Goal: Information Seeking & Learning: Learn about a topic

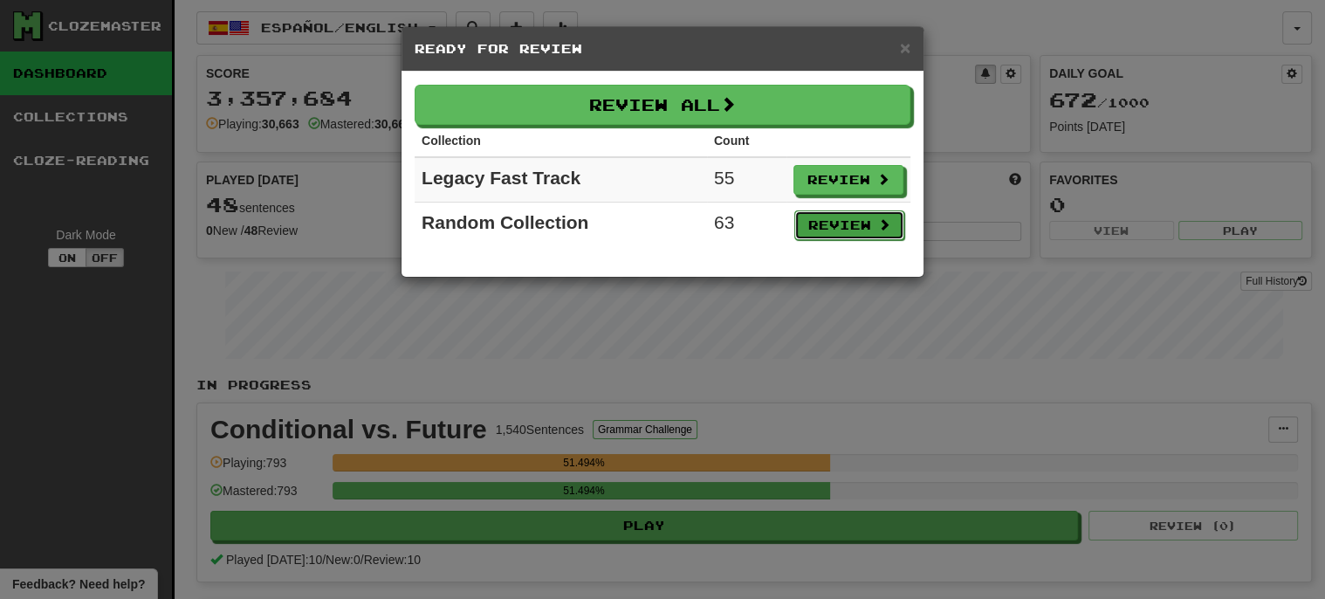
click at [860, 223] on button "Review" at bounding box center [849, 225] width 110 height 30
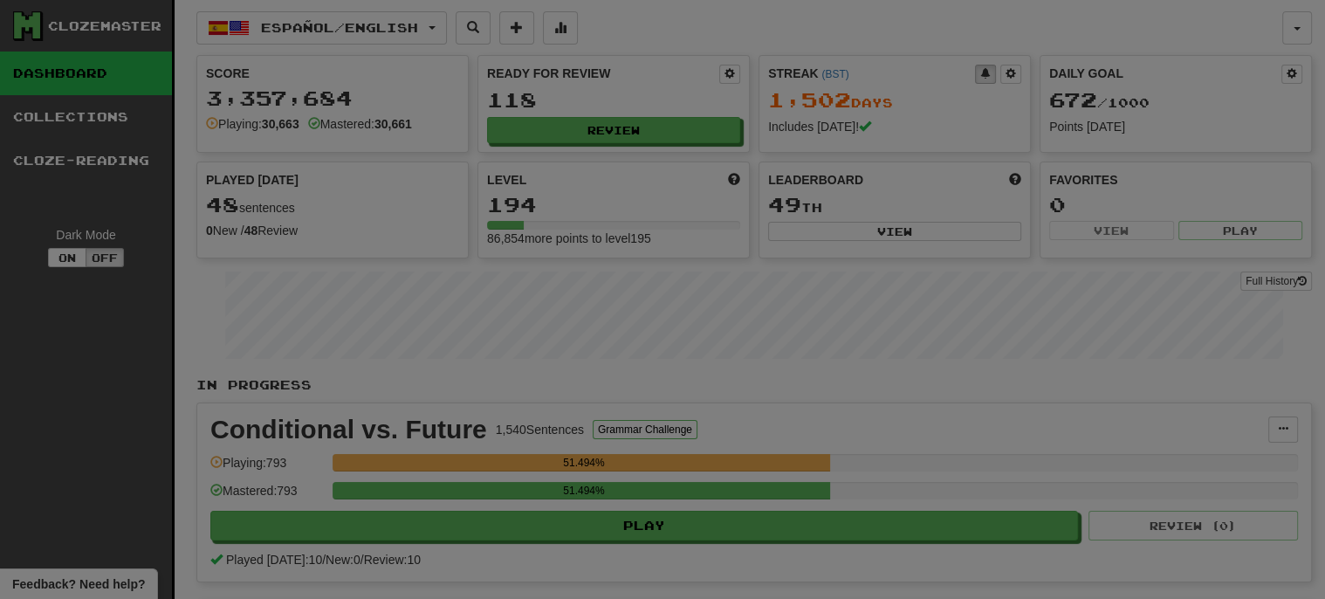
select select "***"
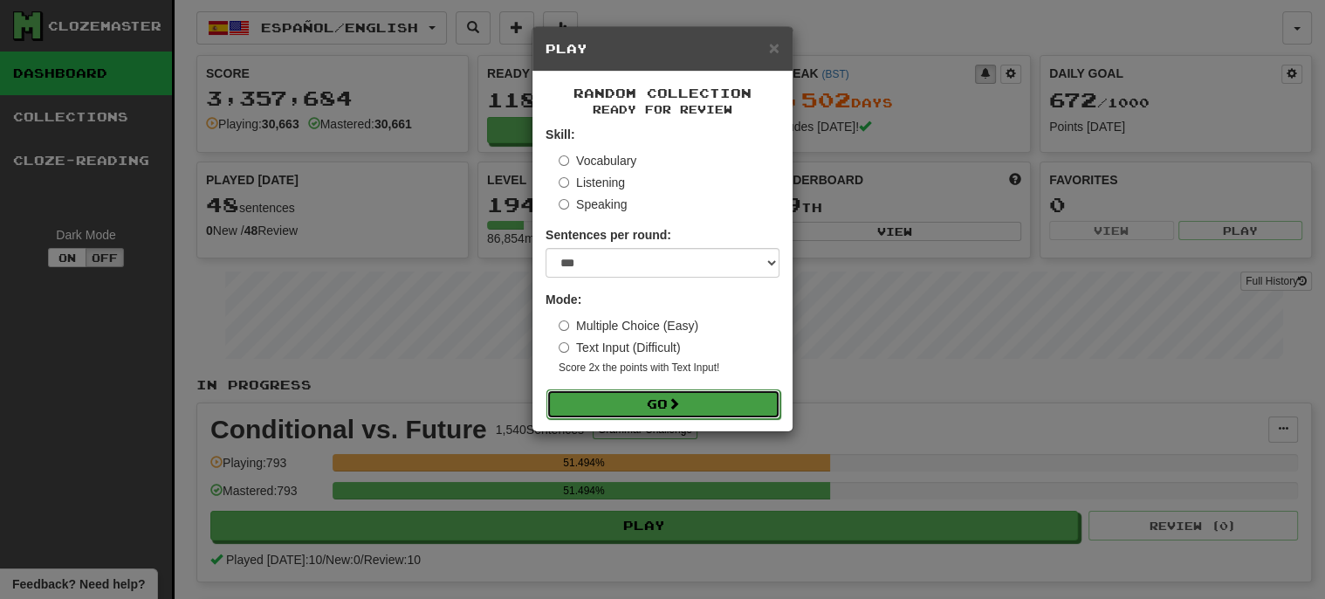
click at [648, 402] on button "Go" at bounding box center [663, 404] width 234 height 30
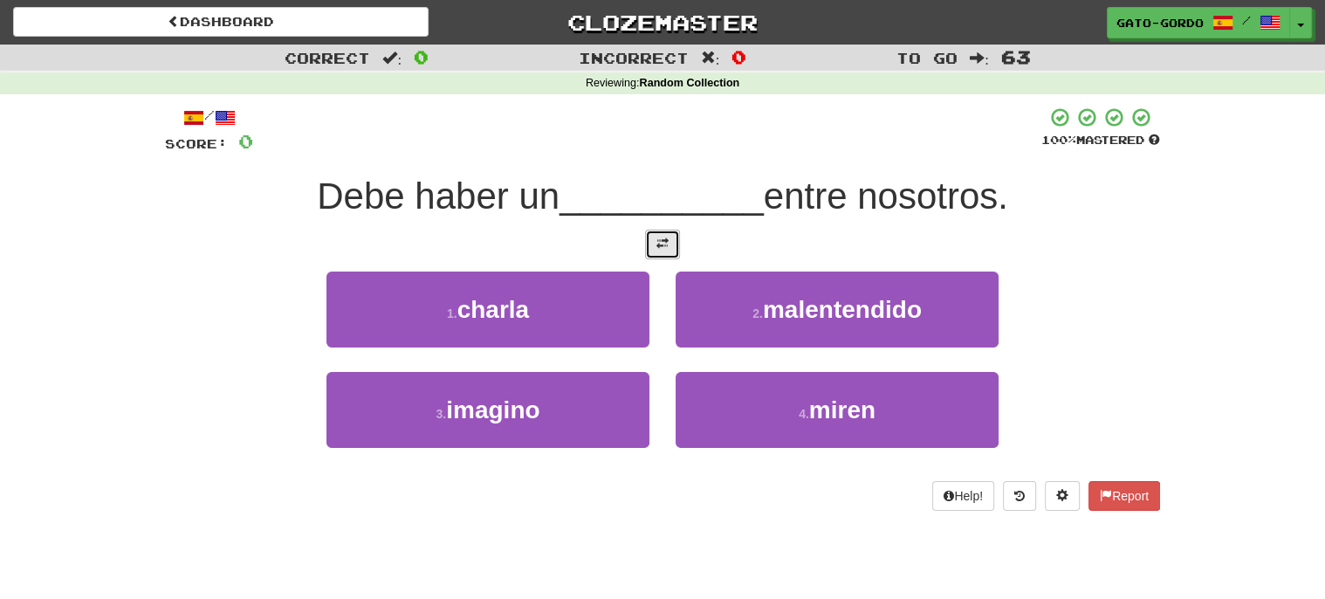
click at [669, 240] on button at bounding box center [662, 245] width 35 height 30
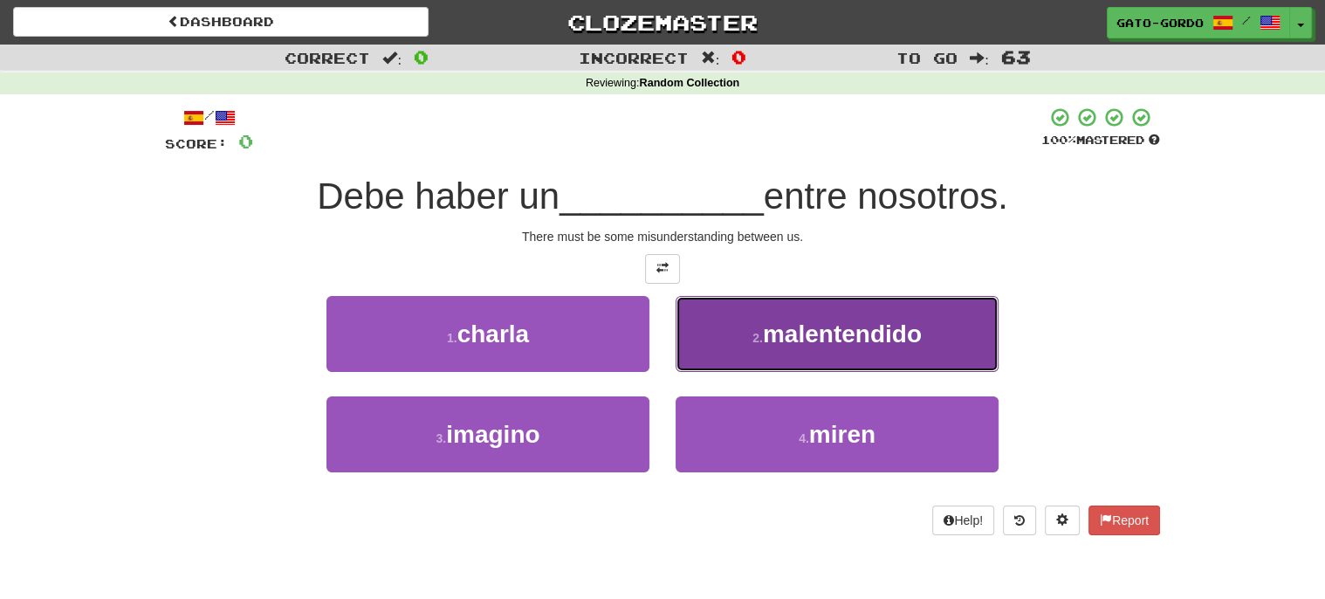
click at [842, 333] on span "malentendido" at bounding box center [842, 333] width 159 height 27
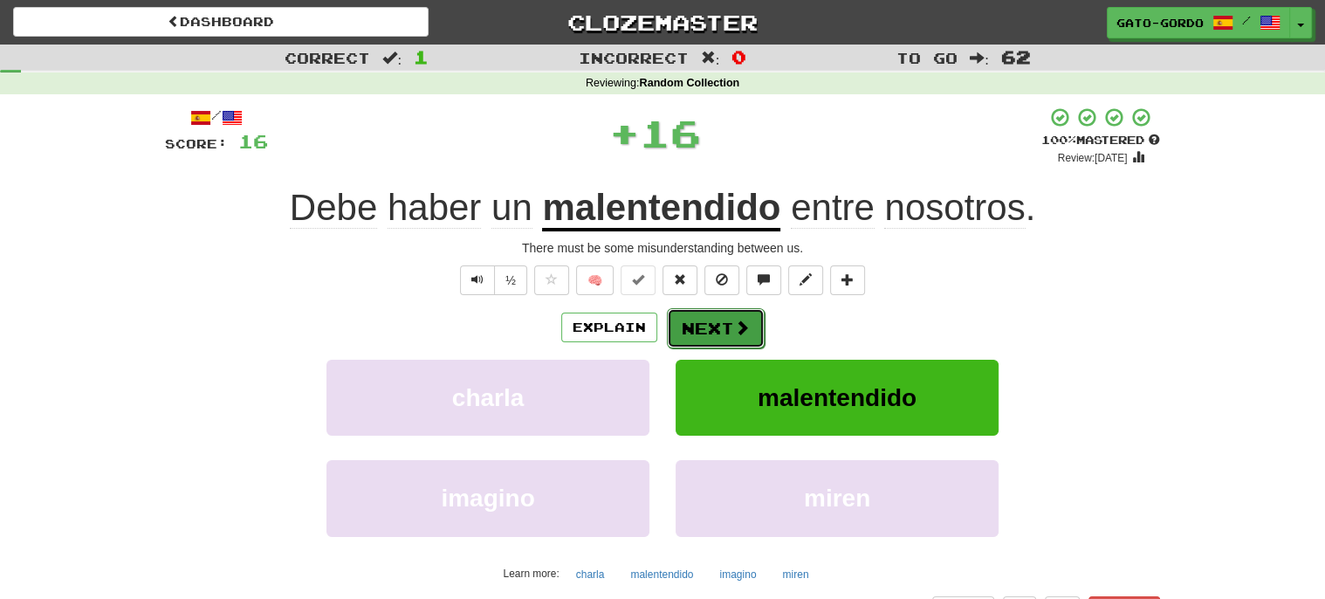
click at [714, 333] on button "Next" at bounding box center [716, 328] width 98 height 40
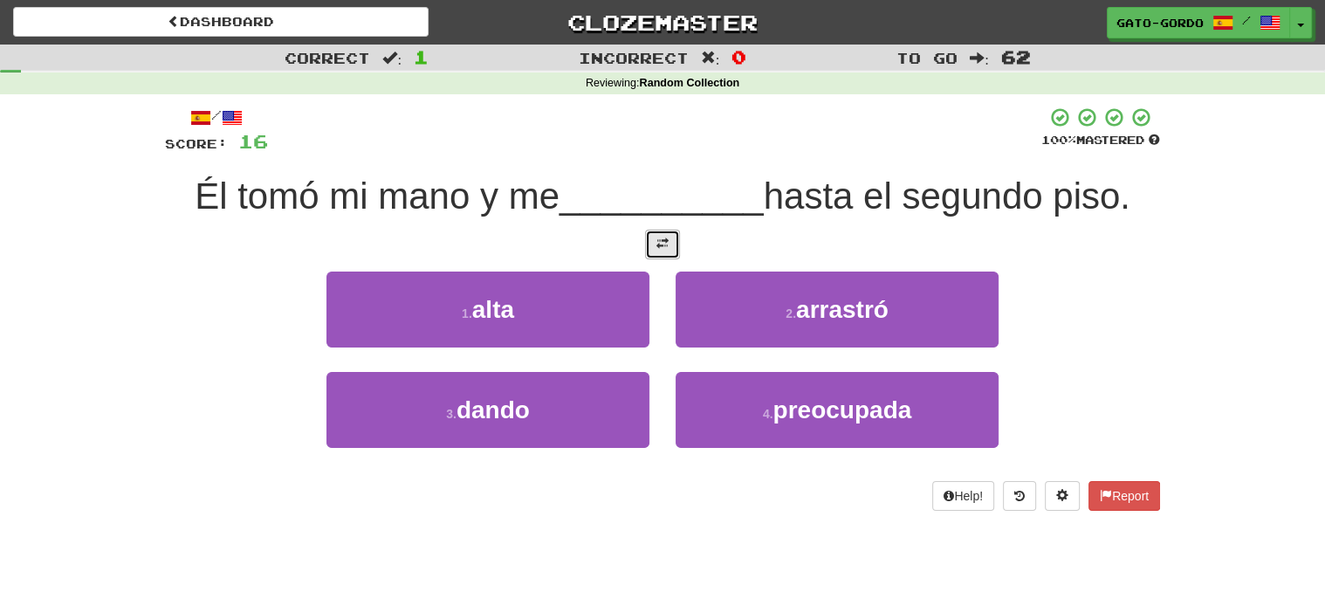
click at [663, 249] on button at bounding box center [662, 245] width 35 height 30
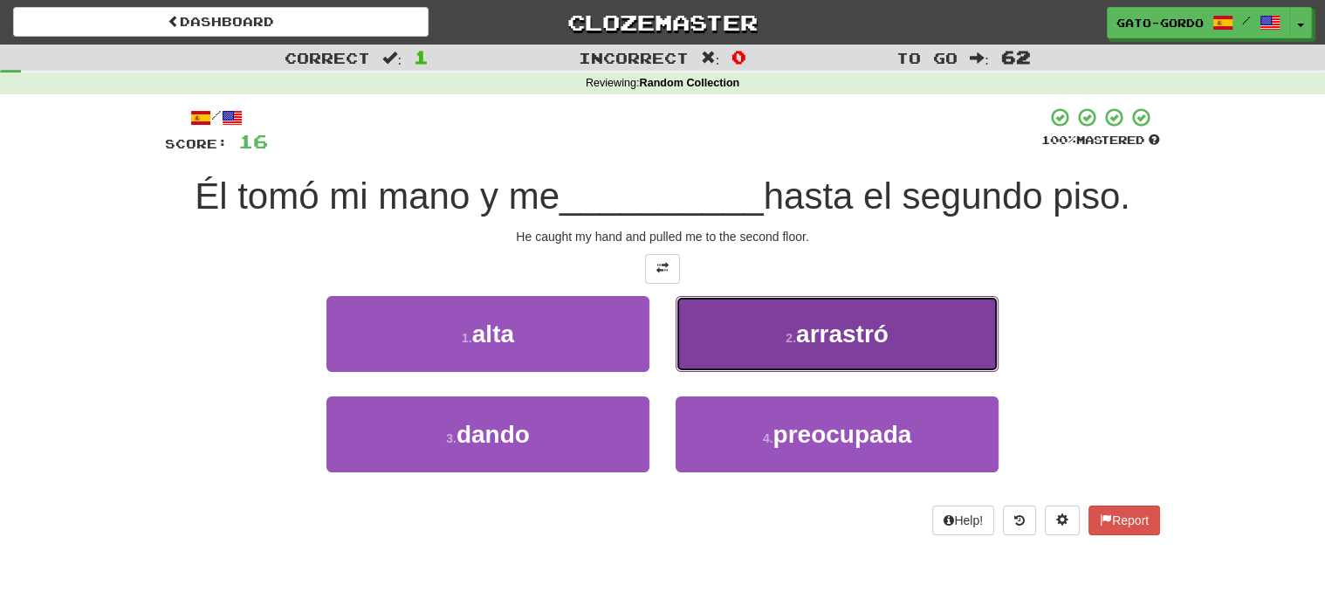
click at [819, 327] on span "arrastró" at bounding box center [842, 333] width 93 height 27
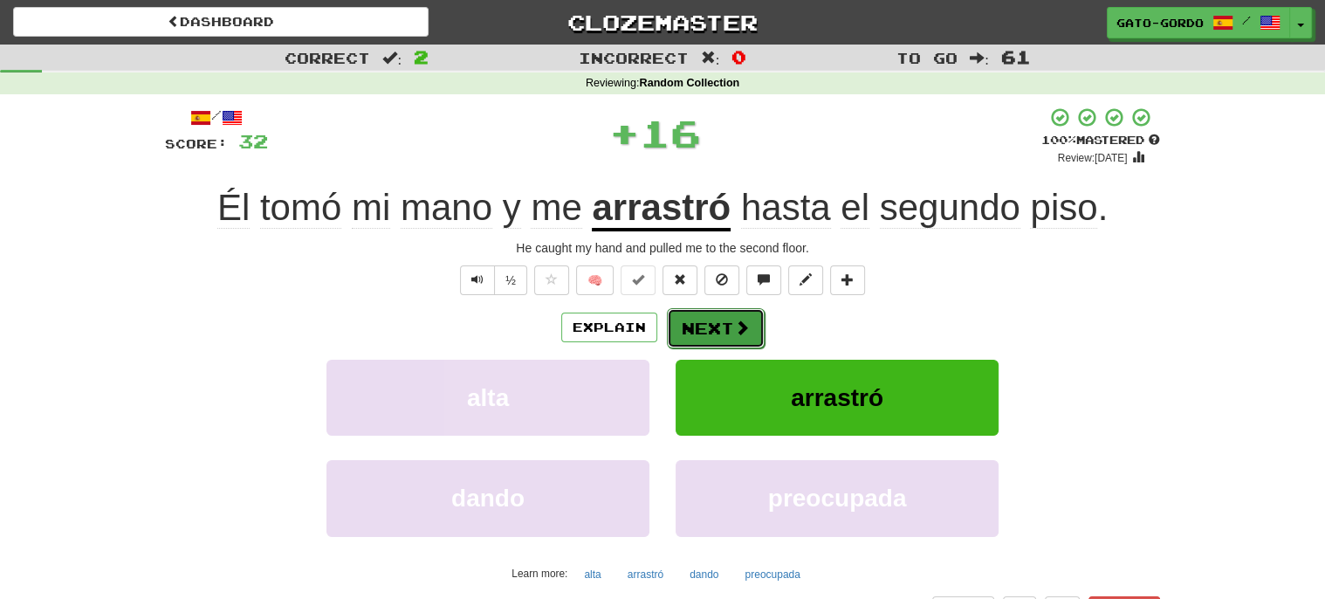
click at [722, 324] on button "Next" at bounding box center [716, 328] width 98 height 40
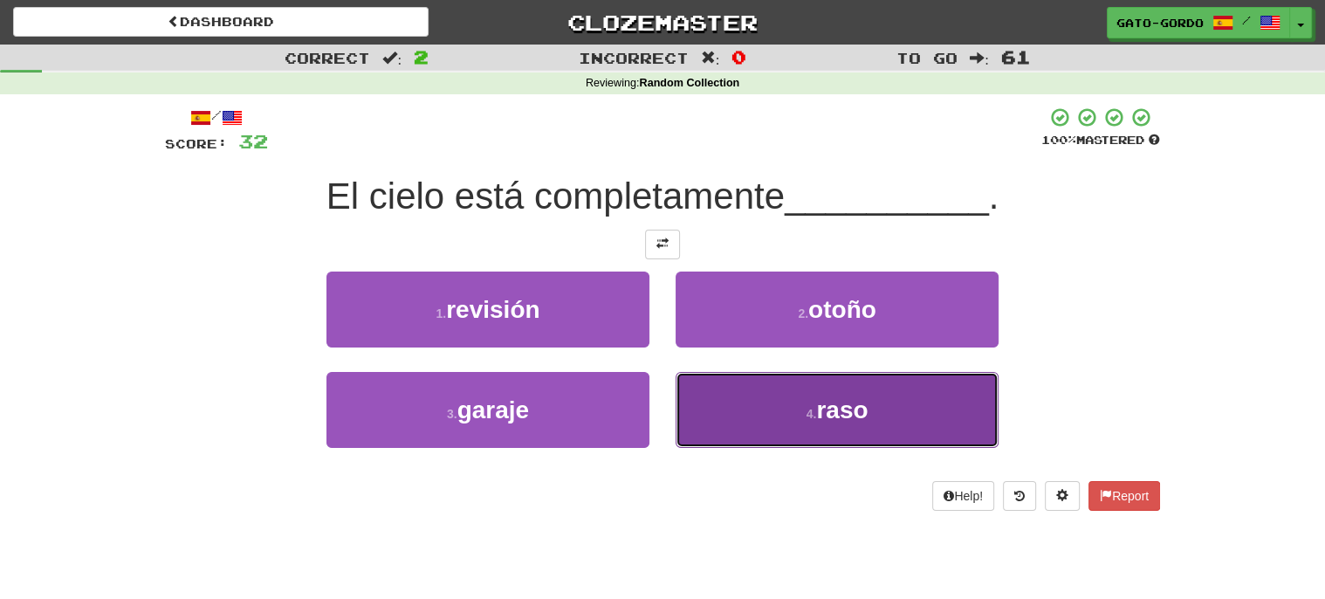
click at [767, 389] on button "4 . raso" at bounding box center [837, 410] width 323 height 76
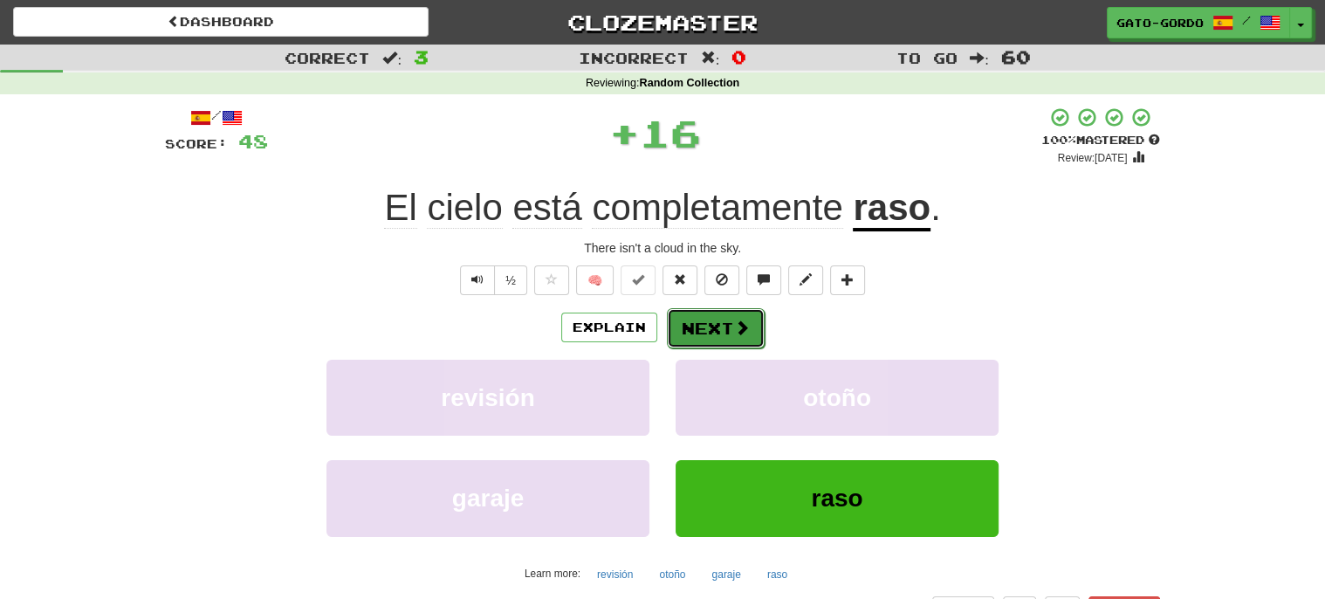
click at [718, 319] on button "Next" at bounding box center [716, 328] width 98 height 40
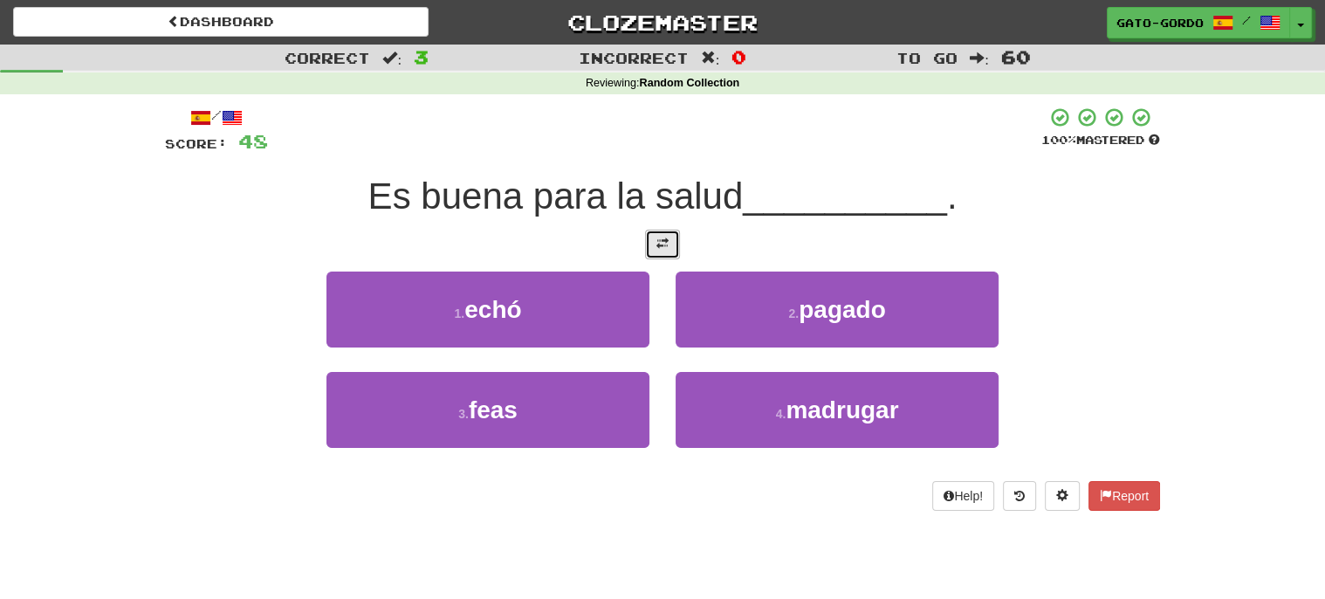
click at [657, 237] on span at bounding box center [662, 243] width 12 height 12
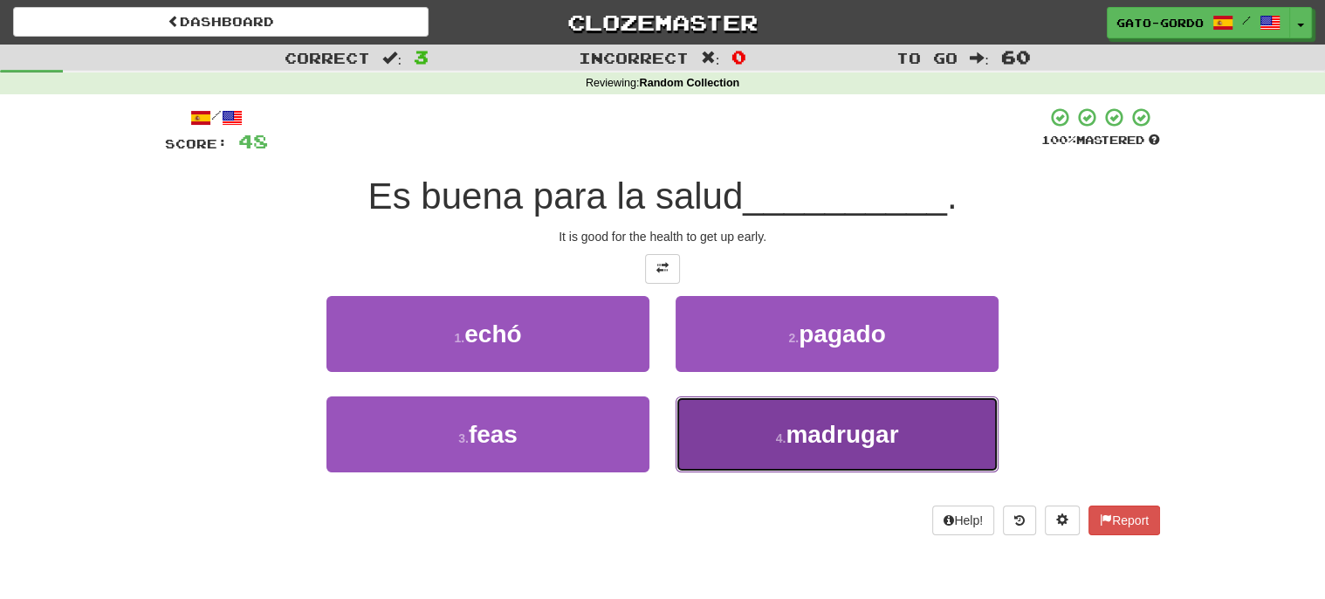
click at [806, 436] on span "madrugar" at bounding box center [842, 434] width 113 height 27
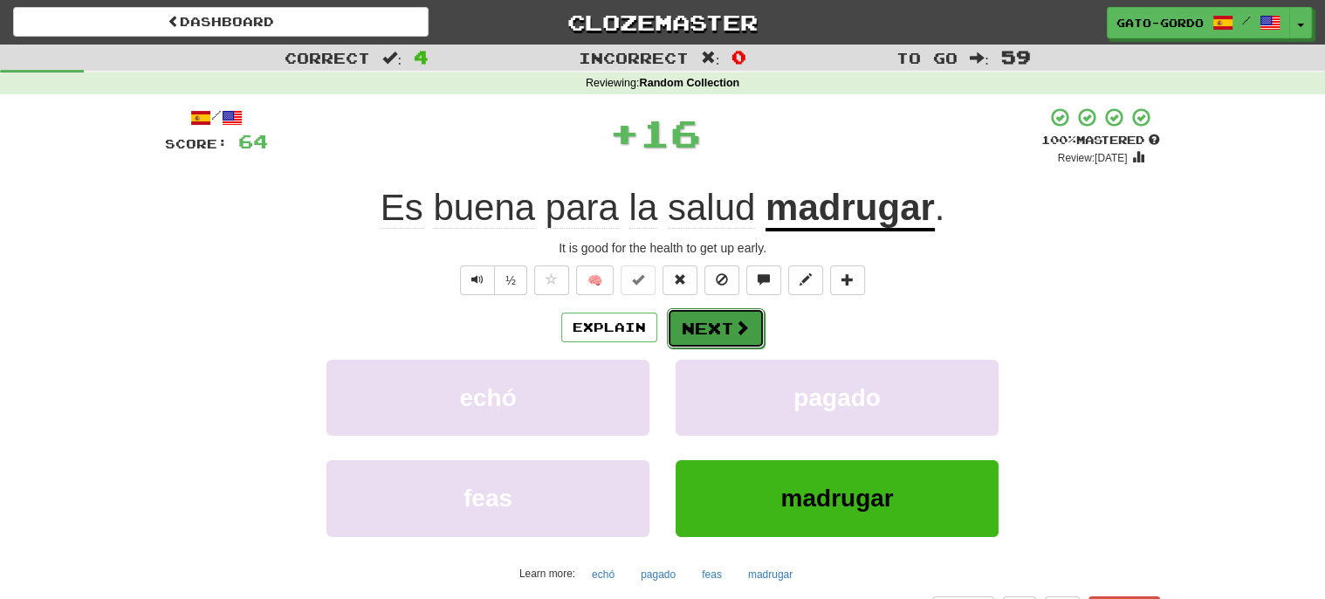
click at [698, 325] on button "Next" at bounding box center [716, 328] width 98 height 40
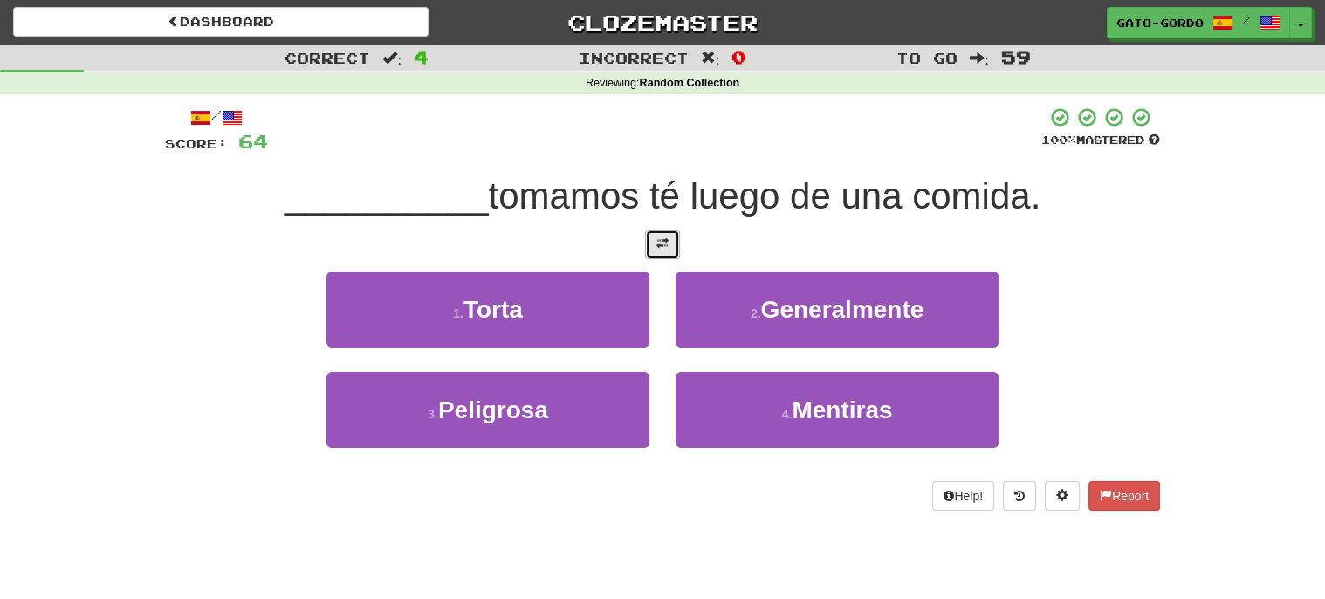
click at [669, 245] on button at bounding box center [662, 245] width 35 height 30
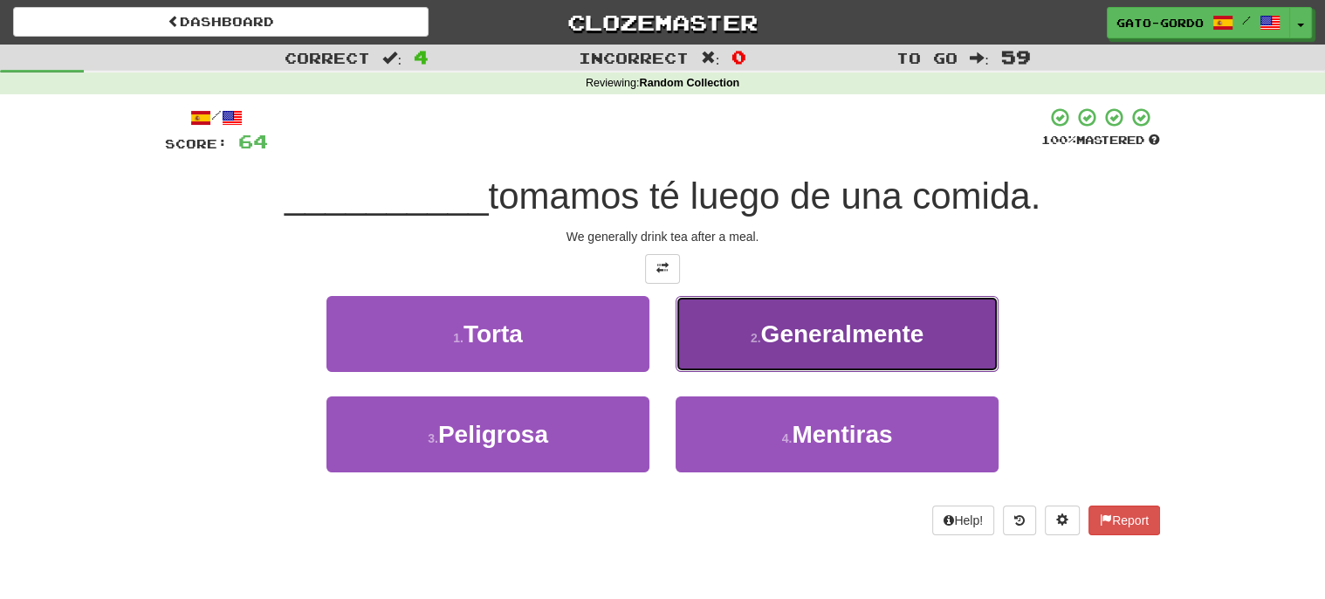
click at [800, 320] on span "Generalmente" at bounding box center [841, 333] width 163 height 27
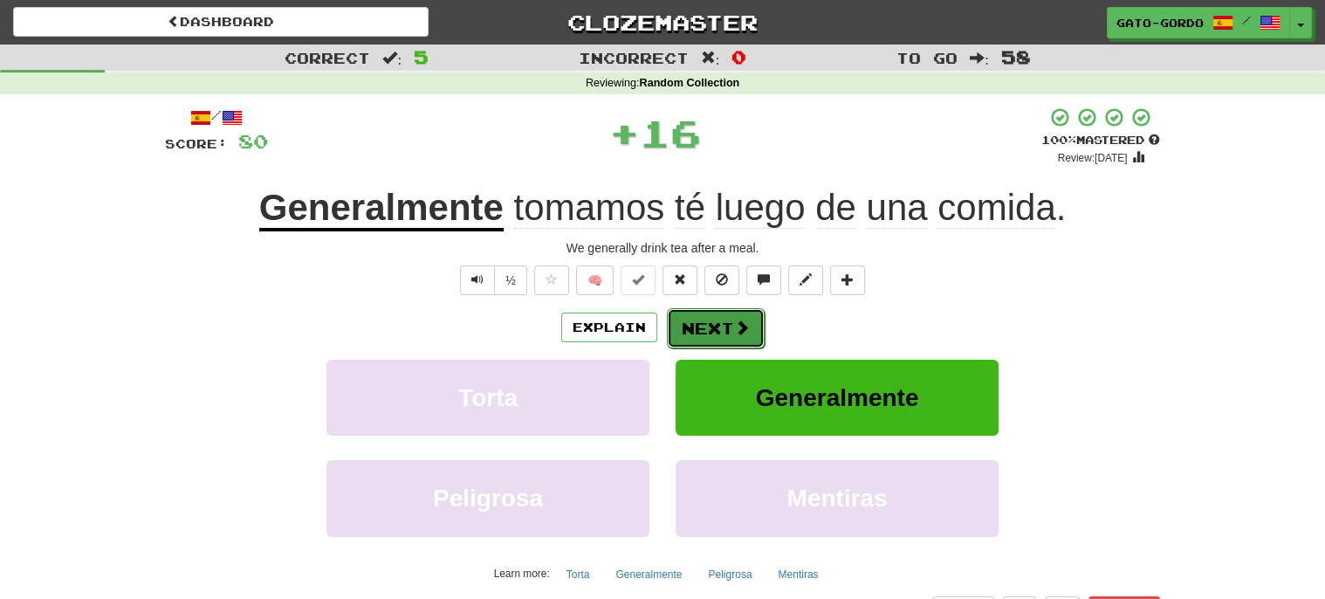
click at [719, 322] on button "Next" at bounding box center [716, 328] width 98 height 40
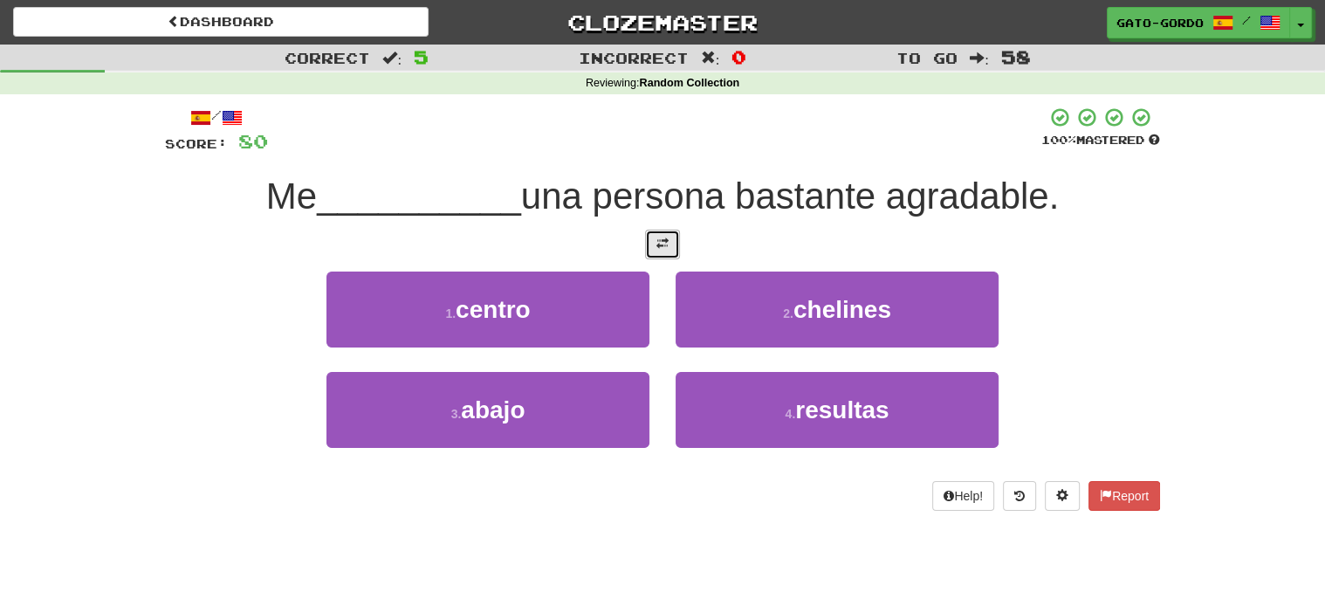
click at [669, 242] on button at bounding box center [662, 245] width 35 height 30
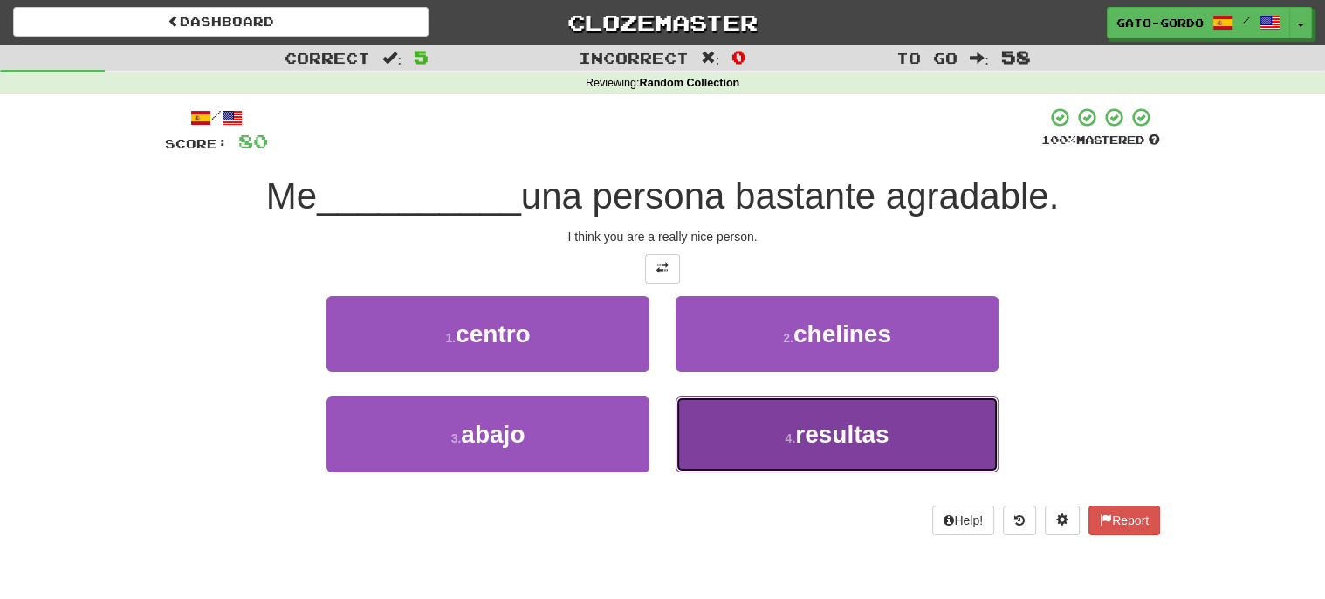
click at [784, 412] on button "4 . resultas" at bounding box center [837, 434] width 323 height 76
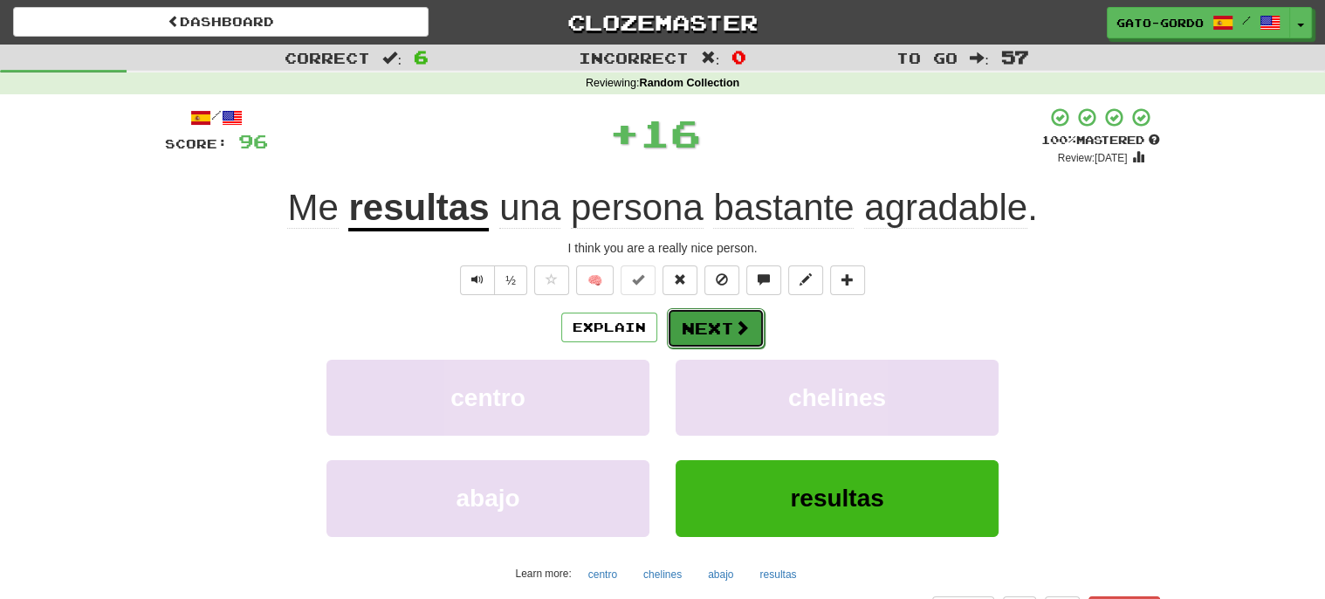
click at [718, 324] on button "Next" at bounding box center [716, 328] width 98 height 40
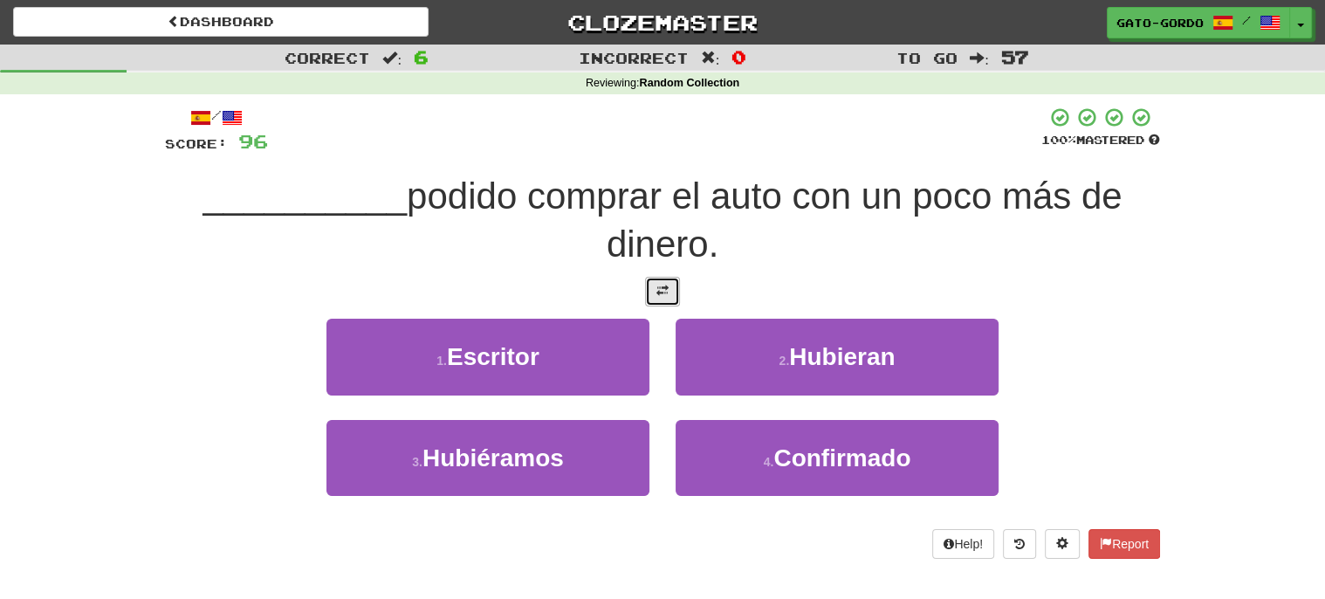
click at [660, 285] on span at bounding box center [662, 291] width 12 height 12
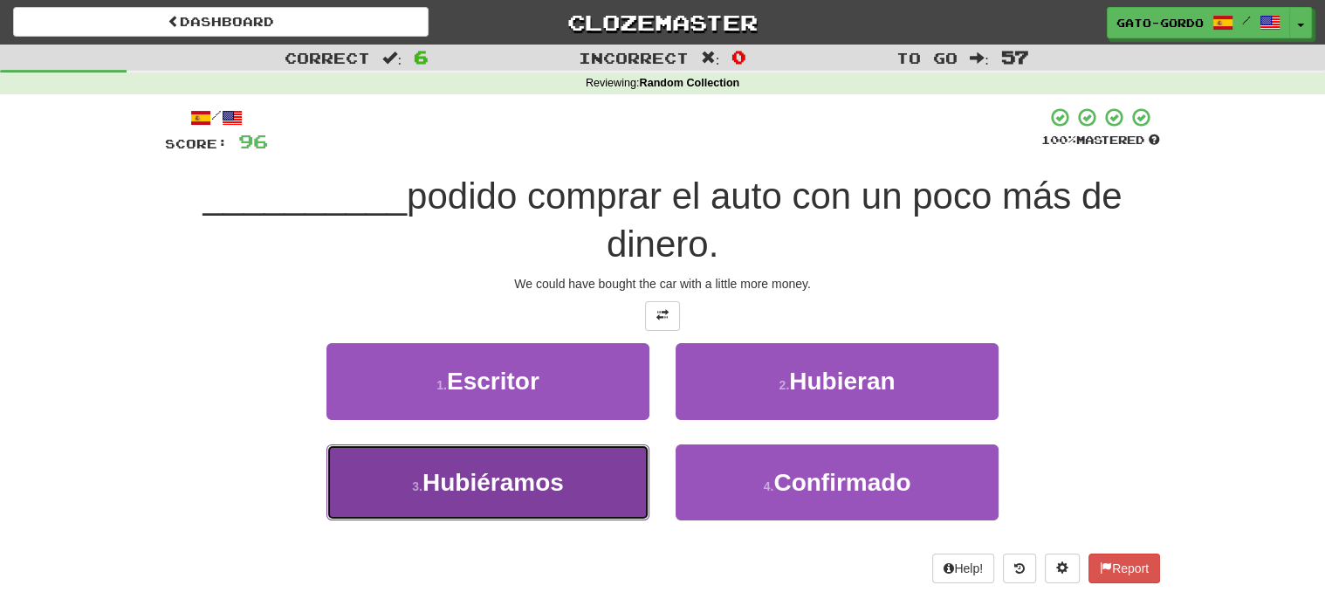
click at [415, 479] on small "3 ." at bounding box center [417, 486] width 10 height 14
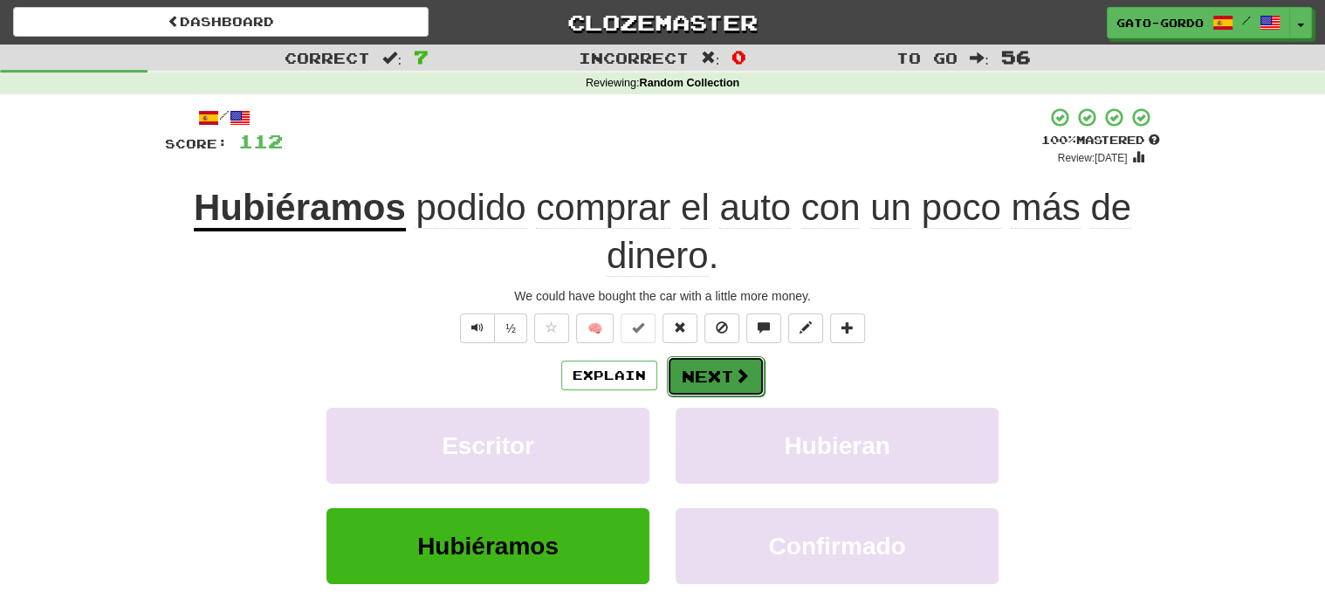
click at [734, 374] on span at bounding box center [742, 375] width 16 height 16
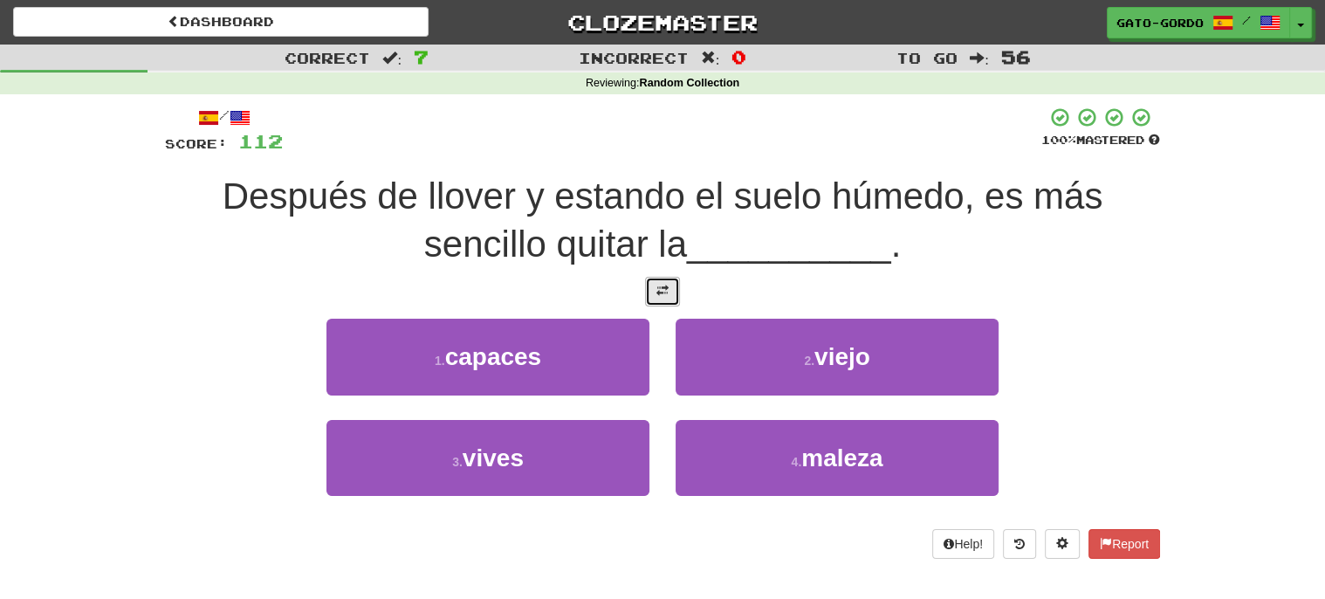
click at [663, 287] on span at bounding box center [662, 291] width 12 height 12
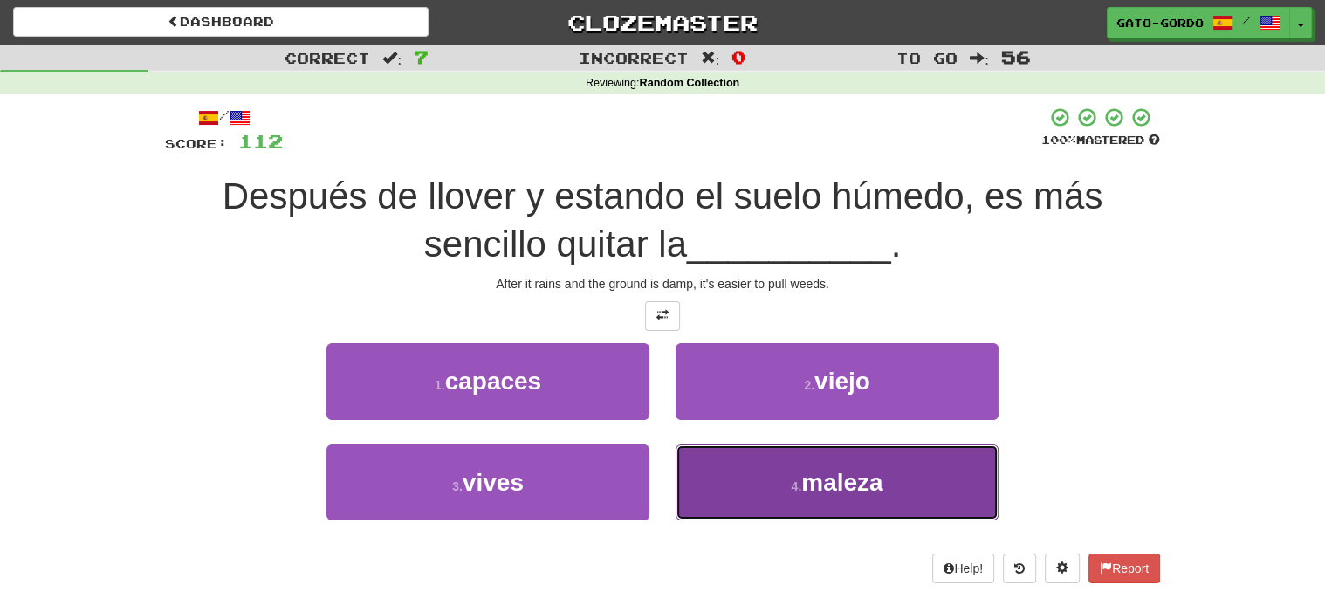
click at [841, 469] on span "maleza" at bounding box center [841, 482] width 81 height 27
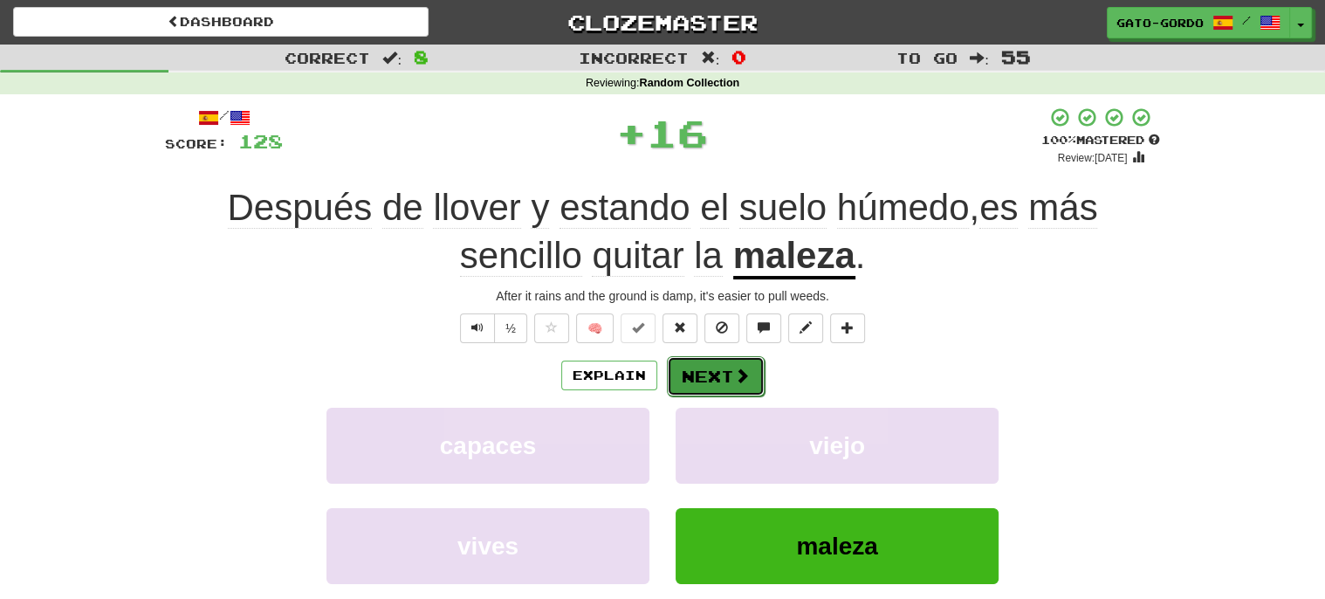
click at [694, 367] on button "Next" at bounding box center [716, 376] width 98 height 40
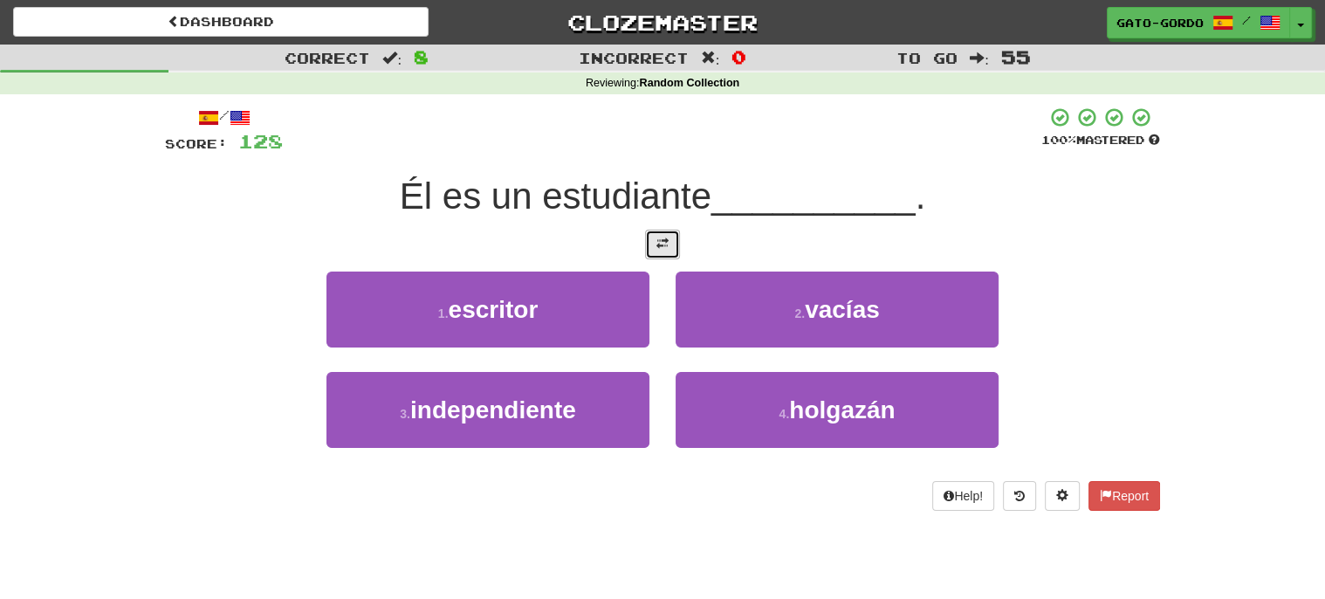
click at [664, 237] on span at bounding box center [662, 243] width 12 height 12
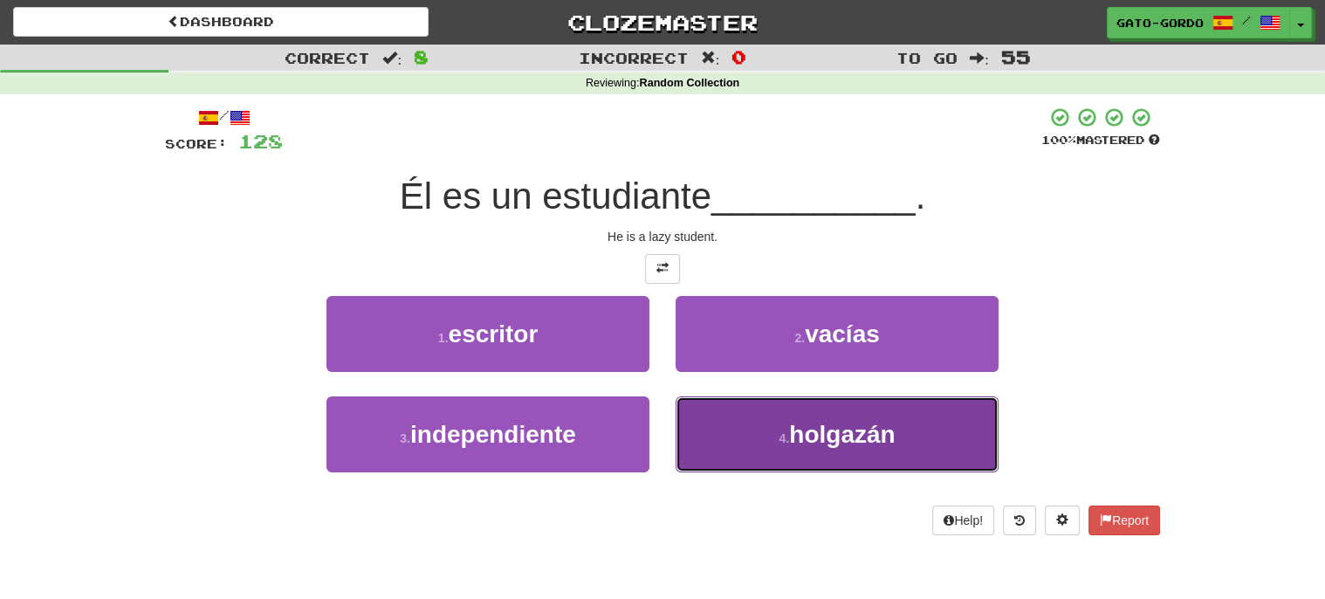
click at [795, 427] on span "holgazán" at bounding box center [842, 434] width 106 height 27
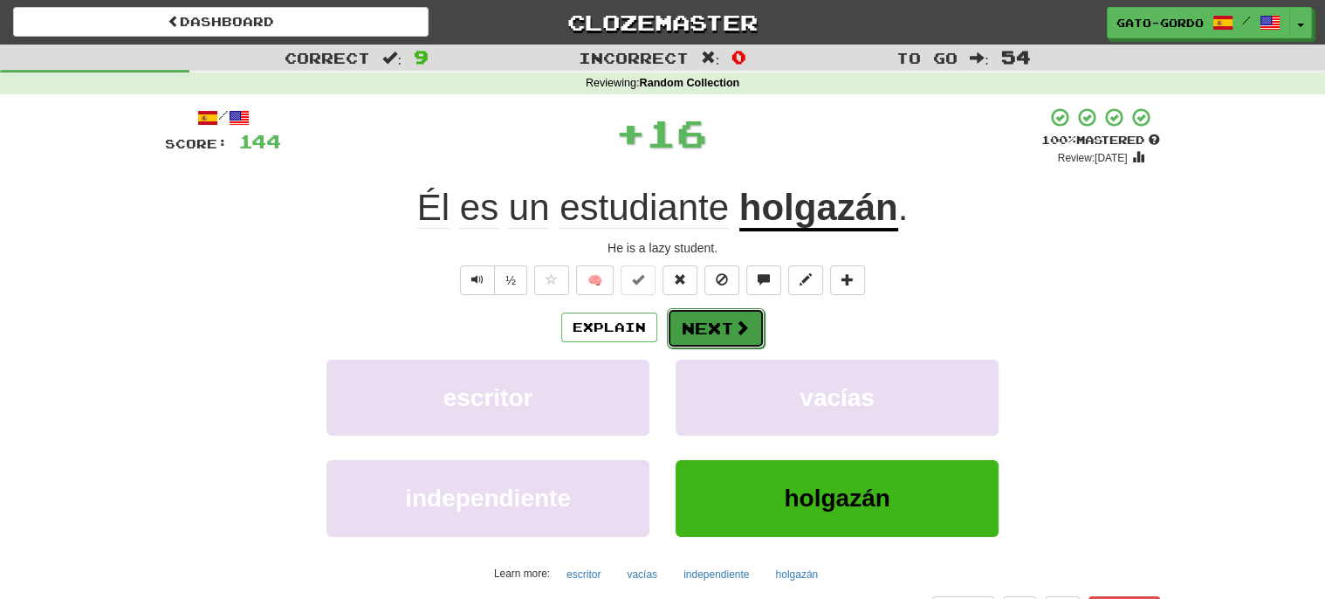
click at [699, 324] on button "Next" at bounding box center [716, 328] width 98 height 40
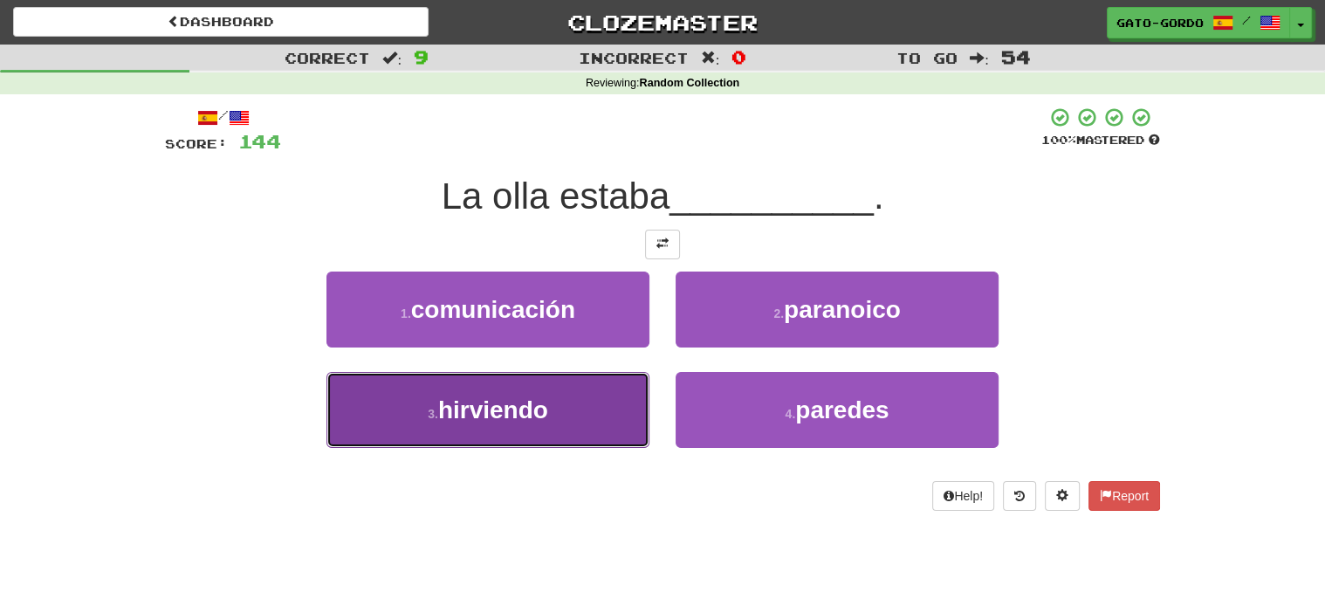
click at [534, 396] on span "hirviendo" at bounding box center [493, 409] width 110 height 27
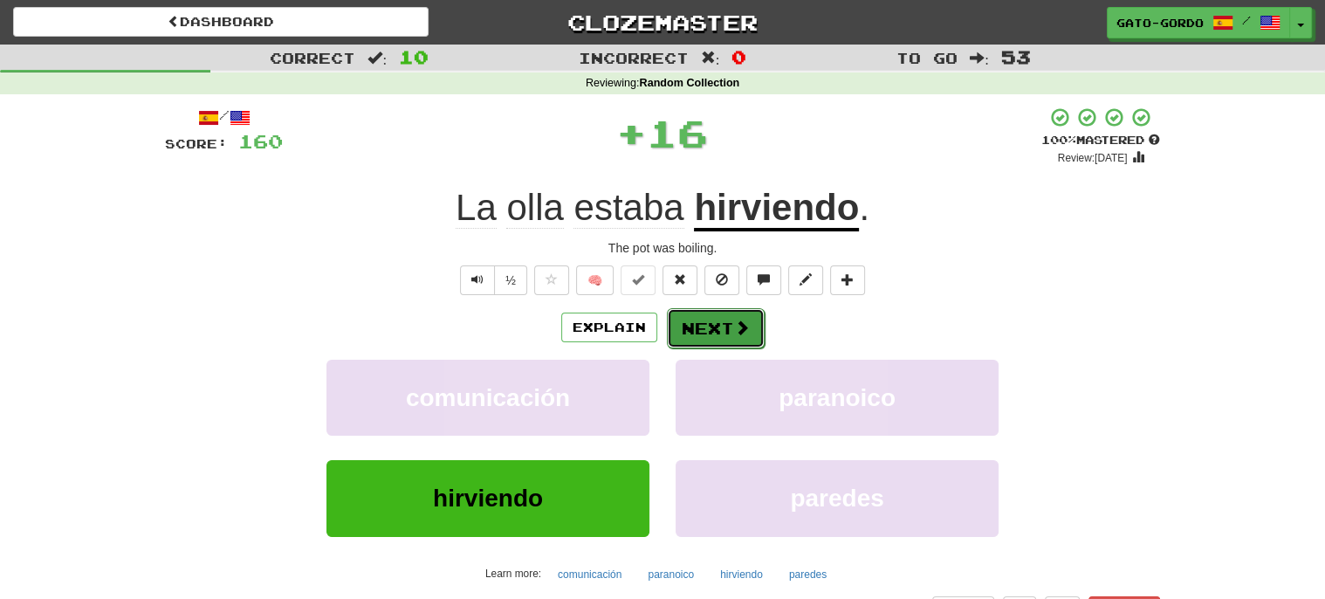
click at [712, 322] on button "Next" at bounding box center [716, 328] width 98 height 40
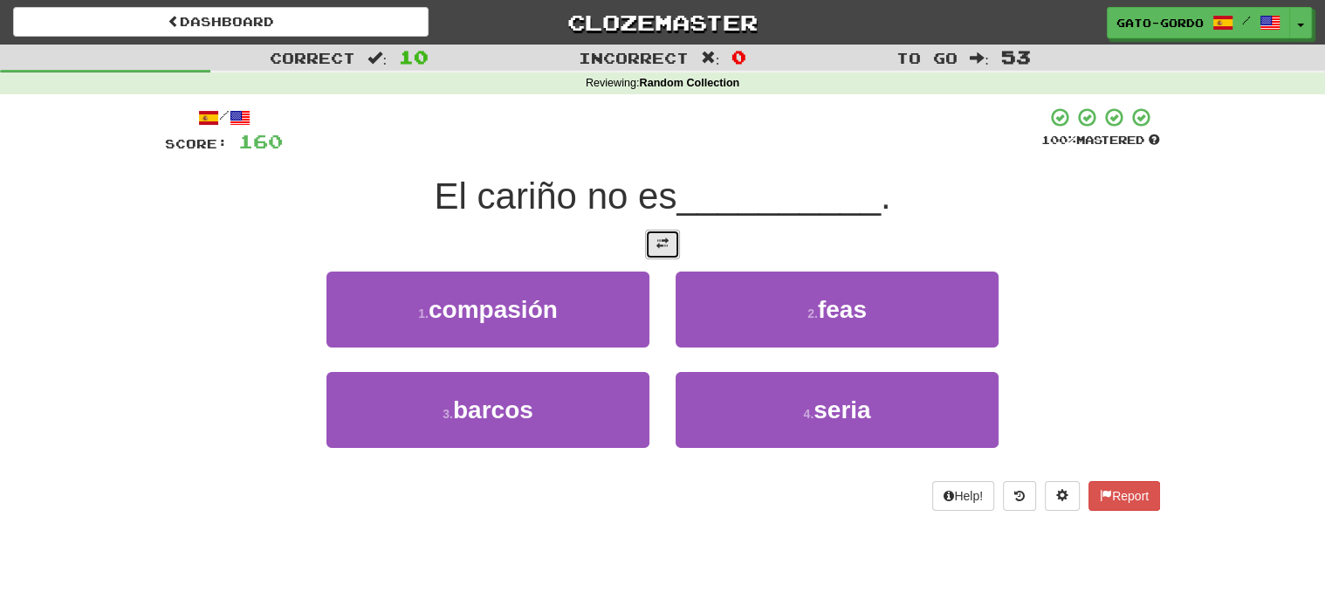
click at [671, 242] on button at bounding box center [662, 245] width 35 height 30
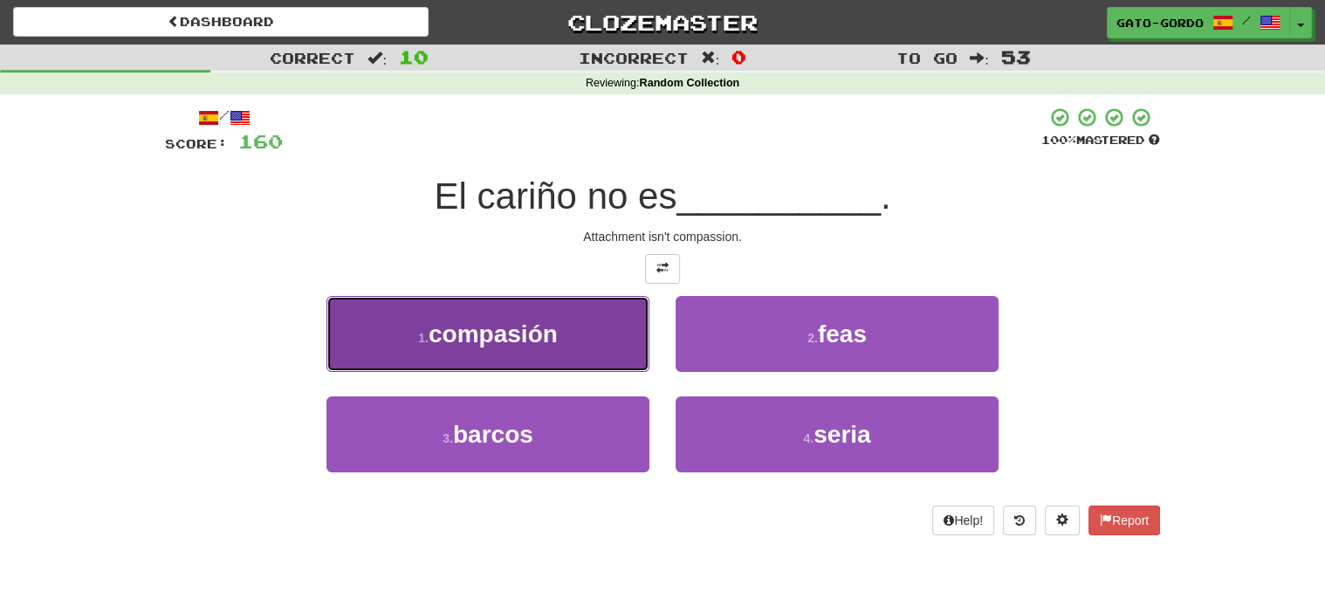
click at [484, 338] on span "compasión" at bounding box center [493, 333] width 129 height 27
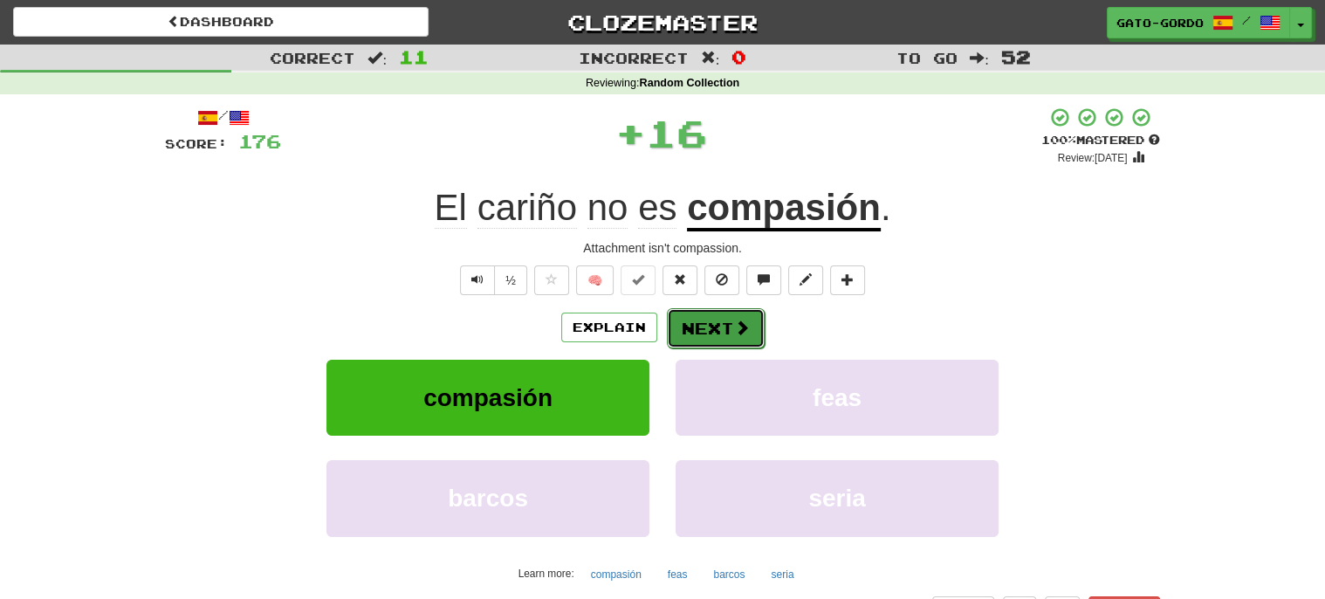
click at [697, 324] on button "Next" at bounding box center [716, 328] width 98 height 40
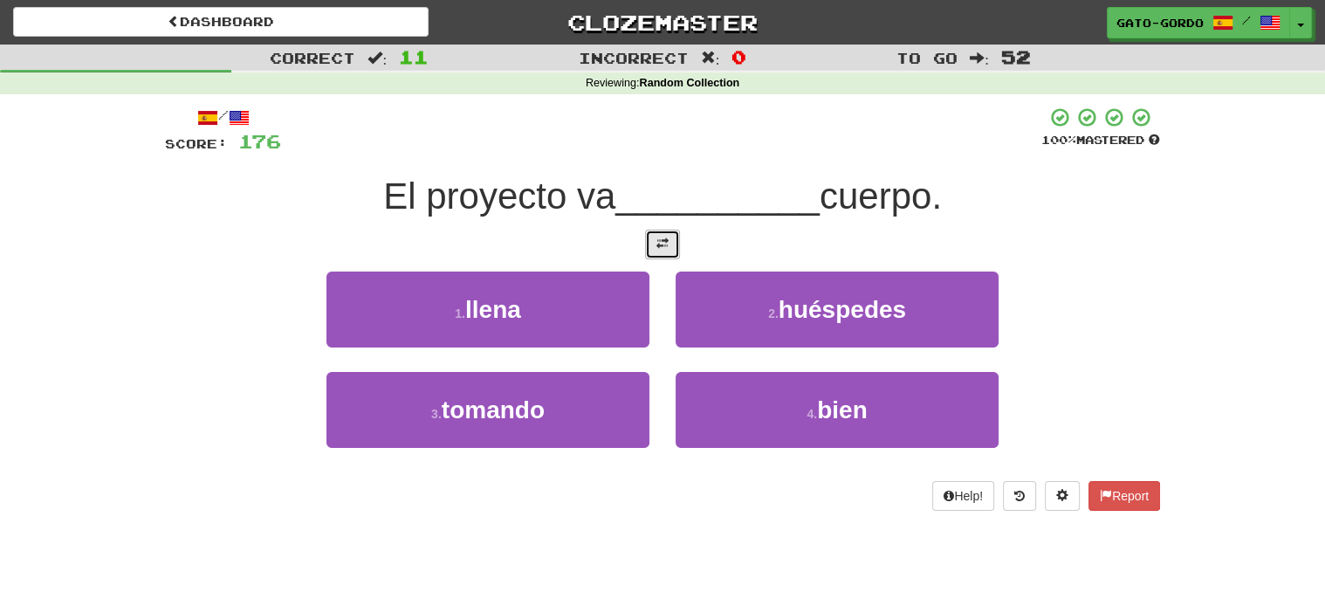
click at [668, 244] on span at bounding box center [662, 243] width 12 height 12
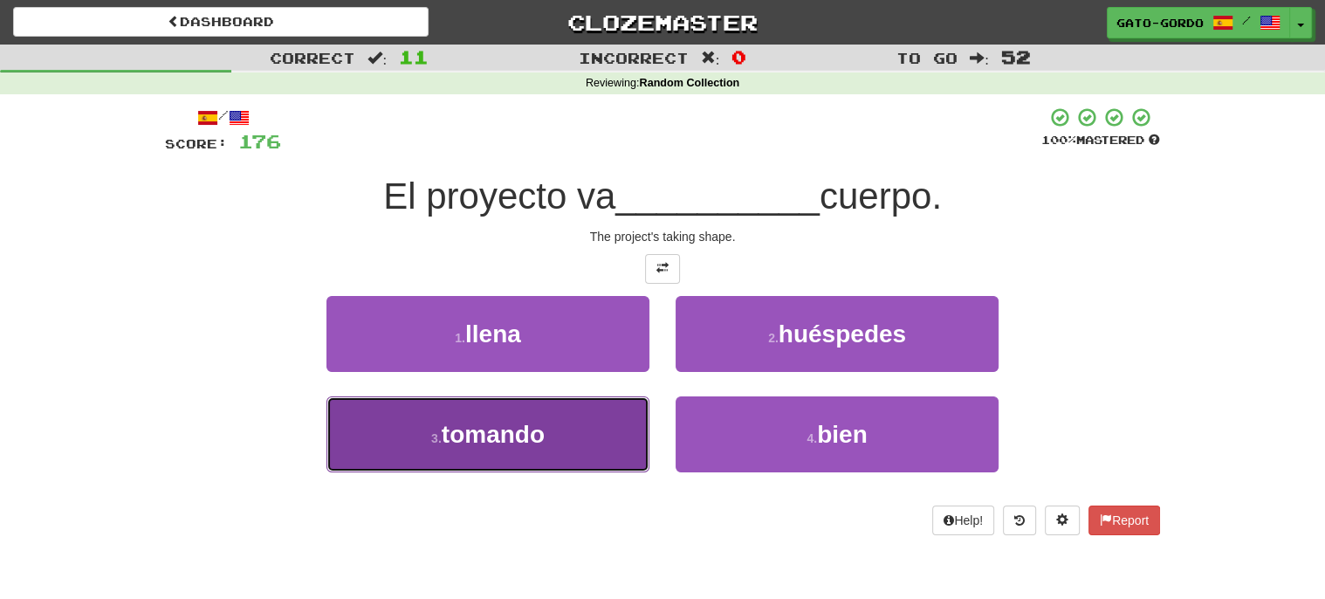
click at [557, 442] on button "3 . tomando" at bounding box center [487, 434] width 323 height 76
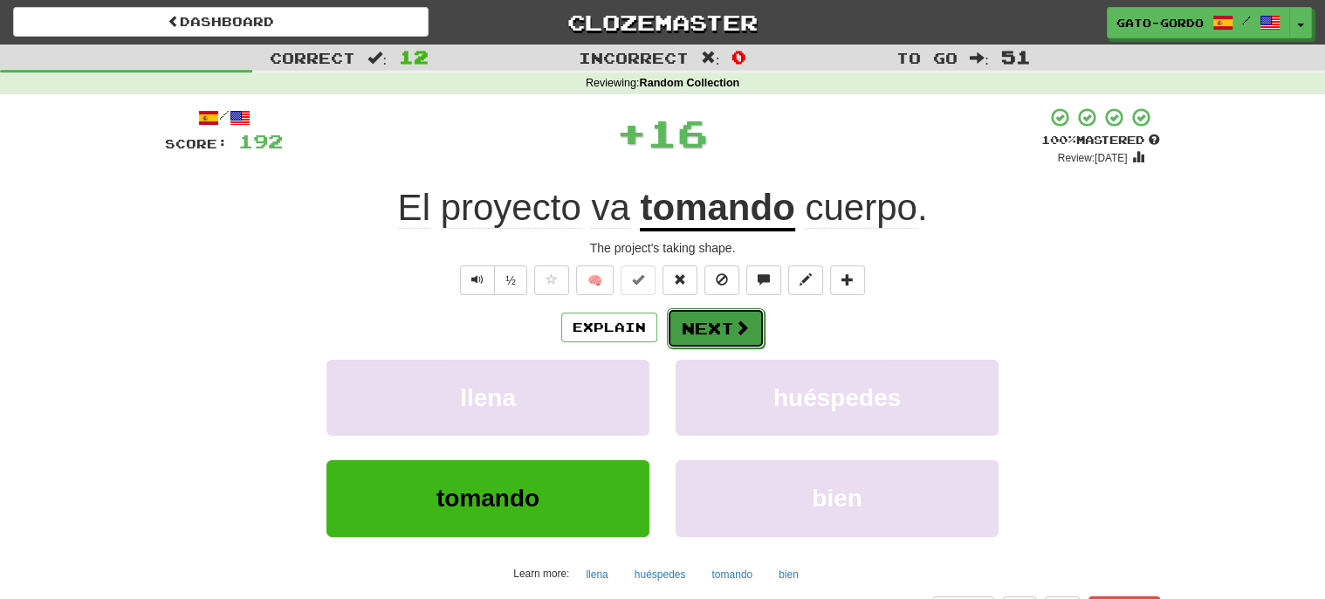
click at [734, 327] on span at bounding box center [742, 327] width 16 height 16
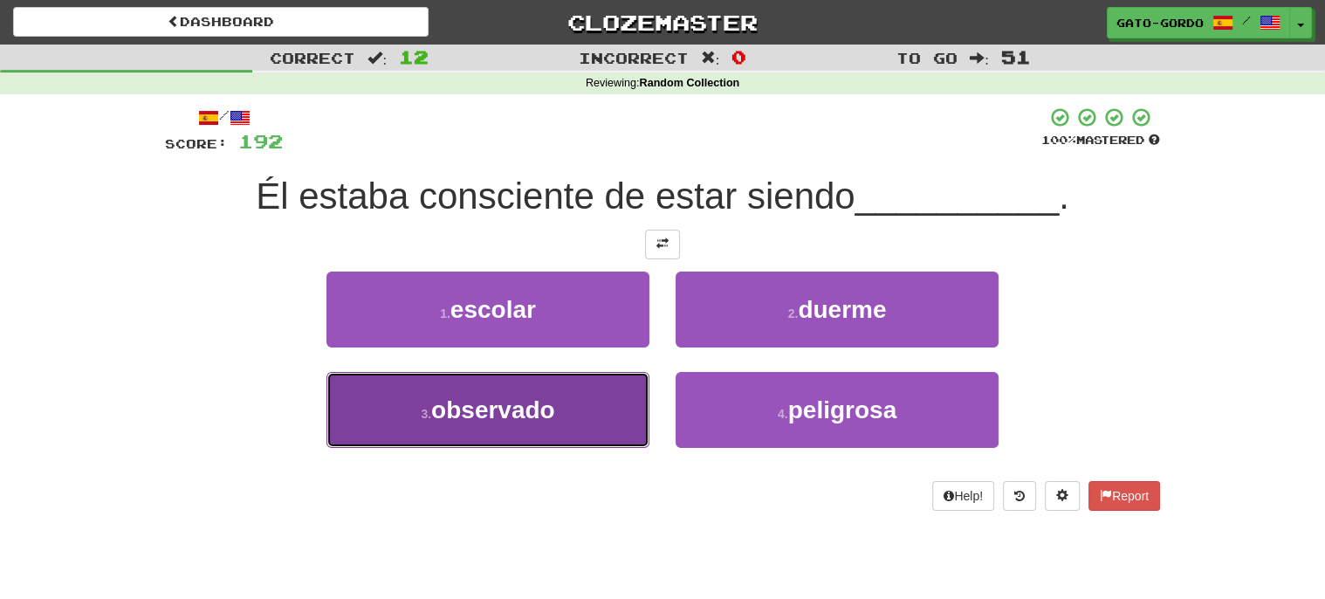
click at [452, 435] on button "3 . observado" at bounding box center [487, 410] width 323 height 76
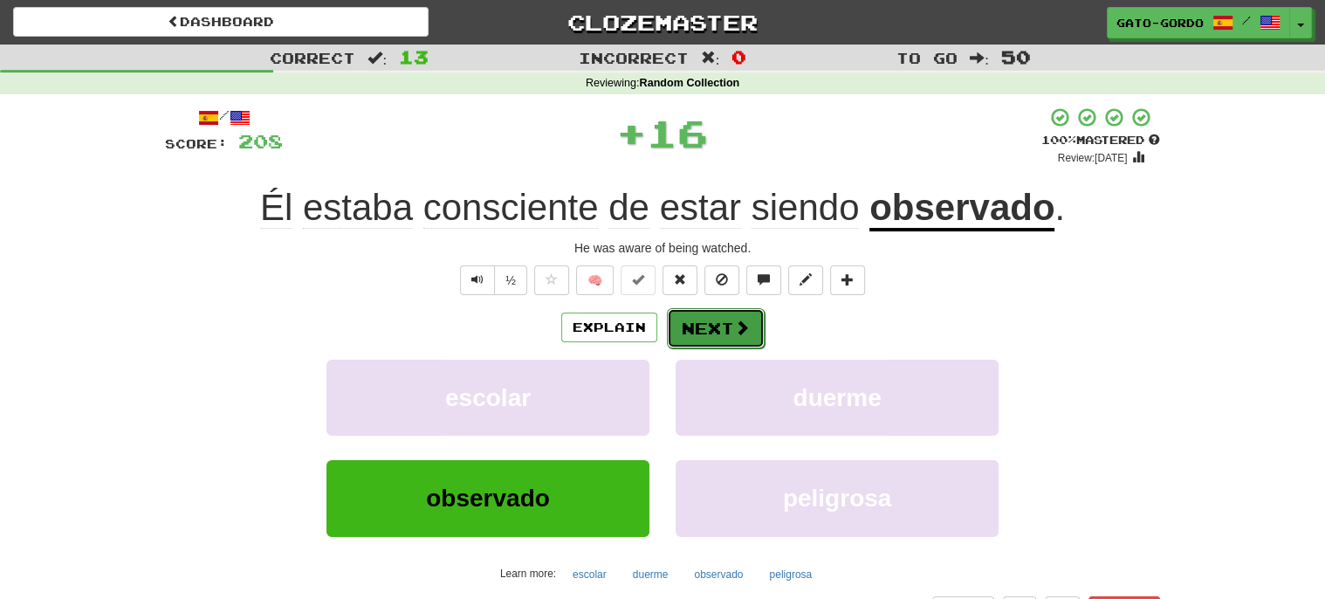
click at [688, 325] on button "Next" at bounding box center [716, 328] width 98 height 40
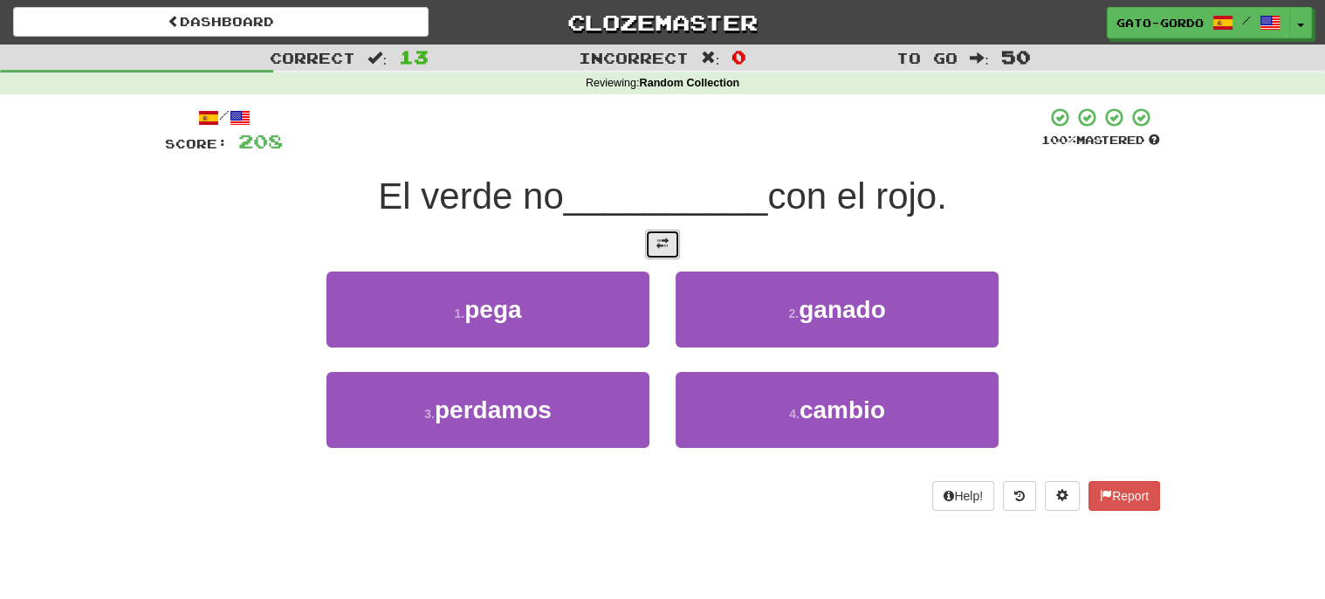
click at [670, 237] on button at bounding box center [662, 245] width 35 height 30
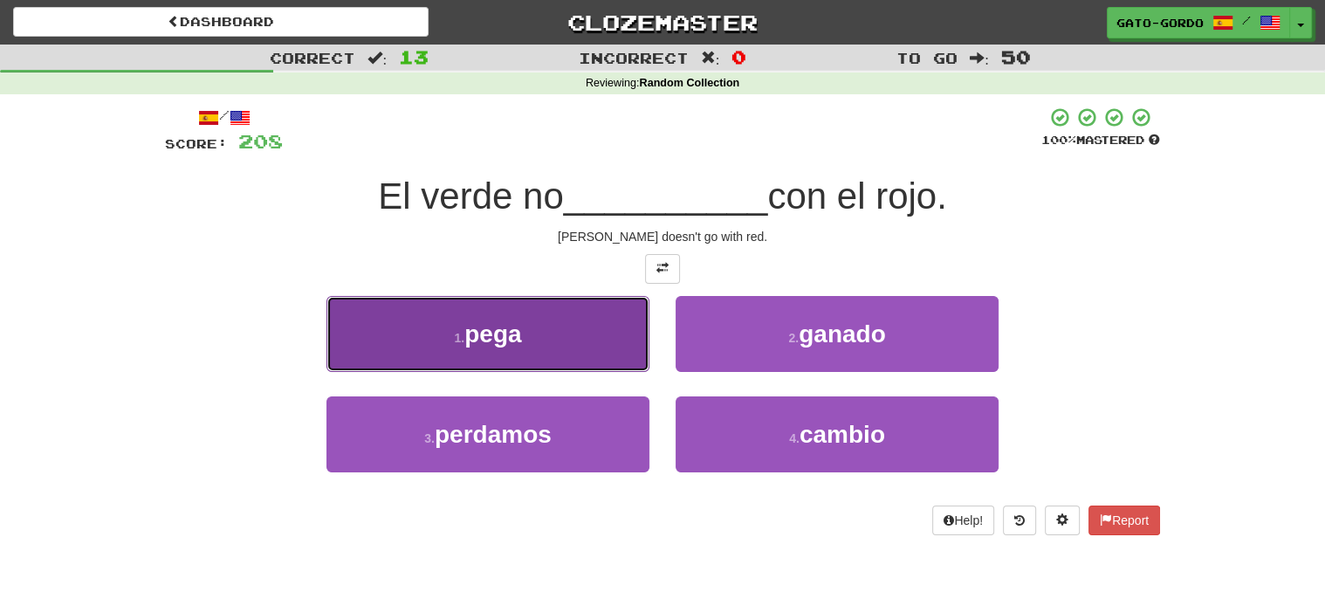
click at [419, 330] on button "1 . [GEOGRAPHIC_DATA]" at bounding box center [487, 334] width 323 height 76
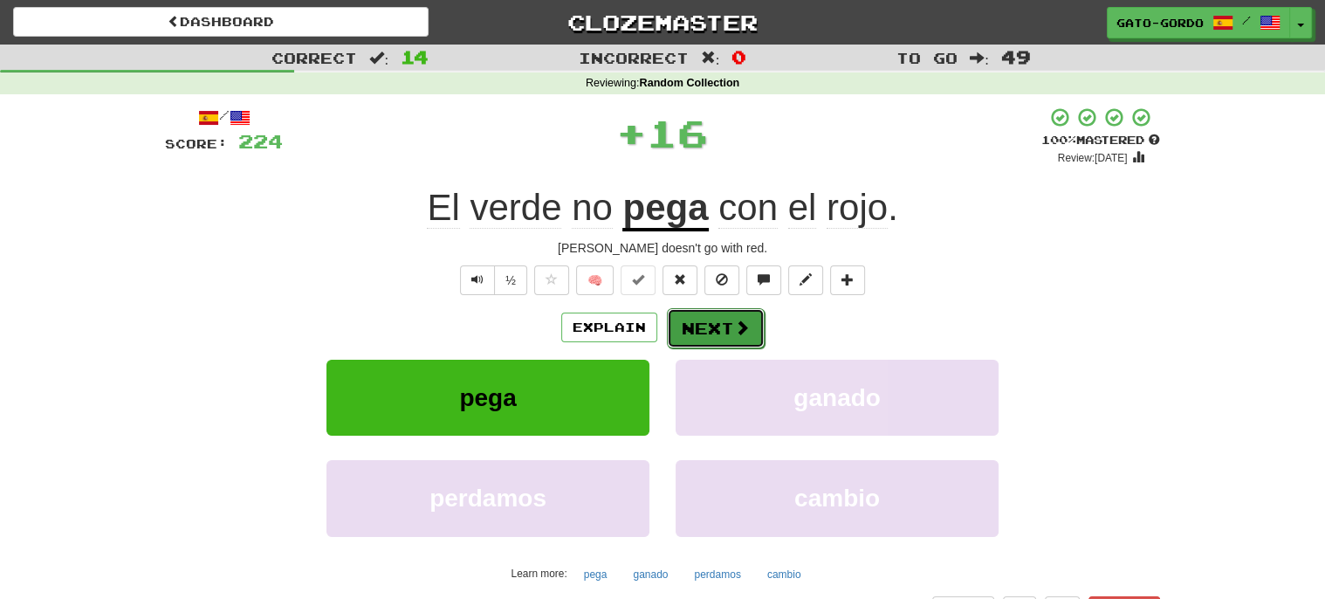
click at [705, 324] on button "Next" at bounding box center [716, 328] width 98 height 40
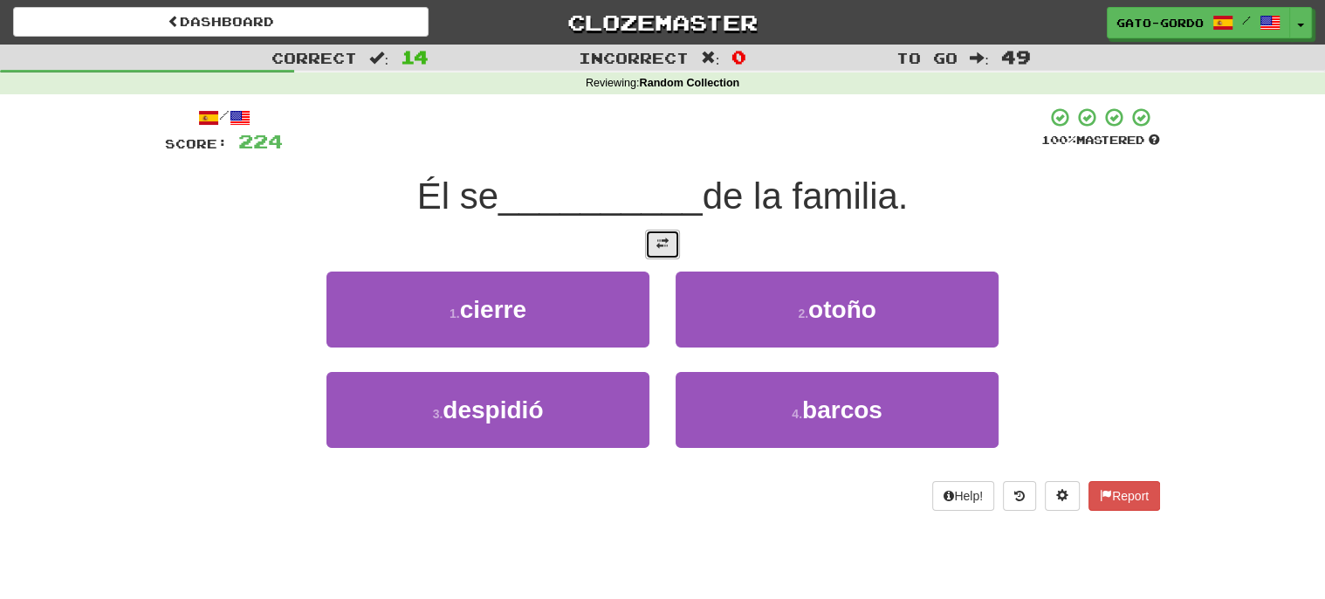
click at [658, 240] on span at bounding box center [662, 243] width 12 height 12
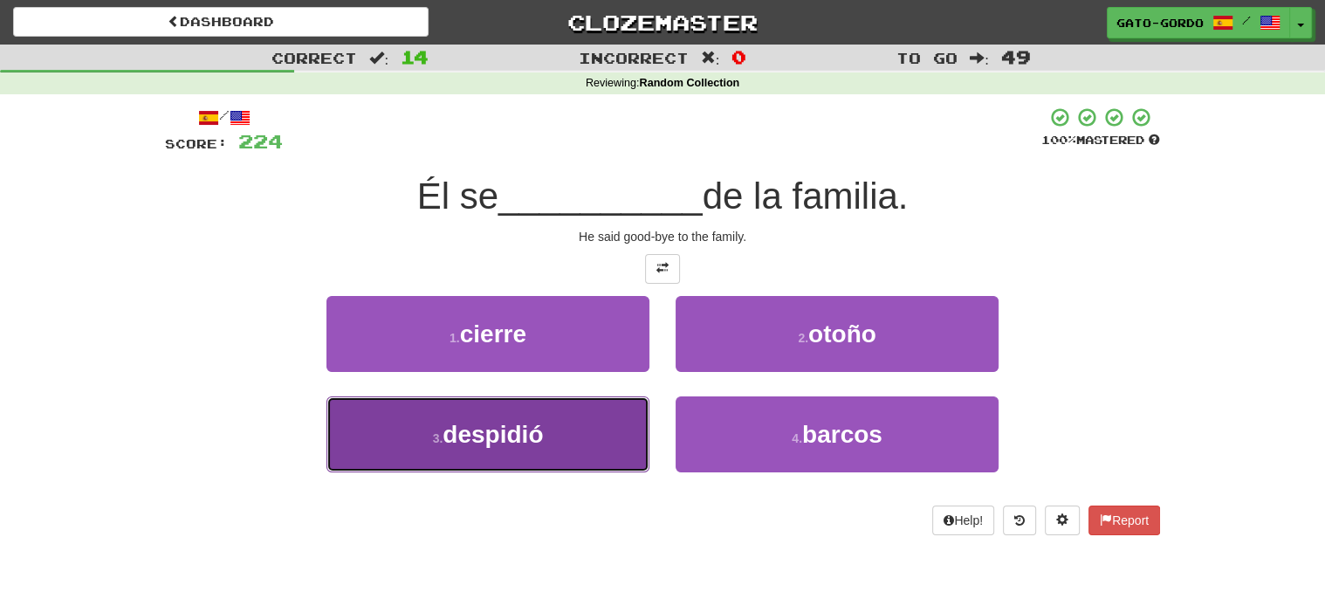
click at [523, 440] on span "despidió" at bounding box center [493, 434] width 100 height 27
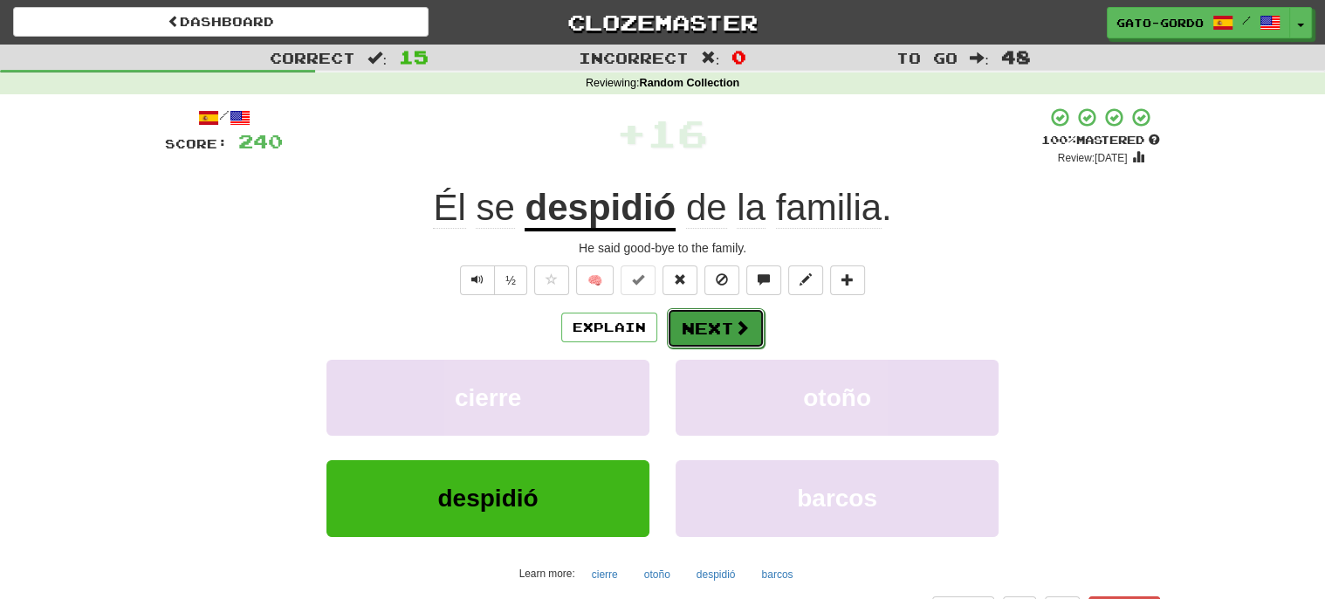
click at [722, 326] on button "Next" at bounding box center [716, 328] width 98 height 40
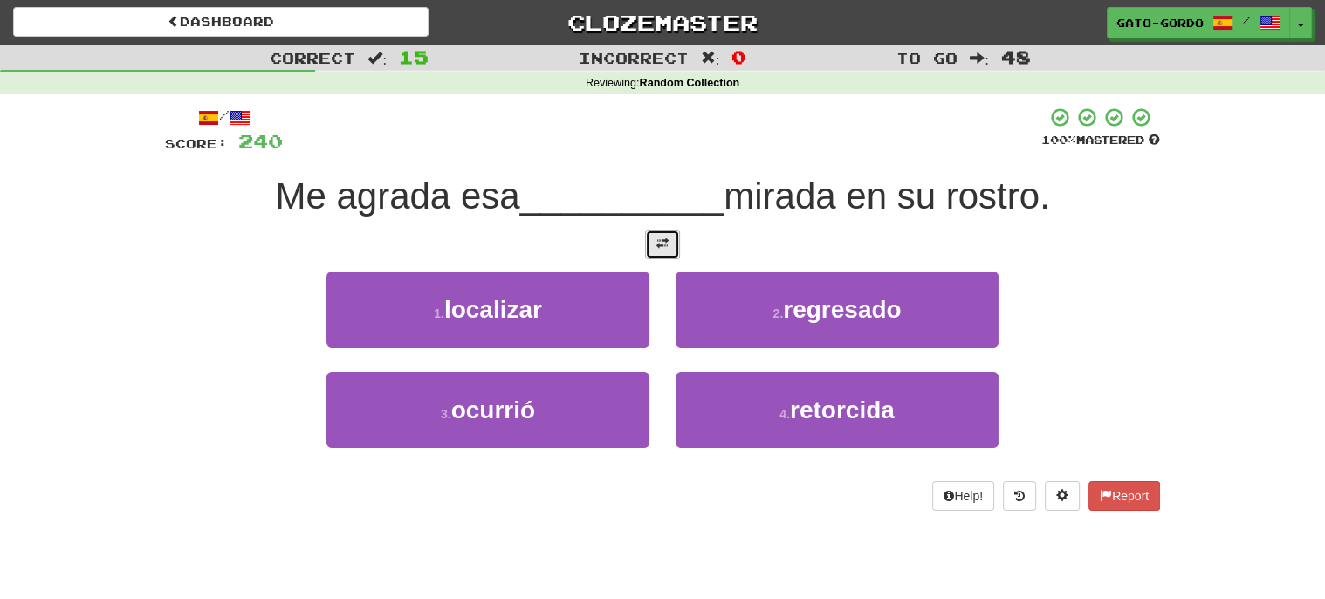
click at [670, 241] on button at bounding box center [662, 245] width 35 height 30
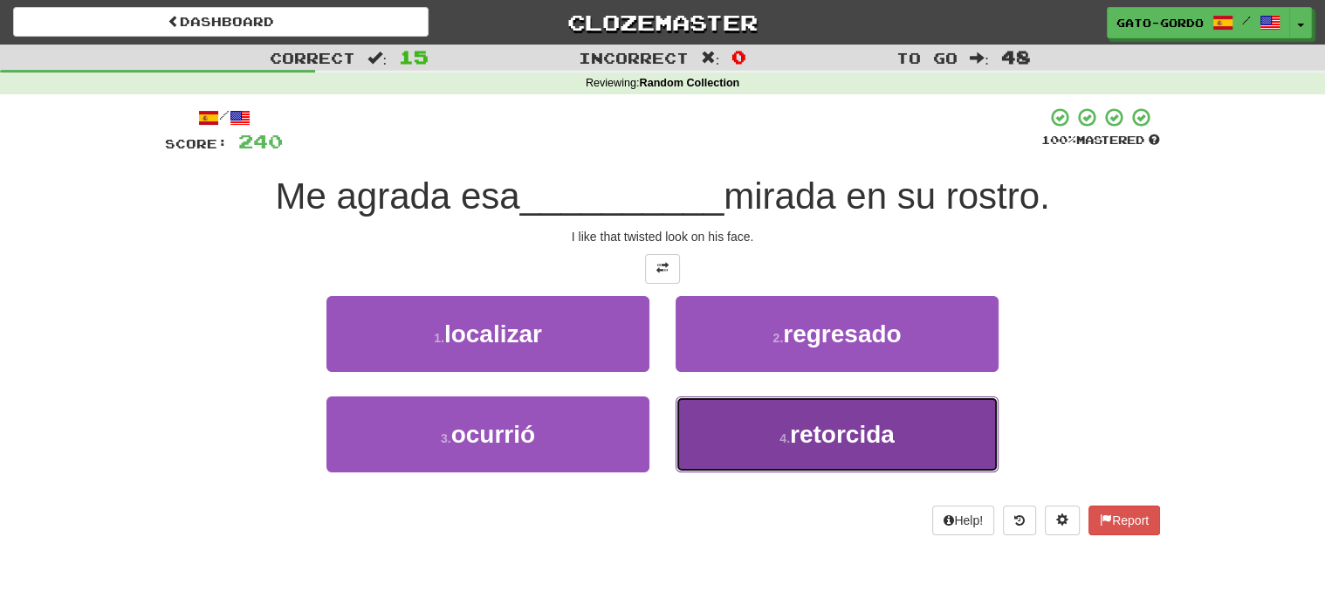
click at [814, 429] on span "retorcida" at bounding box center [842, 434] width 105 height 27
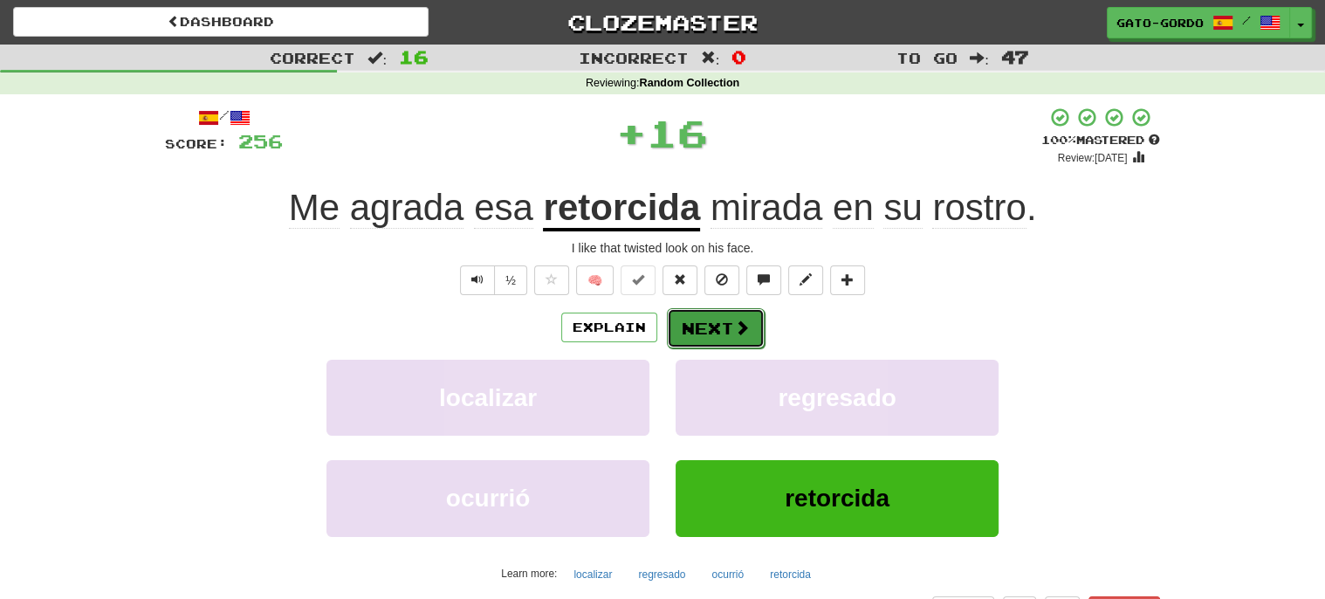
click at [701, 321] on button "Next" at bounding box center [716, 328] width 98 height 40
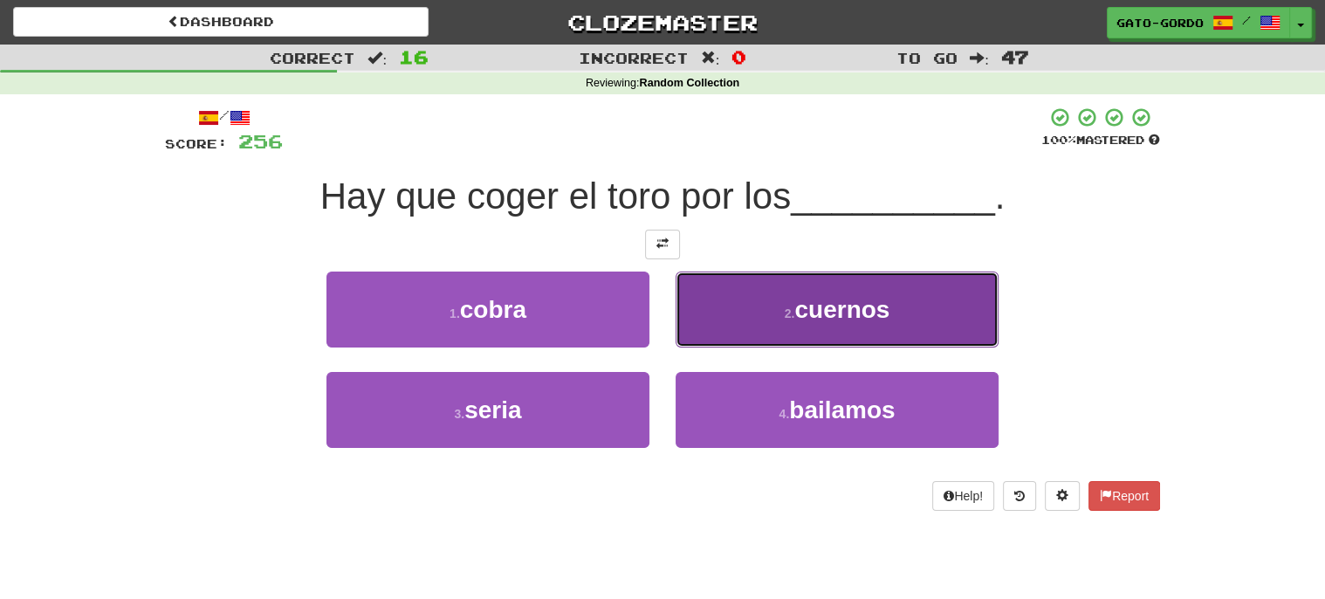
click at [882, 310] on span "cuernos" at bounding box center [841, 309] width 95 height 27
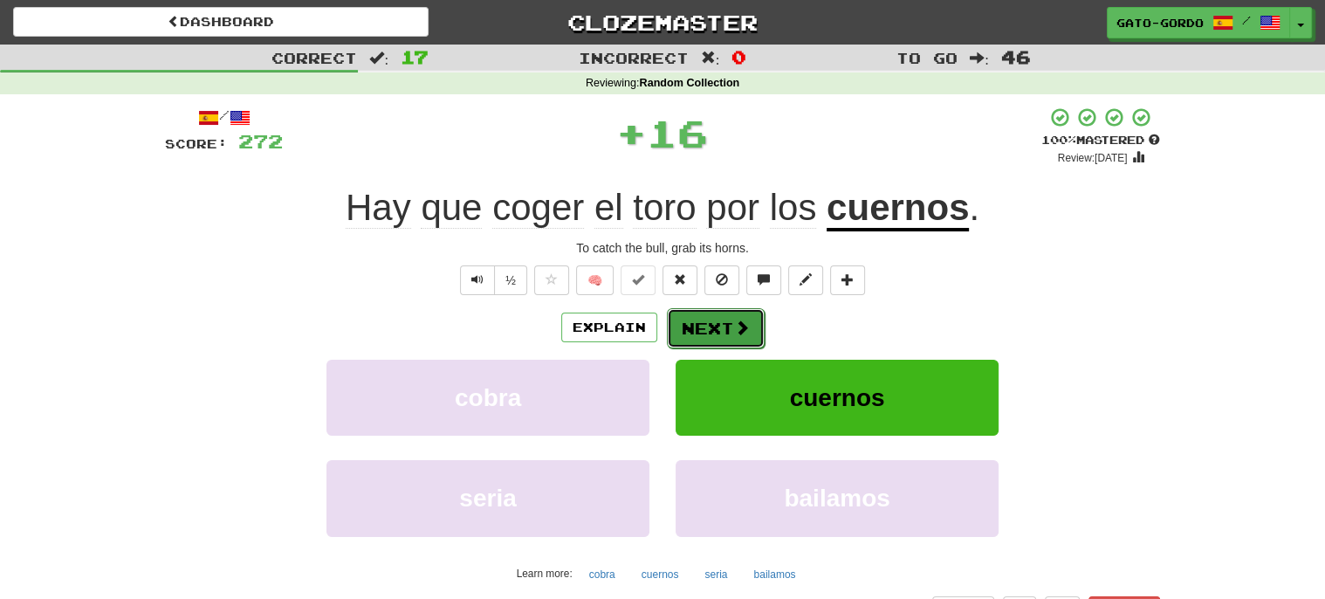
click at [719, 322] on button "Next" at bounding box center [716, 328] width 98 height 40
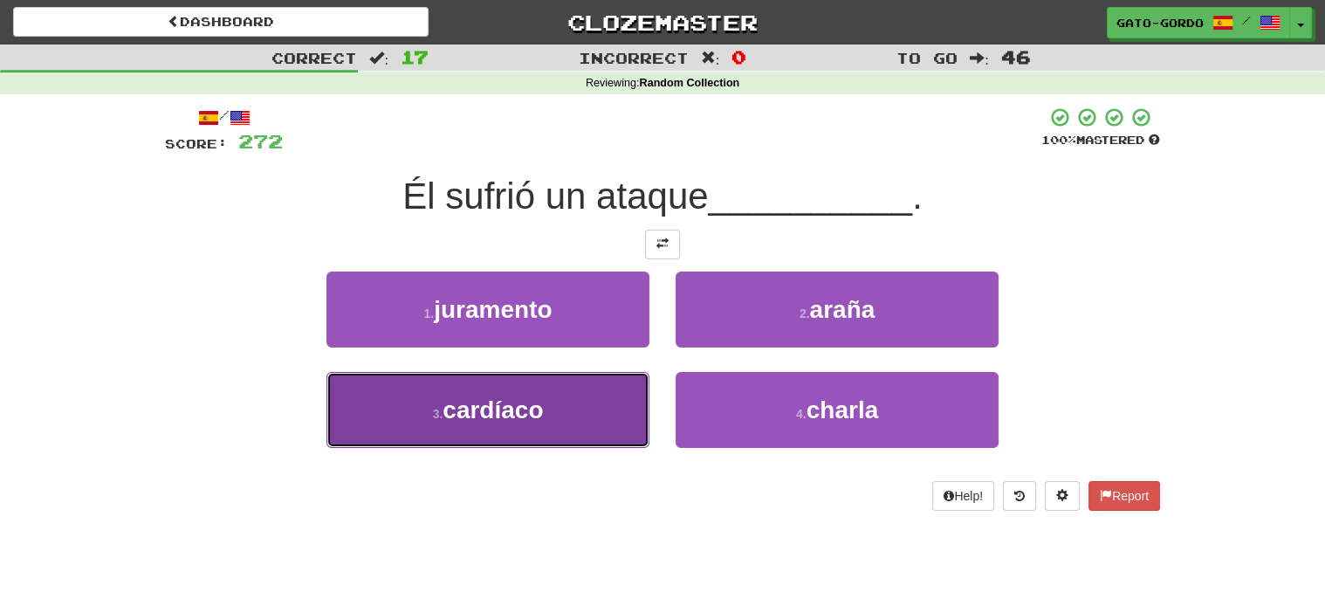
click at [537, 388] on button "3 . cardíaco" at bounding box center [487, 410] width 323 height 76
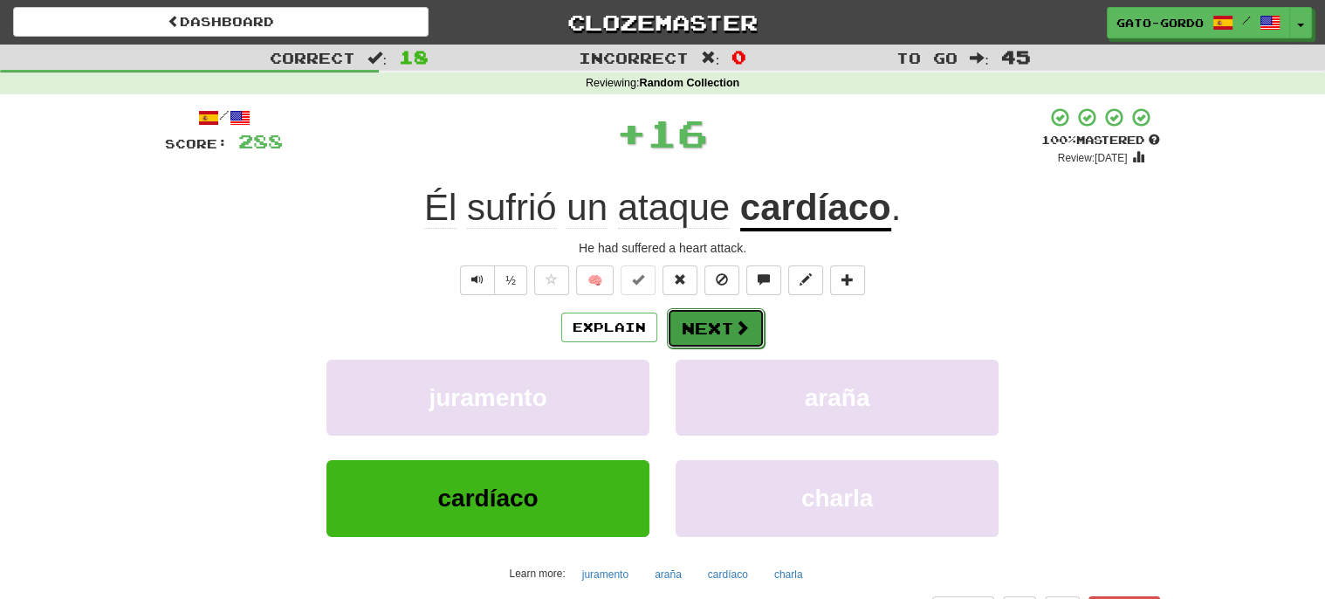
click at [735, 331] on span at bounding box center [742, 327] width 16 height 16
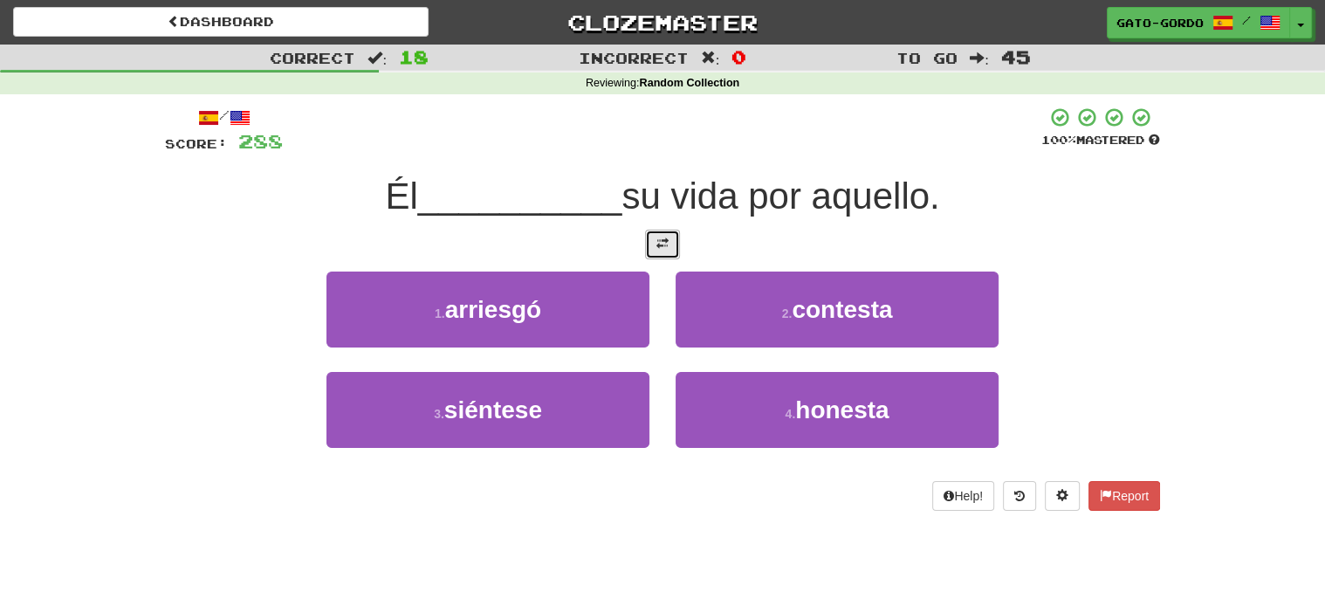
click at [657, 242] on span at bounding box center [662, 243] width 12 height 12
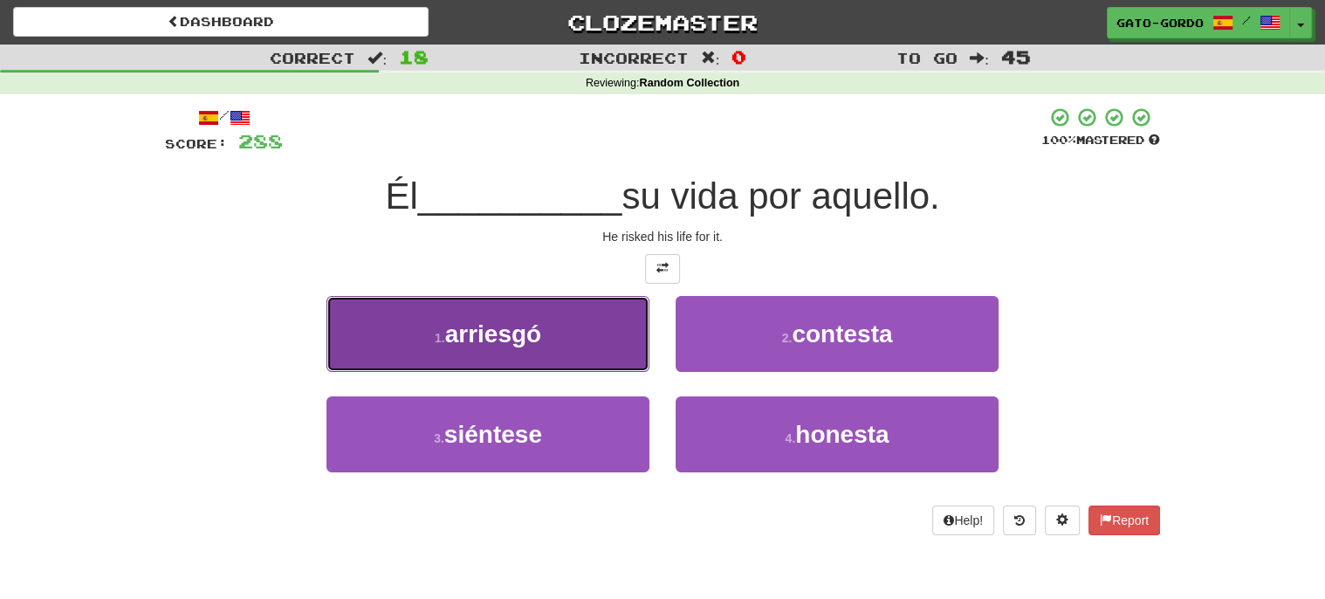
click at [453, 330] on span "arriesgó" at bounding box center [493, 333] width 97 height 27
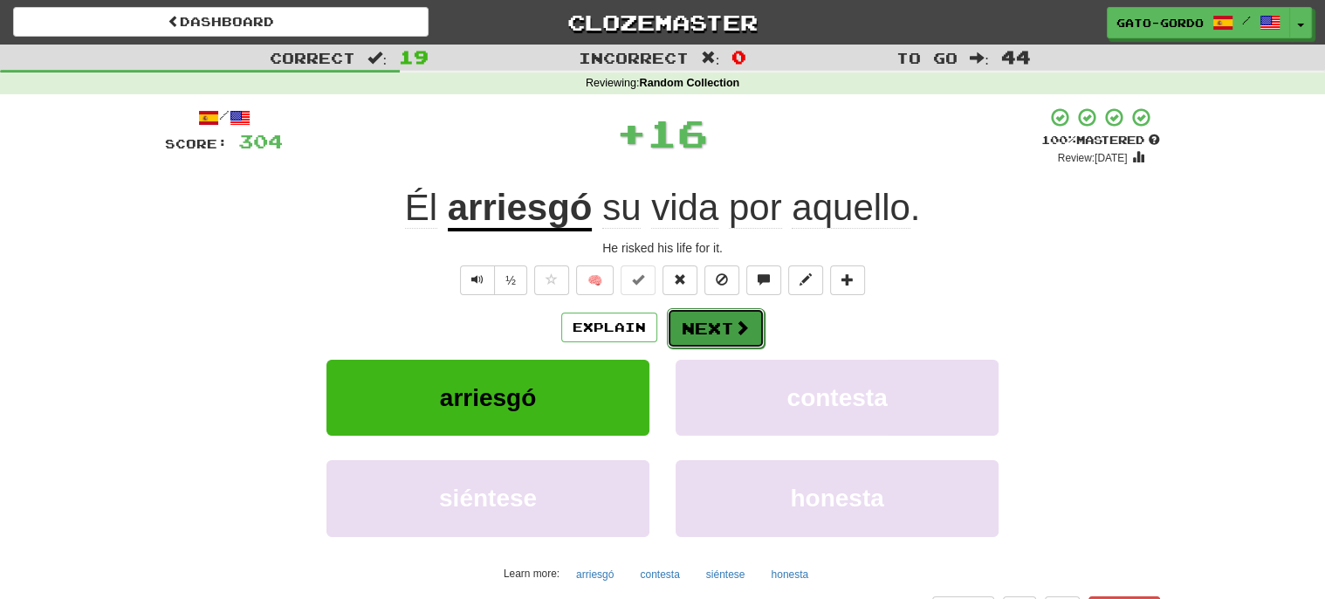
click at [697, 324] on button "Next" at bounding box center [716, 328] width 98 height 40
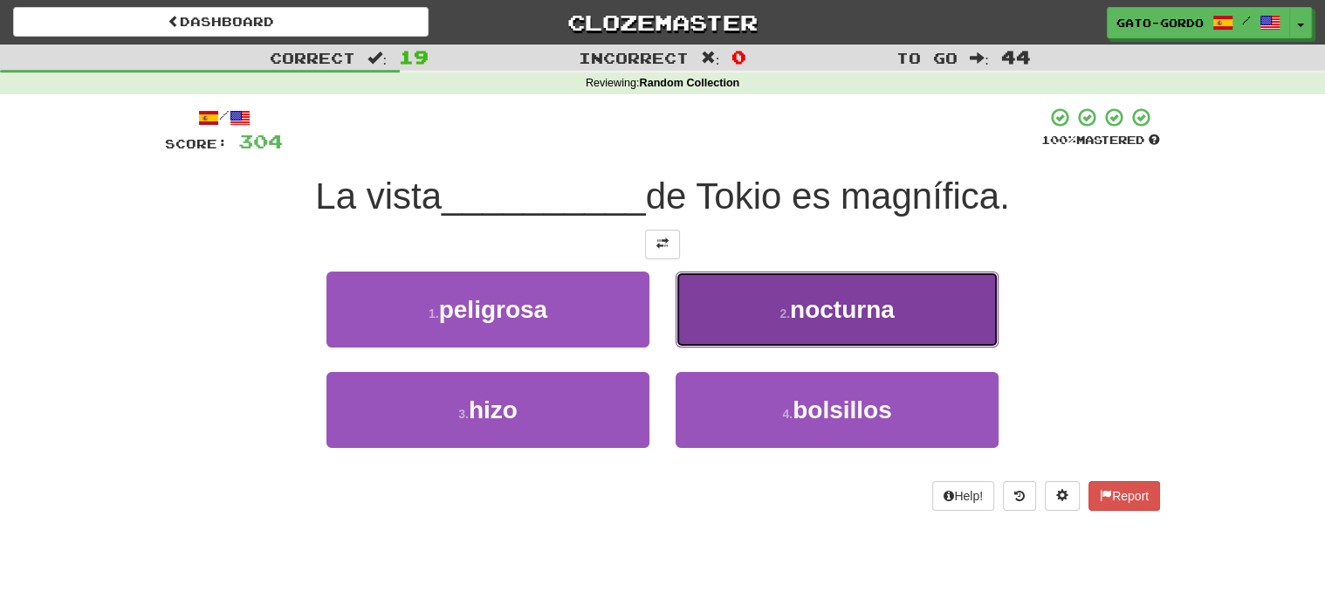
click at [773, 294] on button "2 . nocturna" at bounding box center [837, 309] width 323 height 76
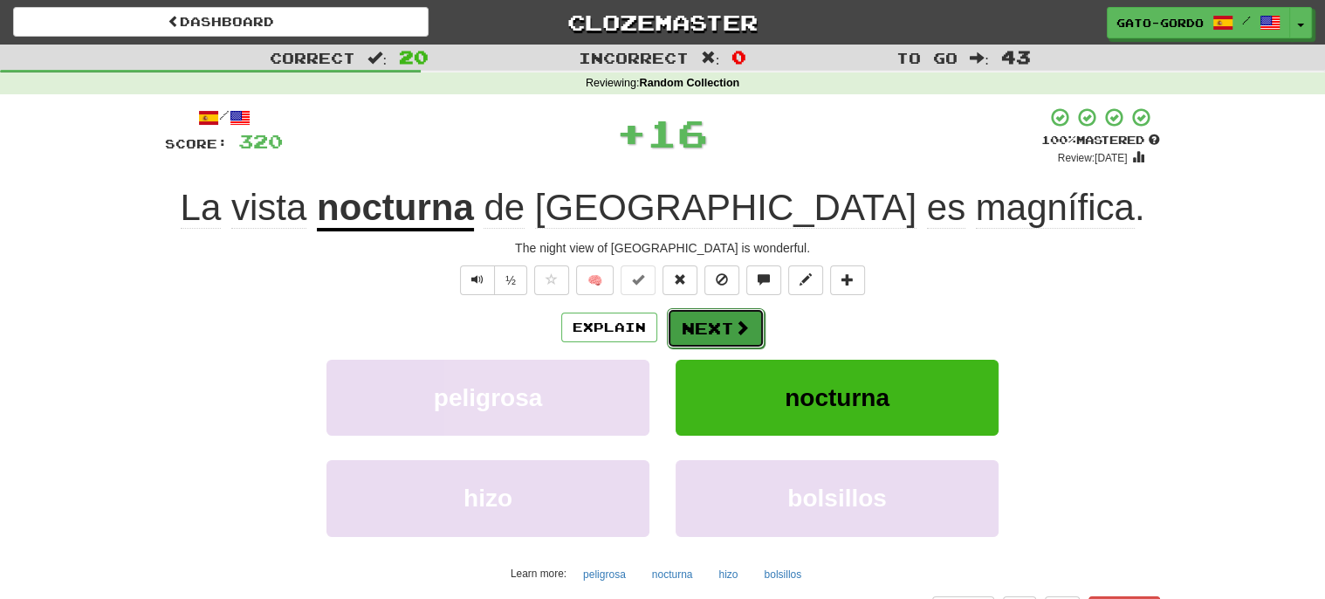
click at [702, 326] on button "Next" at bounding box center [716, 328] width 98 height 40
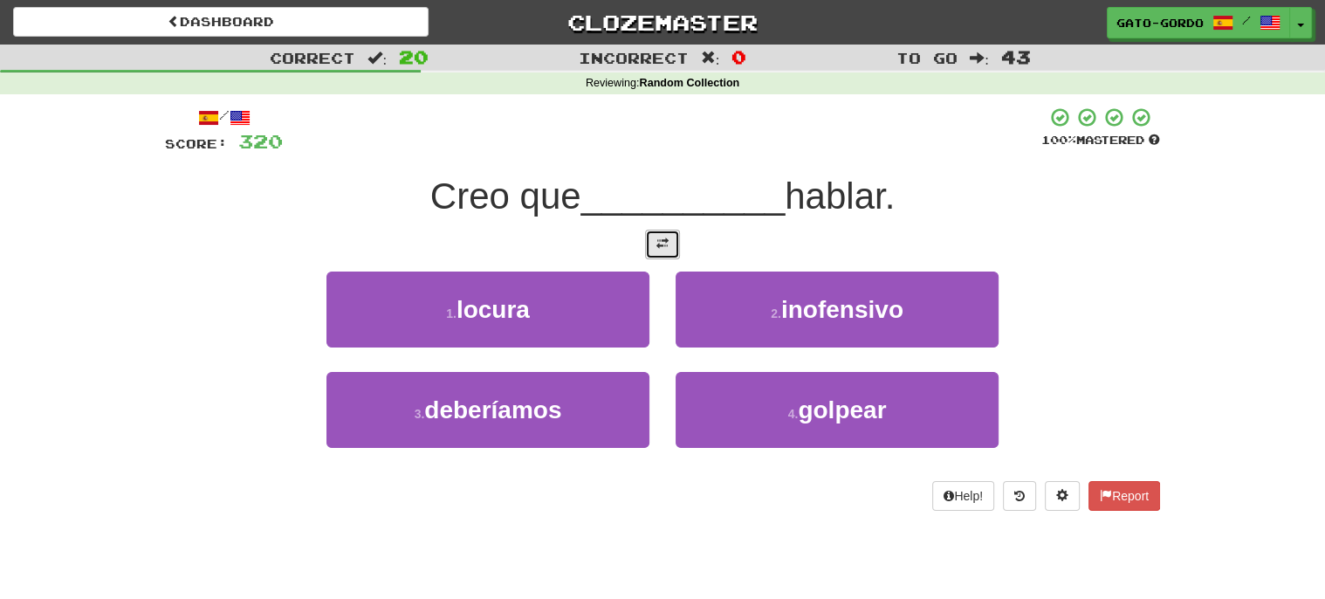
click at [648, 237] on button at bounding box center [662, 245] width 35 height 30
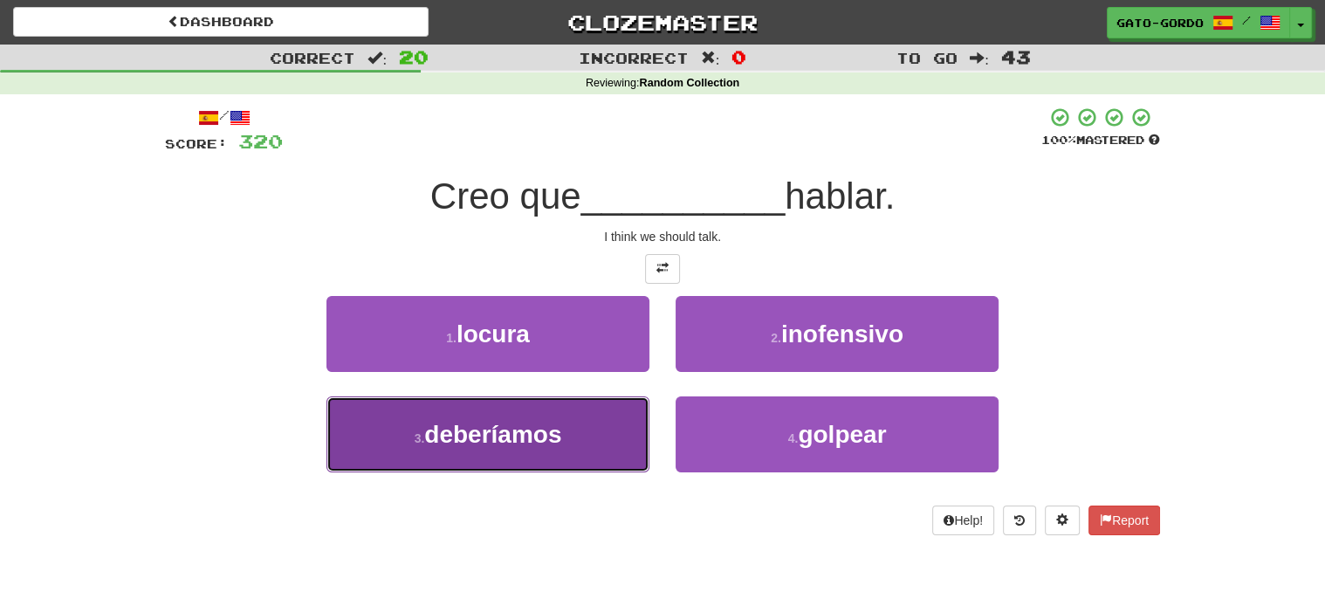
click at [501, 439] on span "deberíamos" at bounding box center [492, 434] width 137 height 27
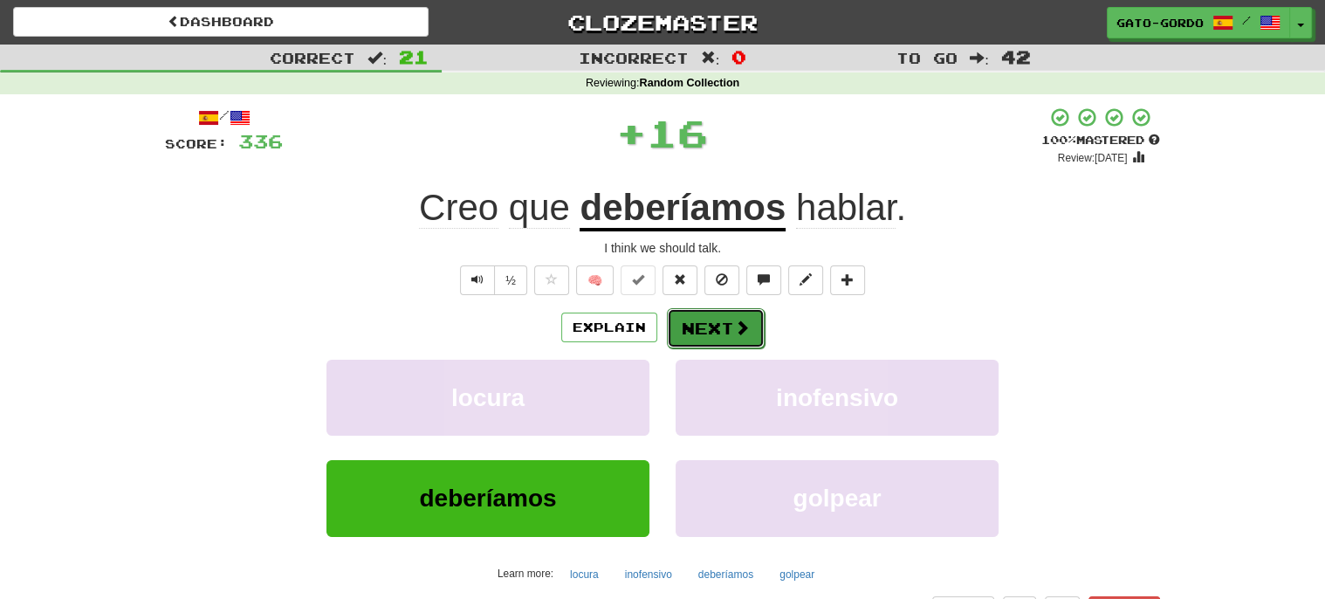
click at [735, 325] on span at bounding box center [742, 327] width 16 height 16
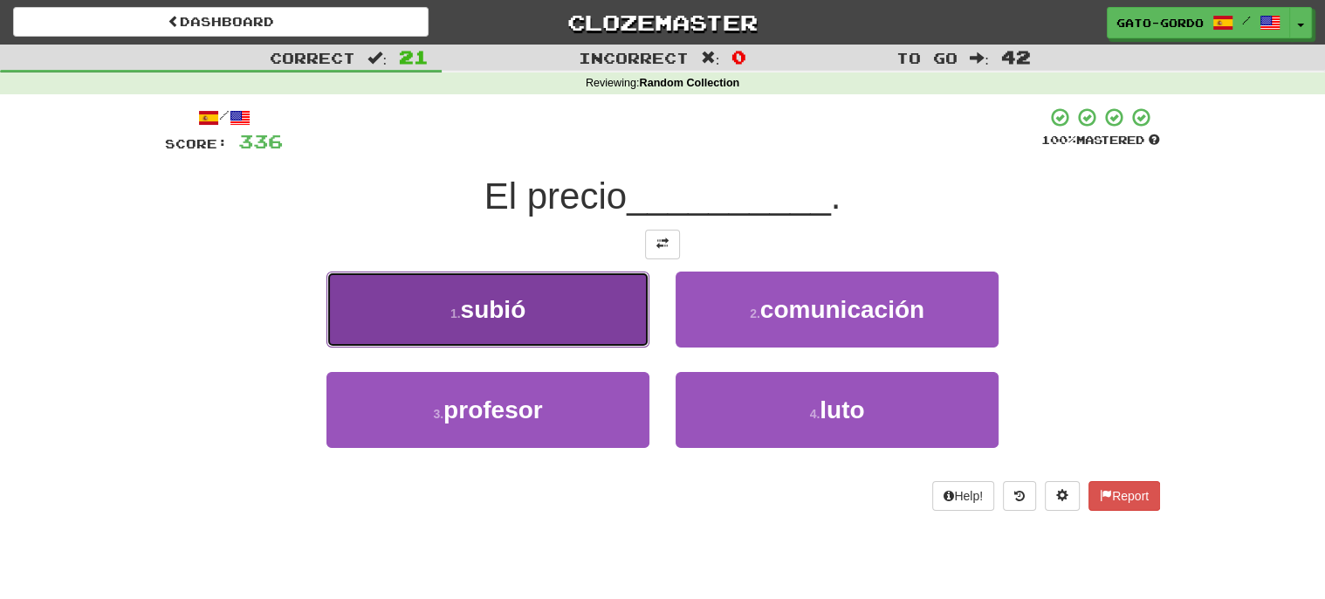
click at [580, 295] on button "1 . [GEOGRAPHIC_DATA]" at bounding box center [487, 309] width 323 height 76
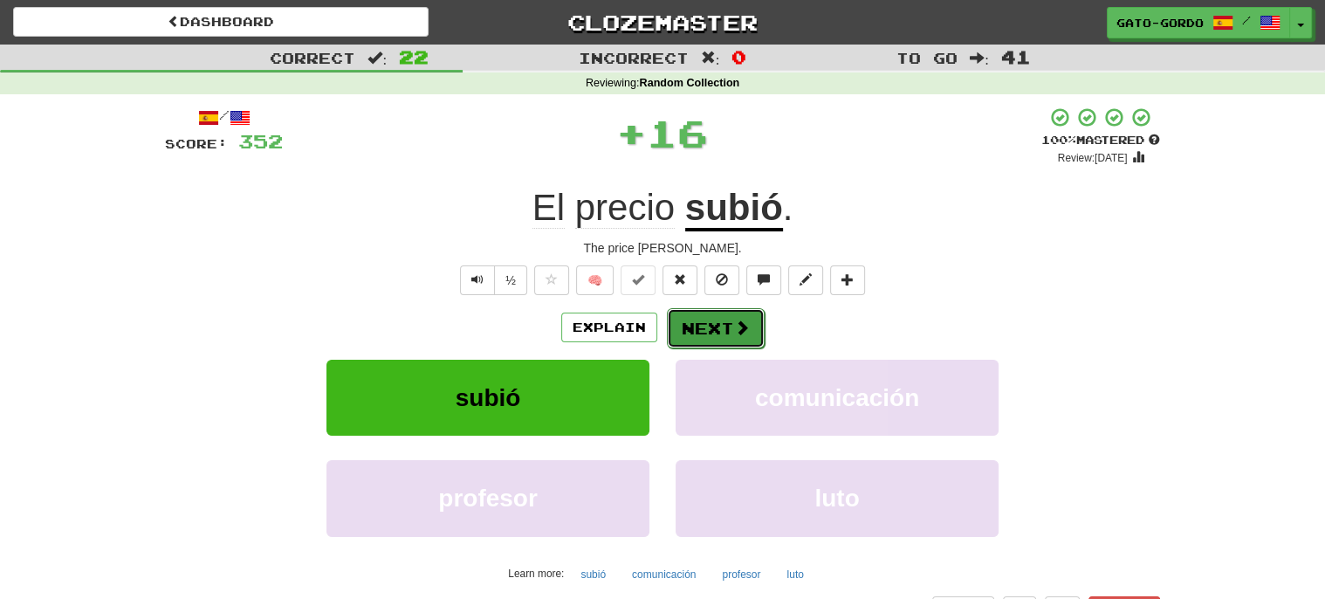
click at [705, 321] on button "Next" at bounding box center [716, 328] width 98 height 40
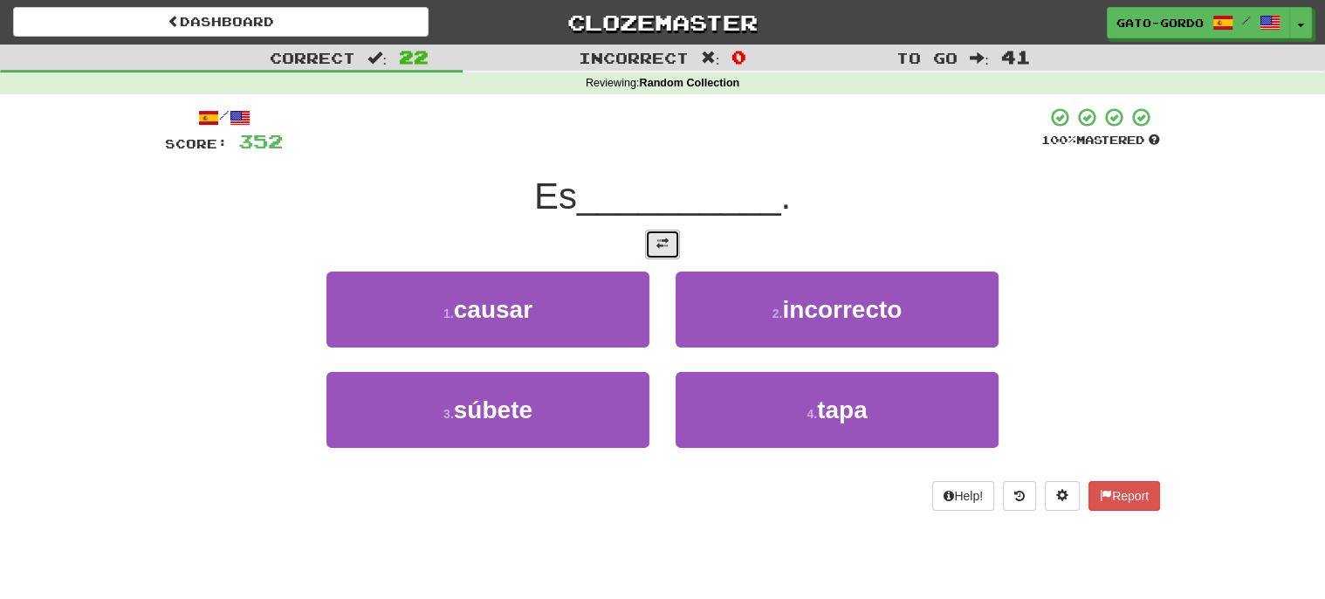
click at [661, 245] on span at bounding box center [662, 243] width 12 height 12
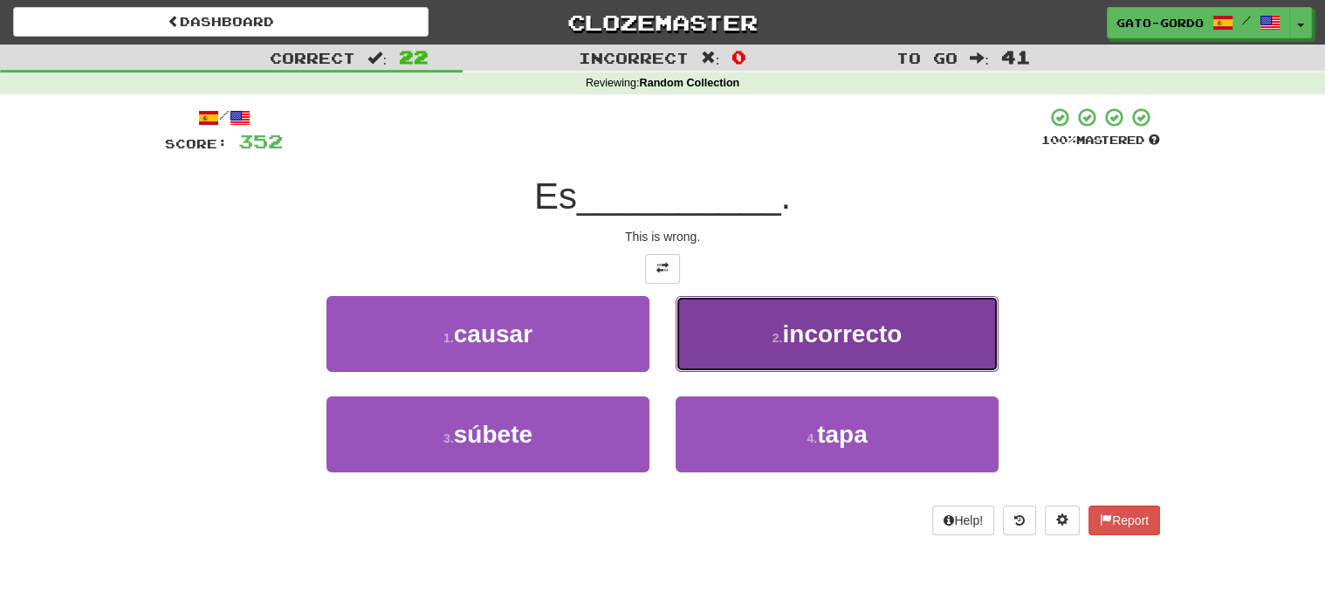
click at [793, 312] on button "2 . incorrecto" at bounding box center [837, 334] width 323 height 76
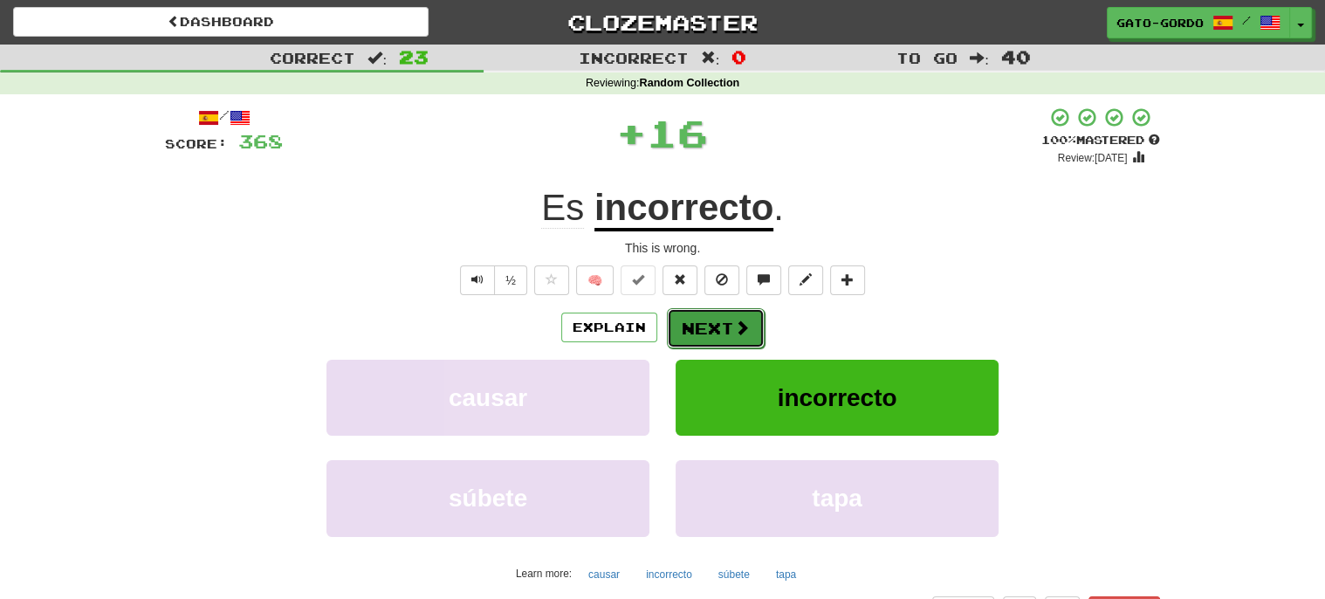
click at [717, 319] on button "Next" at bounding box center [716, 328] width 98 height 40
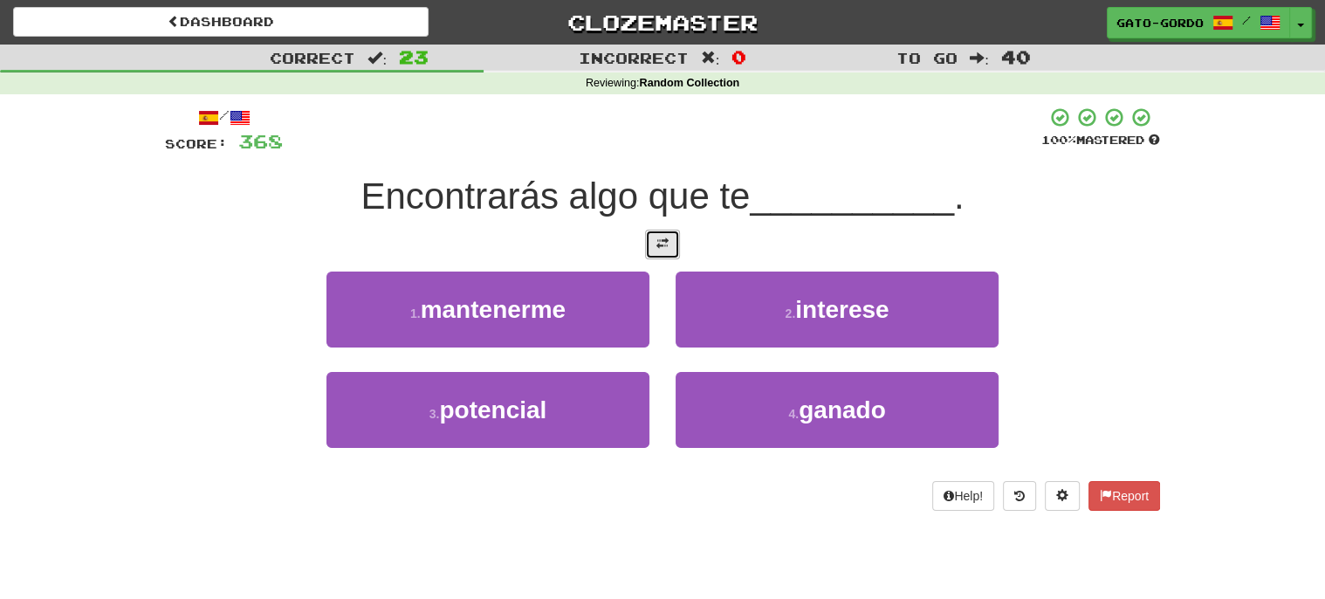
click at [669, 250] on button at bounding box center [662, 245] width 35 height 30
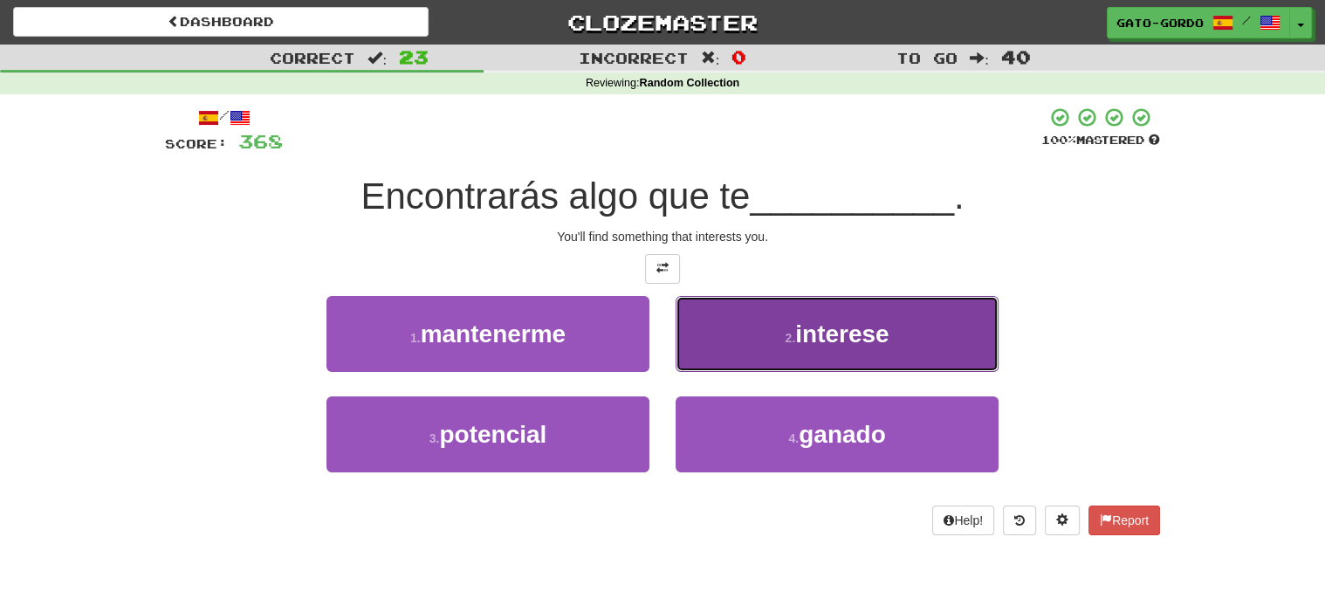
click at [884, 337] on span "interese" at bounding box center [841, 333] width 93 height 27
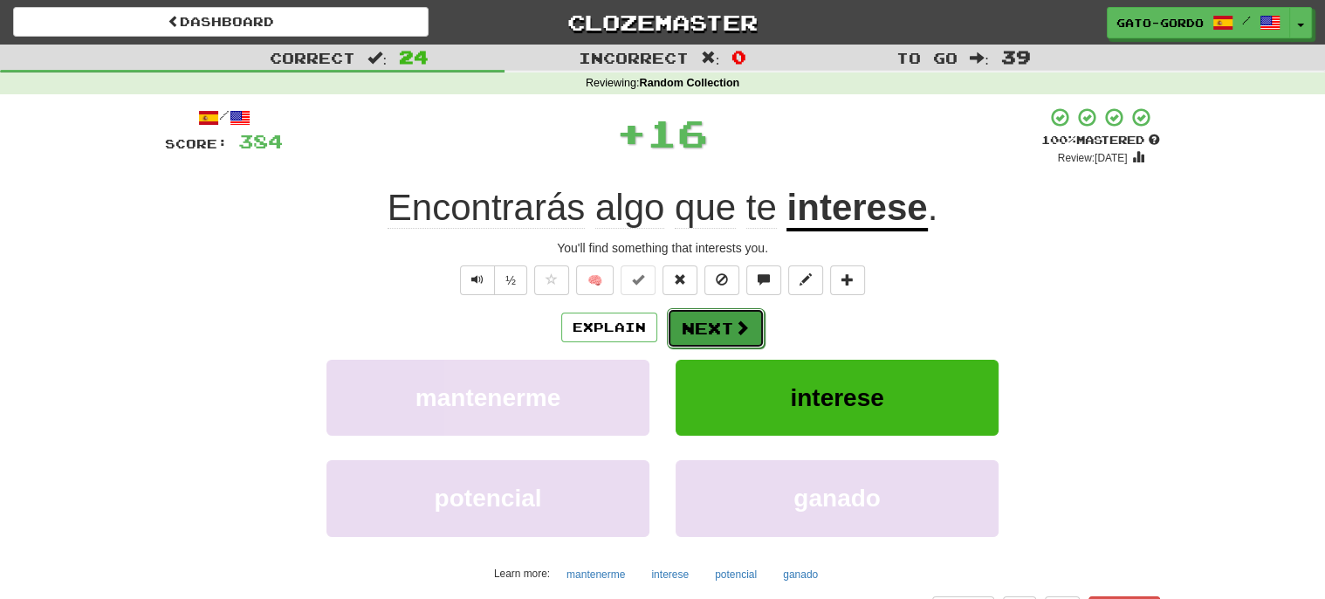
click at [703, 316] on button "Next" at bounding box center [716, 328] width 98 height 40
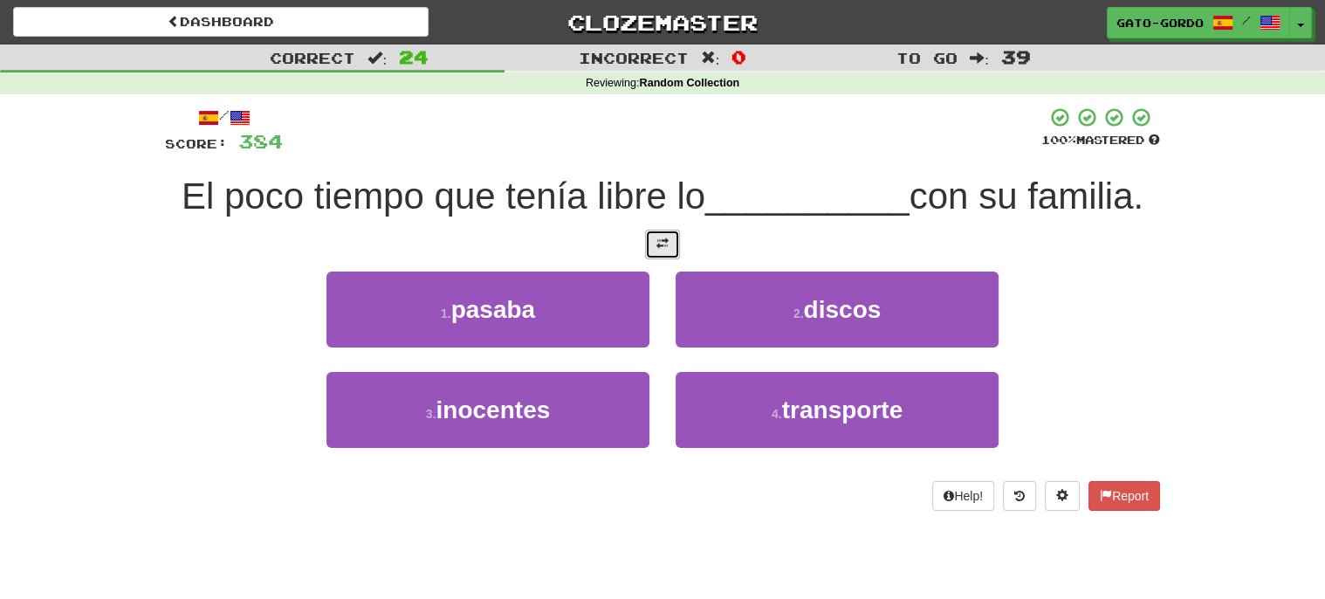
click at [669, 242] on button at bounding box center [662, 245] width 35 height 30
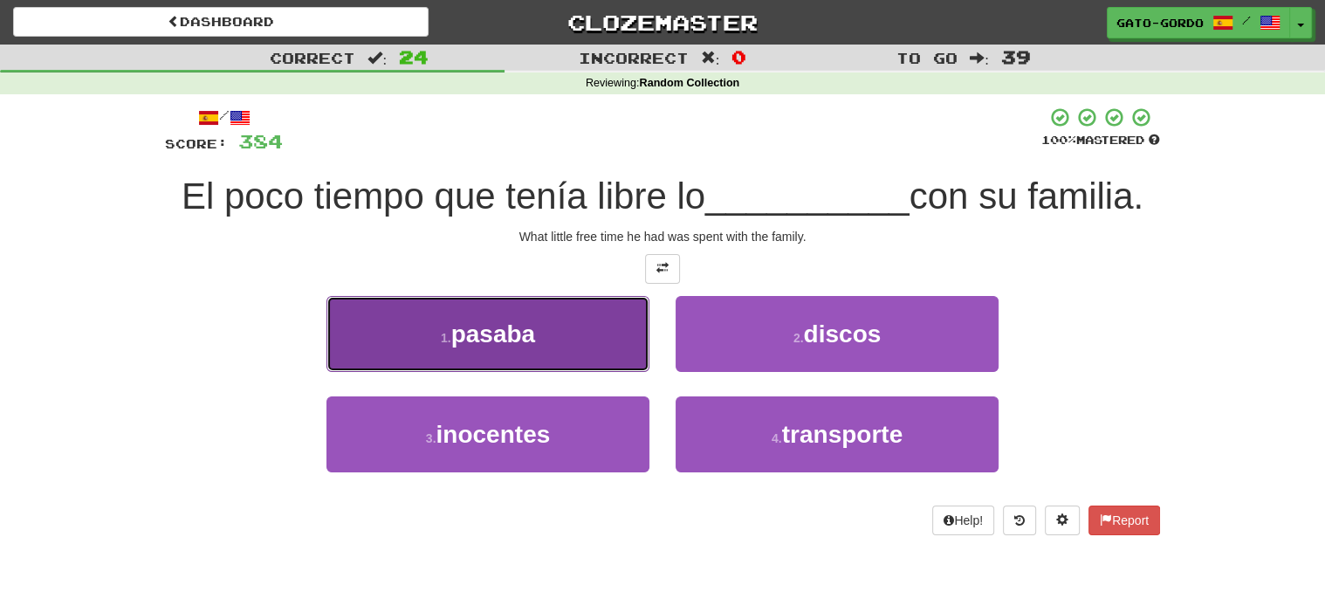
click at [512, 336] on span "pasaba" at bounding box center [493, 333] width 85 height 27
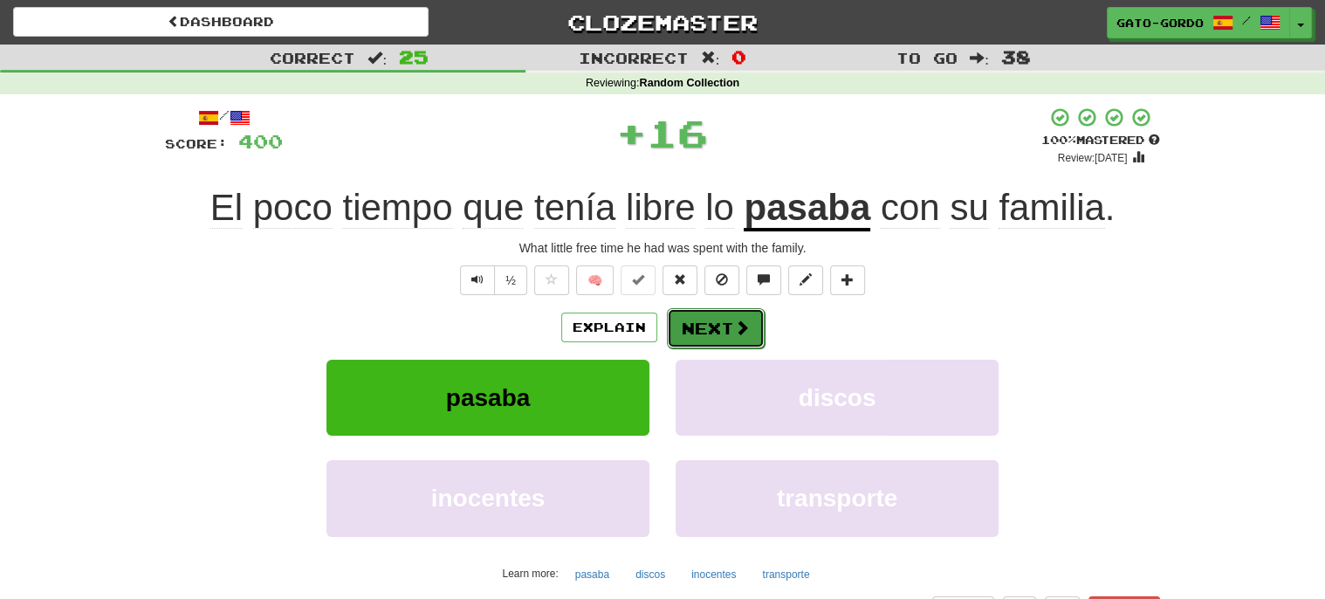
click at [721, 325] on button "Next" at bounding box center [716, 328] width 98 height 40
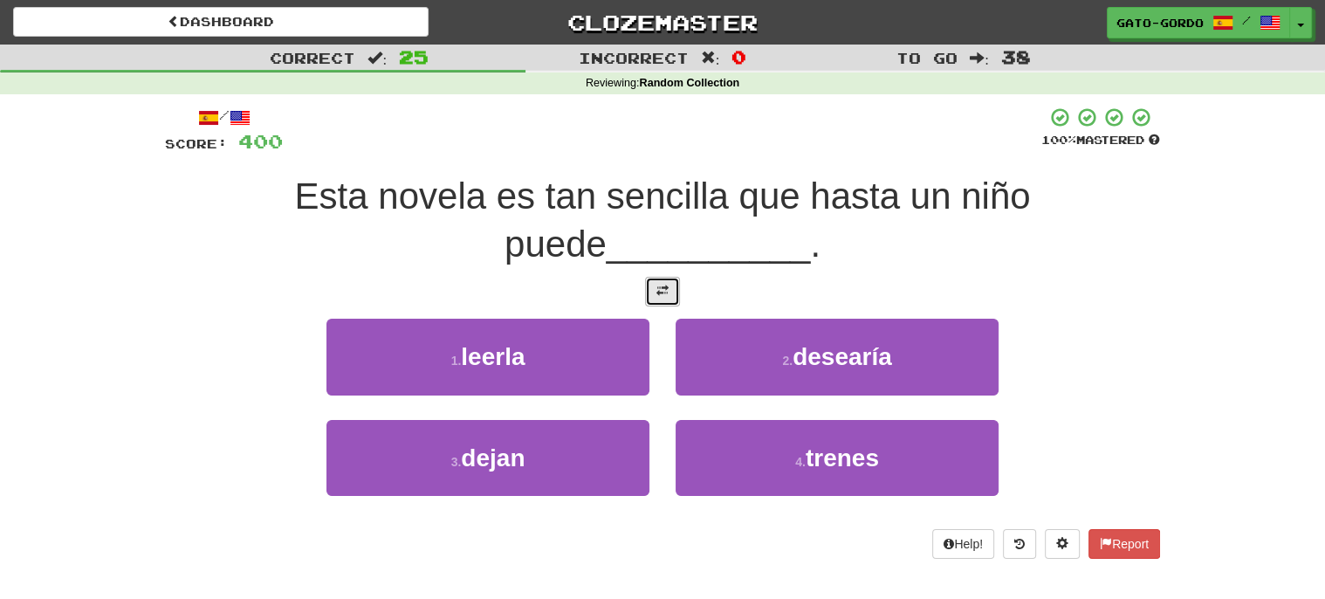
click at [665, 299] on button at bounding box center [662, 292] width 35 height 30
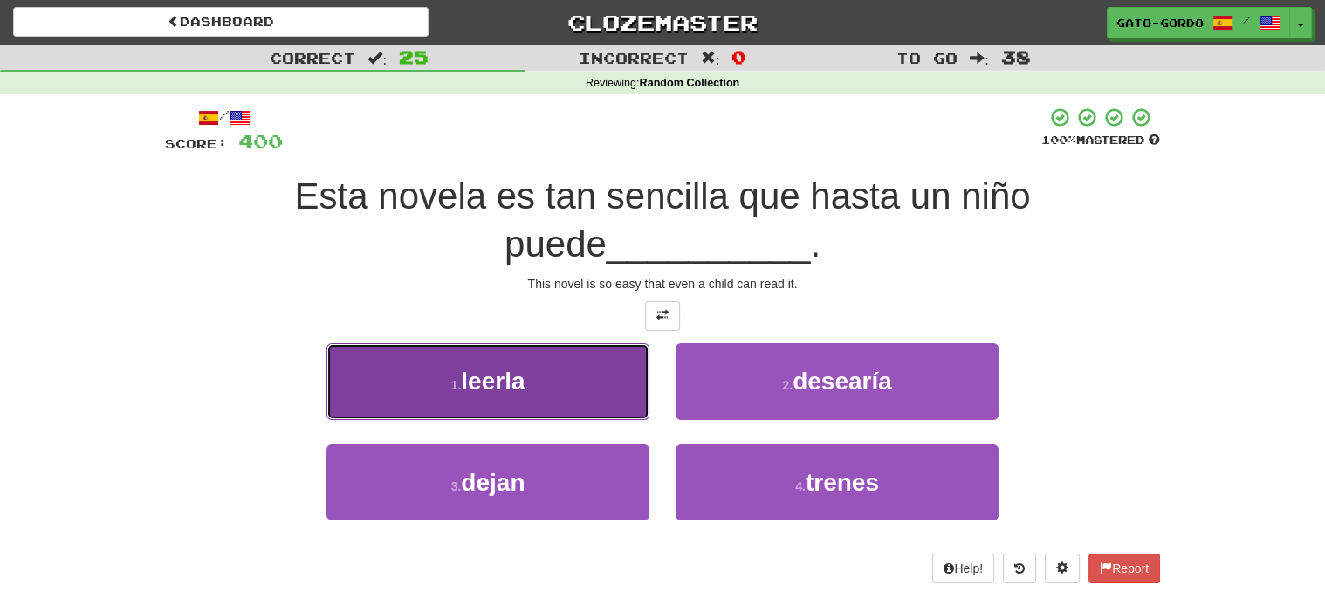
click at [455, 367] on button "1 . leerla" at bounding box center [487, 381] width 323 height 76
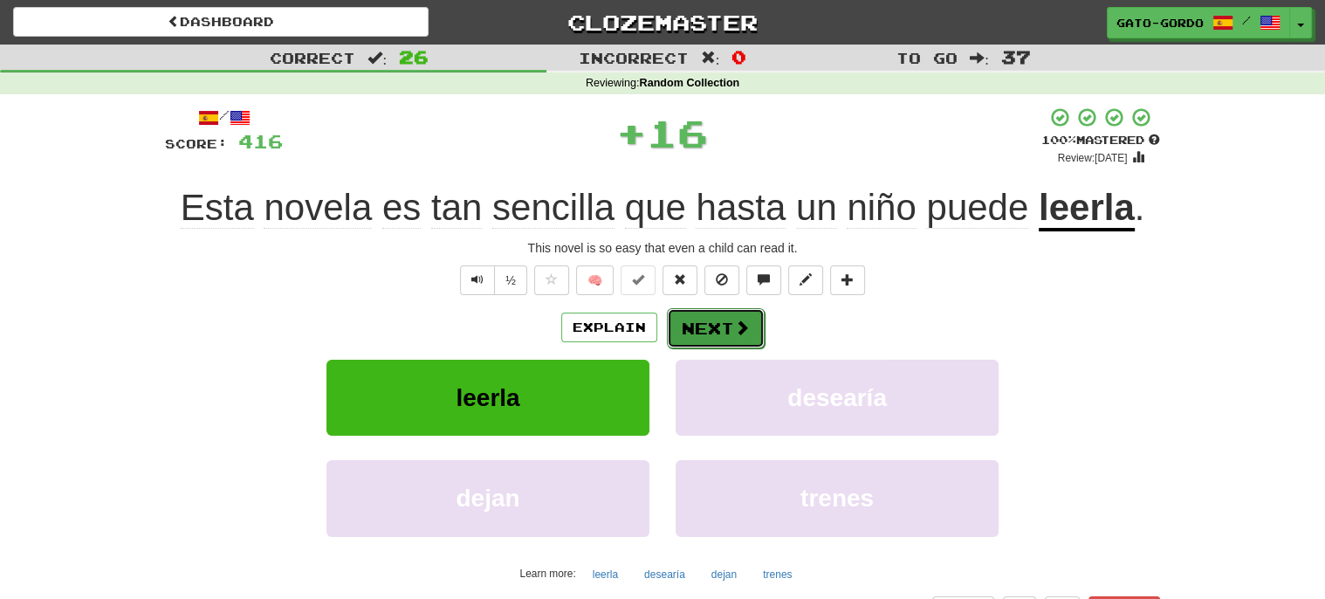
click at [719, 318] on button "Next" at bounding box center [716, 328] width 98 height 40
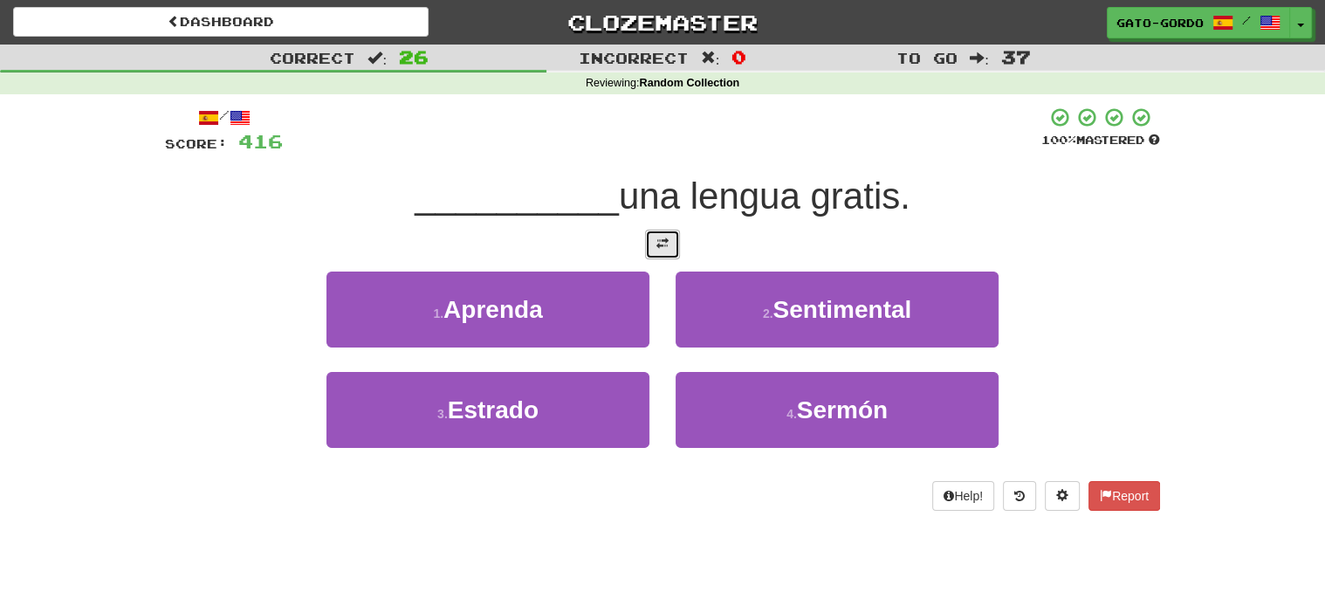
click at [657, 239] on span at bounding box center [662, 243] width 12 height 12
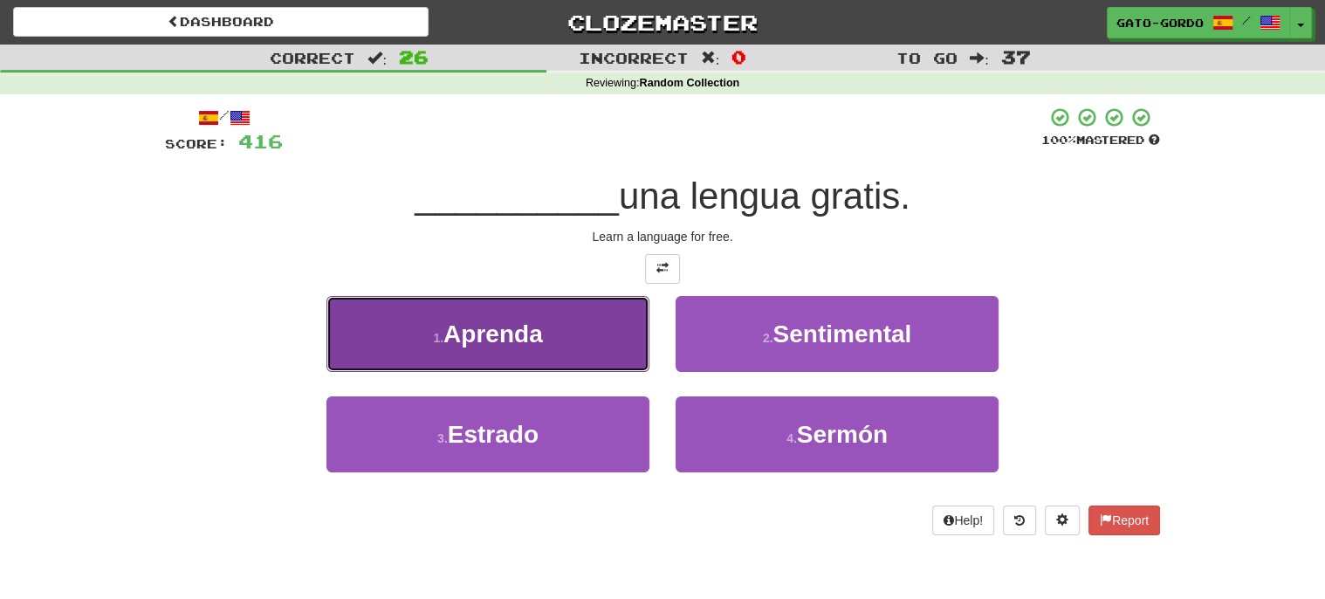
click at [472, 325] on span "Aprenda" at bounding box center [493, 333] width 100 height 27
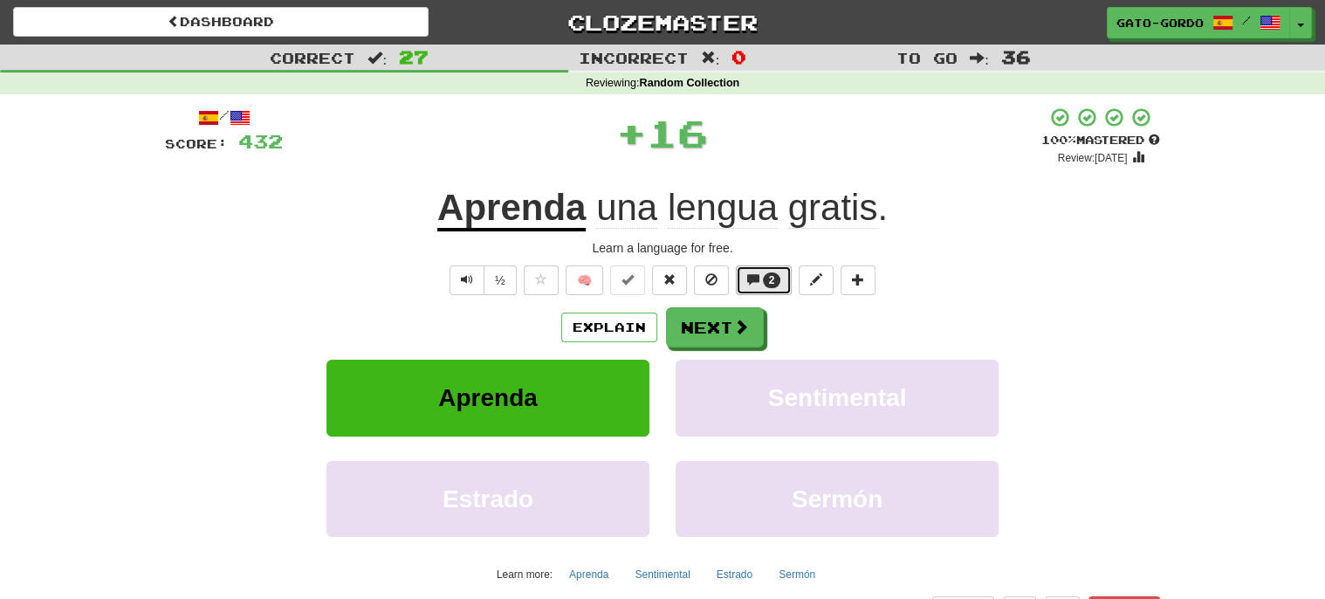
click at [771, 283] on span "2" at bounding box center [772, 280] width 6 height 12
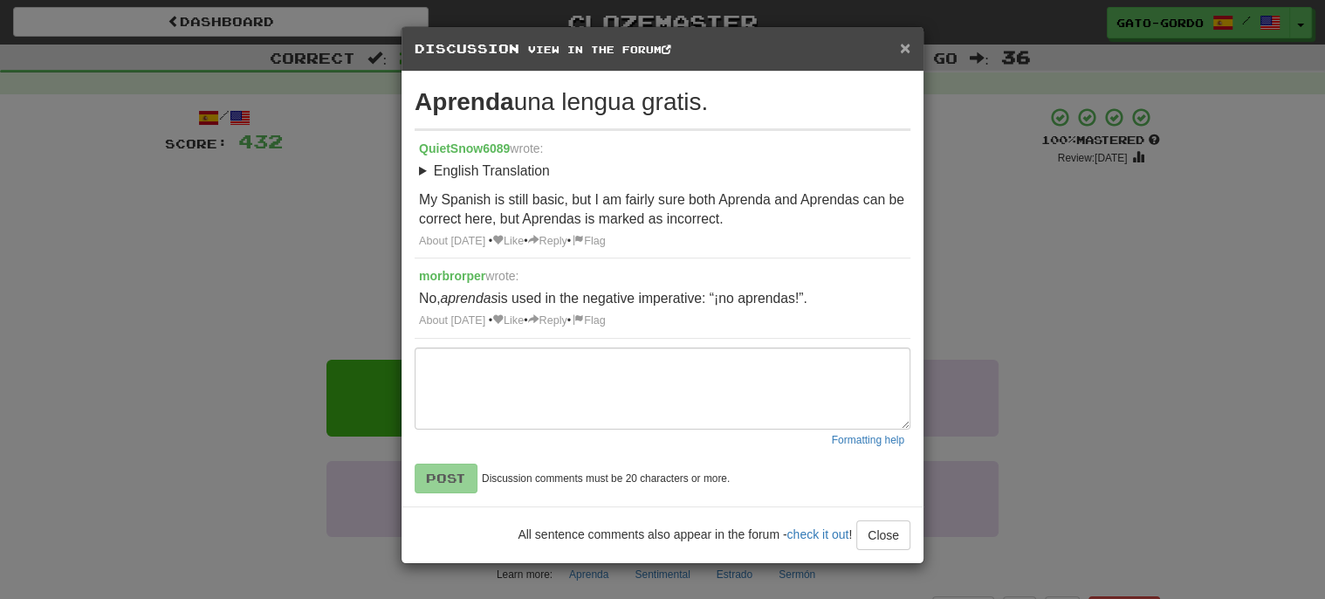
click at [906, 51] on span "×" at bounding box center [905, 48] width 10 height 20
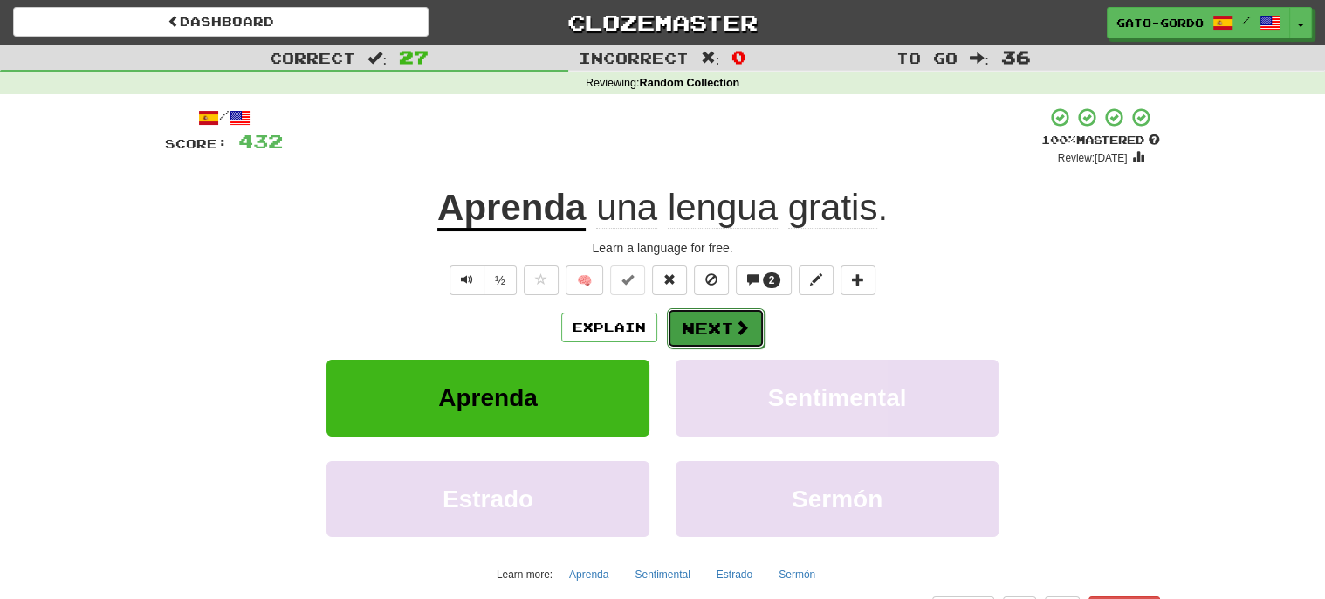
click at [704, 319] on button "Next" at bounding box center [716, 328] width 98 height 40
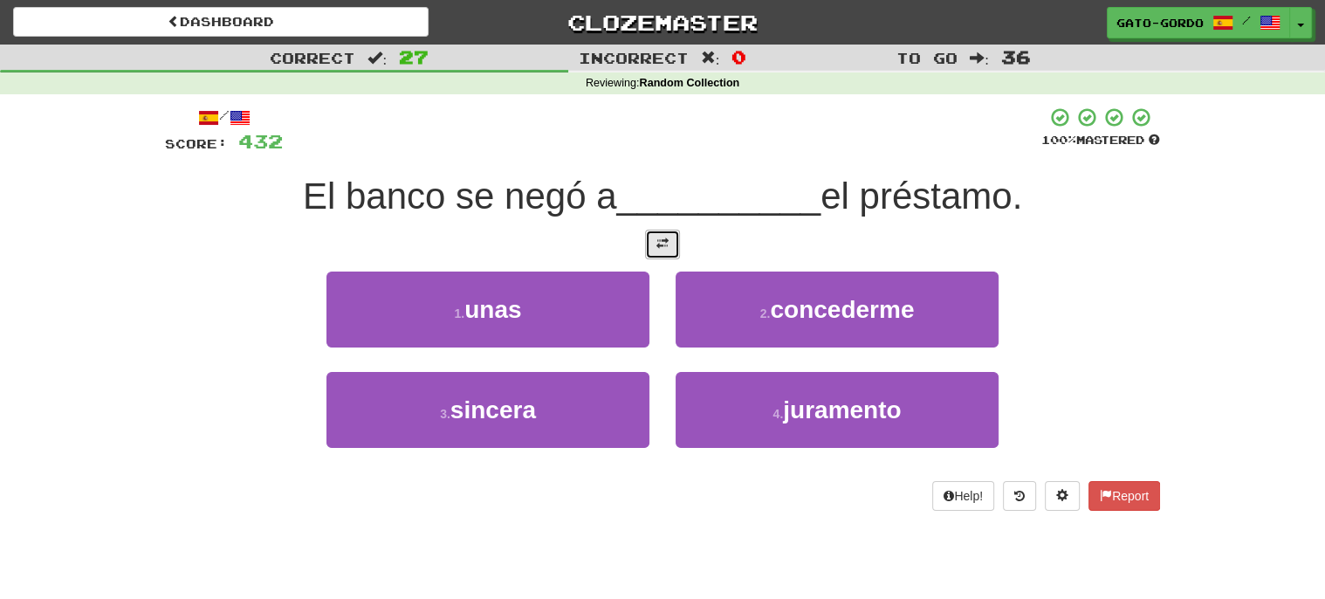
click at [656, 237] on span at bounding box center [662, 243] width 12 height 12
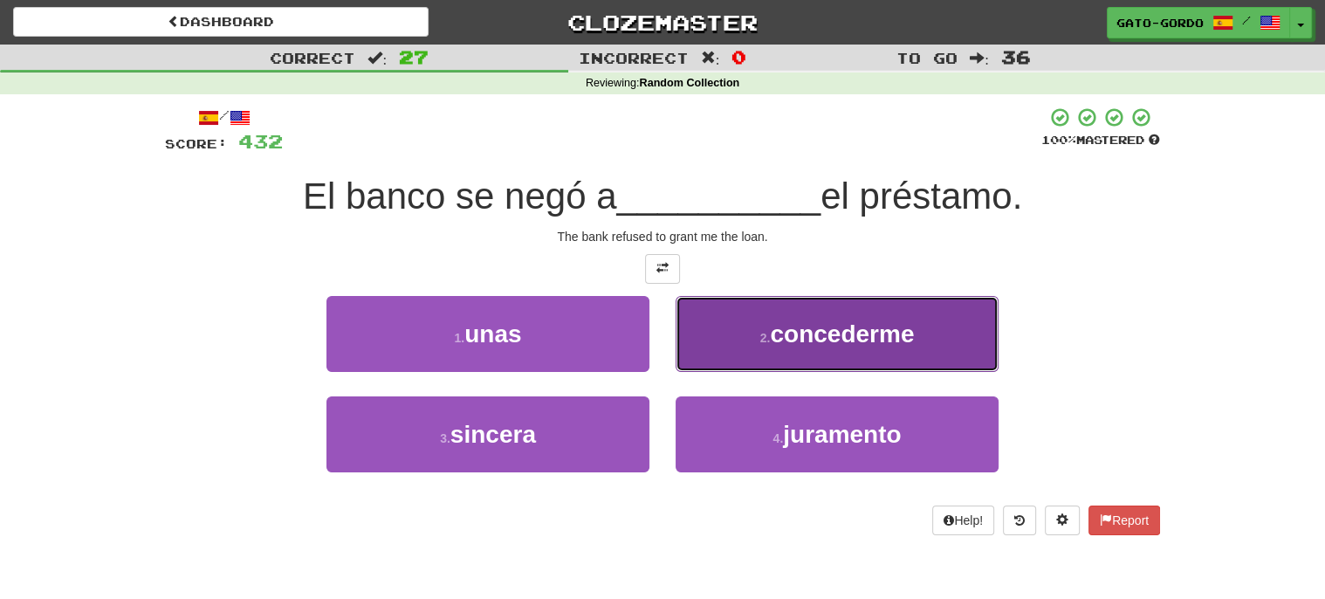
click at [820, 324] on span "concederme" at bounding box center [842, 333] width 144 height 27
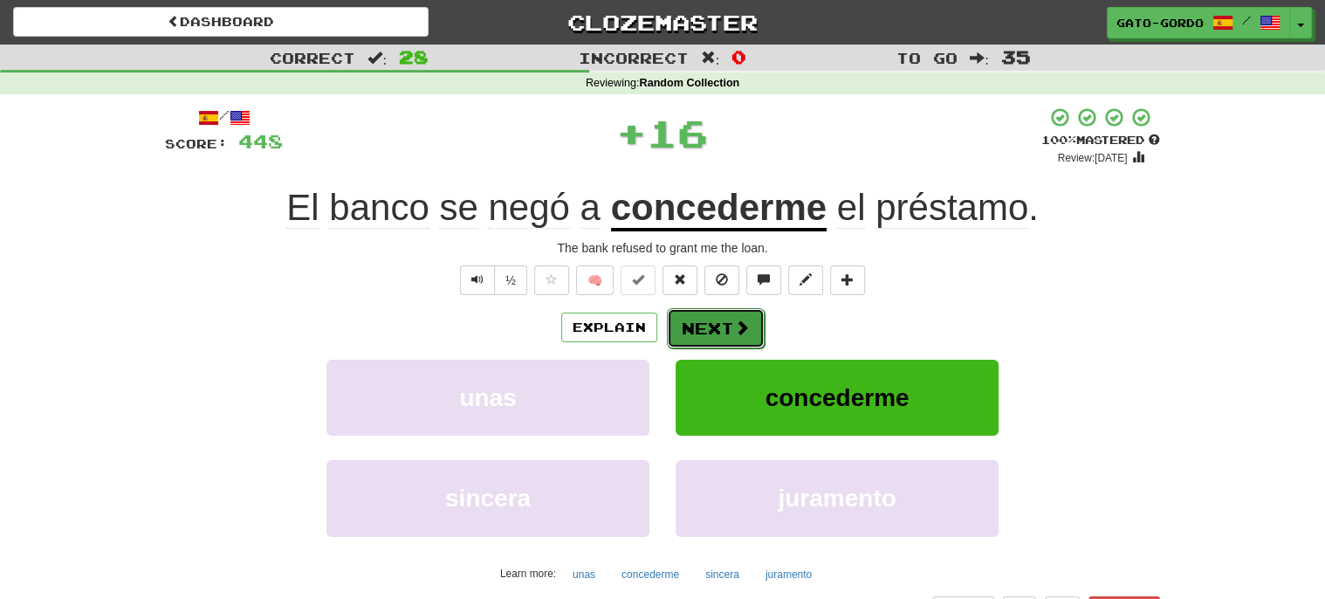
click at [674, 325] on button "Next" at bounding box center [716, 328] width 98 height 40
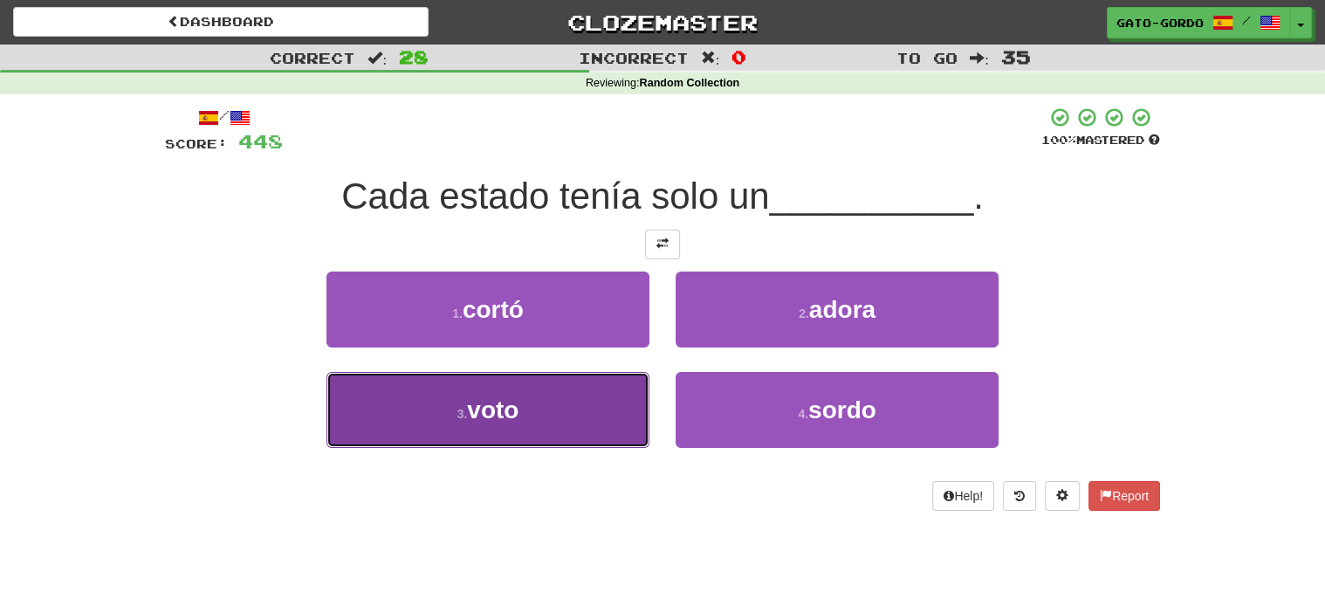
click at [415, 415] on button "3 . voto" at bounding box center [487, 410] width 323 height 76
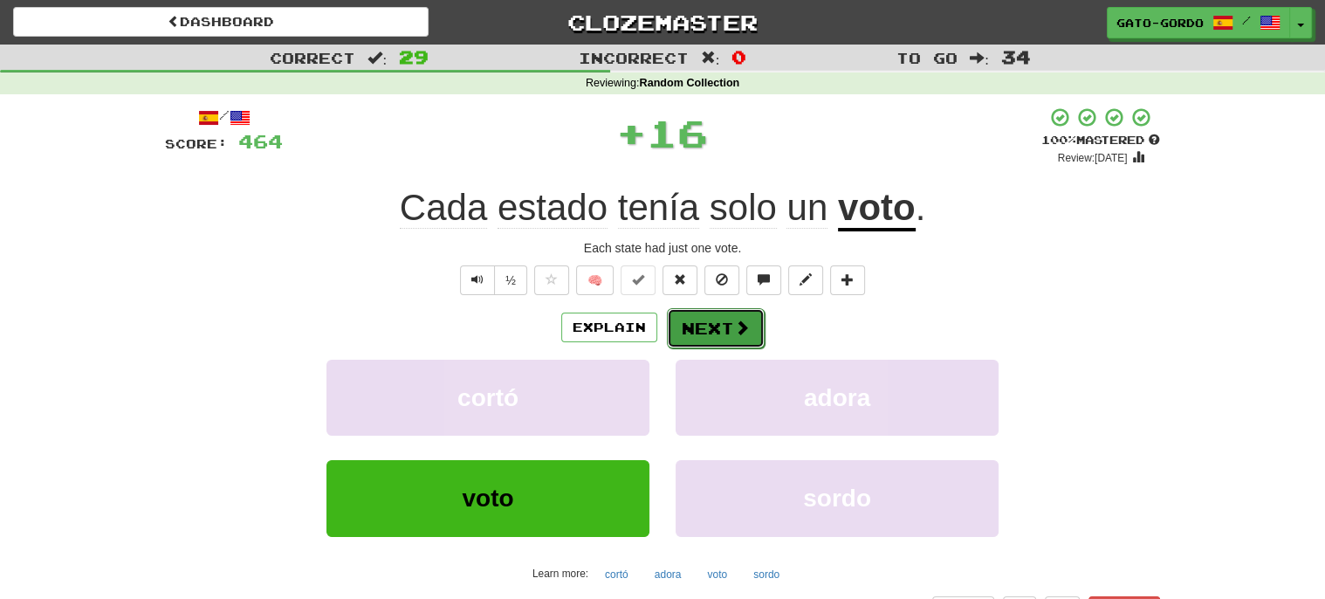
click at [718, 317] on button "Next" at bounding box center [716, 328] width 98 height 40
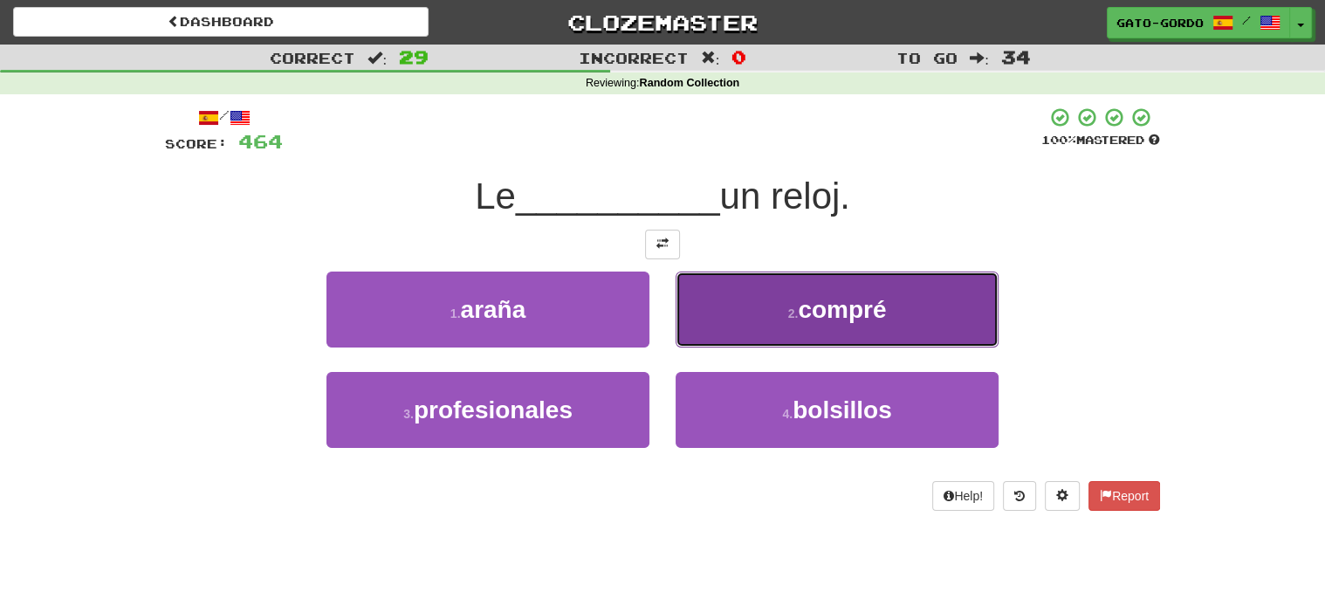
click at [820, 312] on span "compré" at bounding box center [842, 309] width 88 height 27
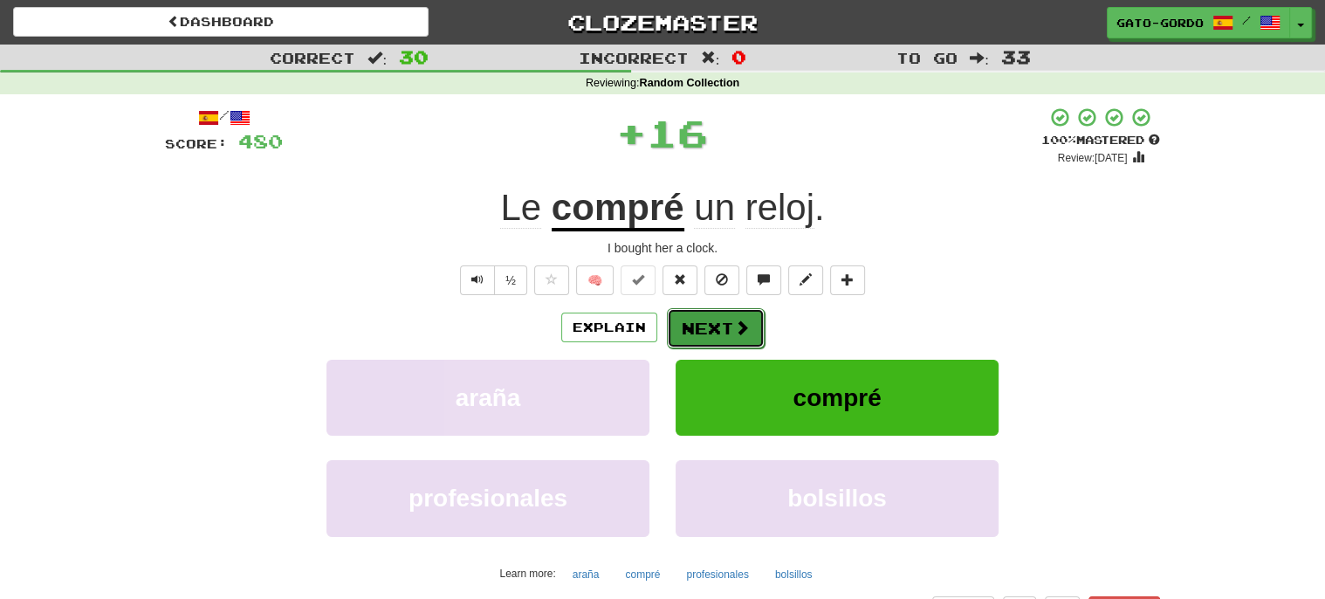
click at [734, 319] on span at bounding box center [742, 327] width 16 height 16
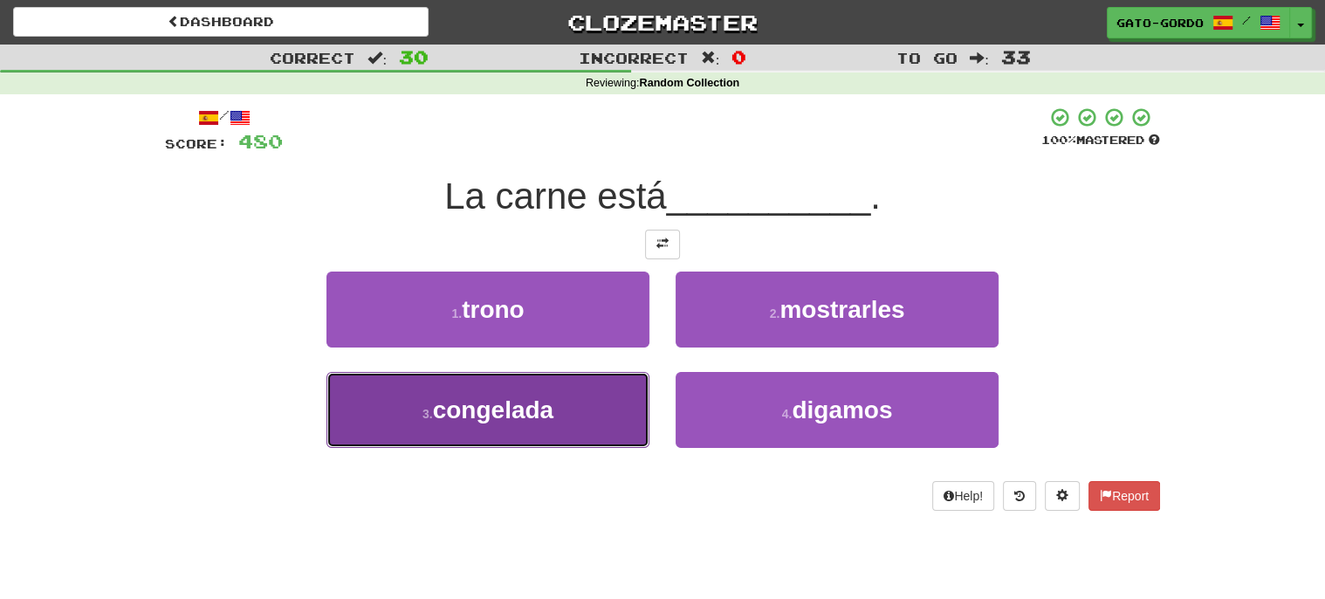
click at [485, 422] on button "3 . [GEOGRAPHIC_DATA]" at bounding box center [487, 410] width 323 height 76
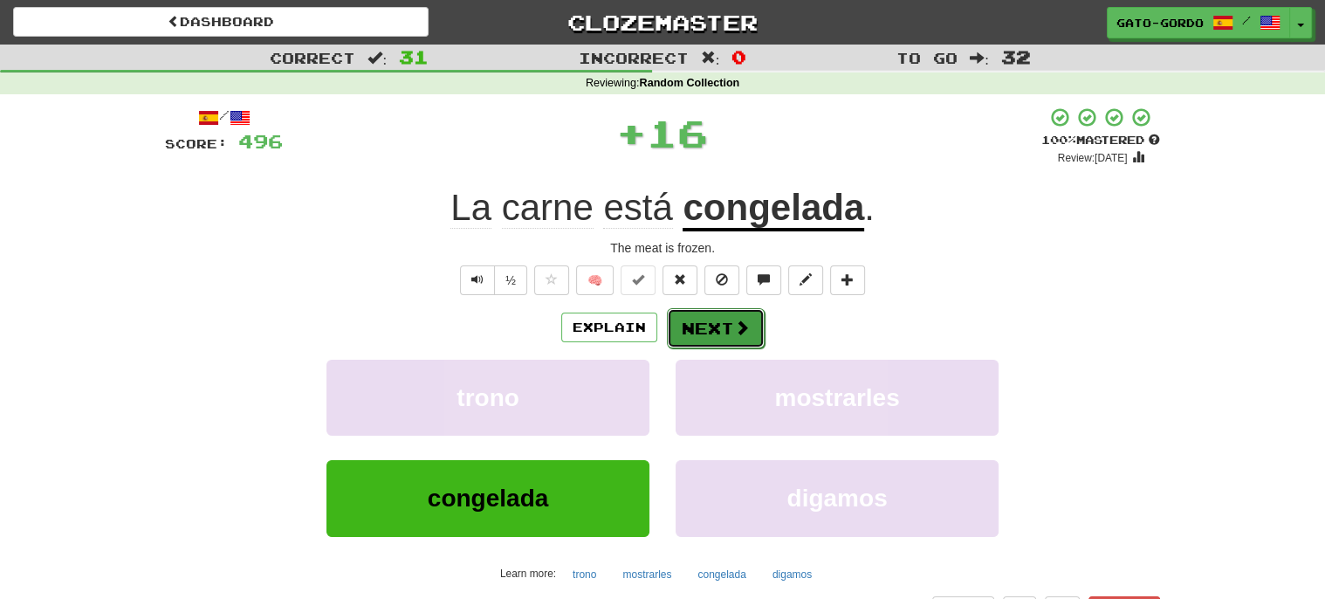
click at [688, 318] on button "Next" at bounding box center [716, 328] width 98 height 40
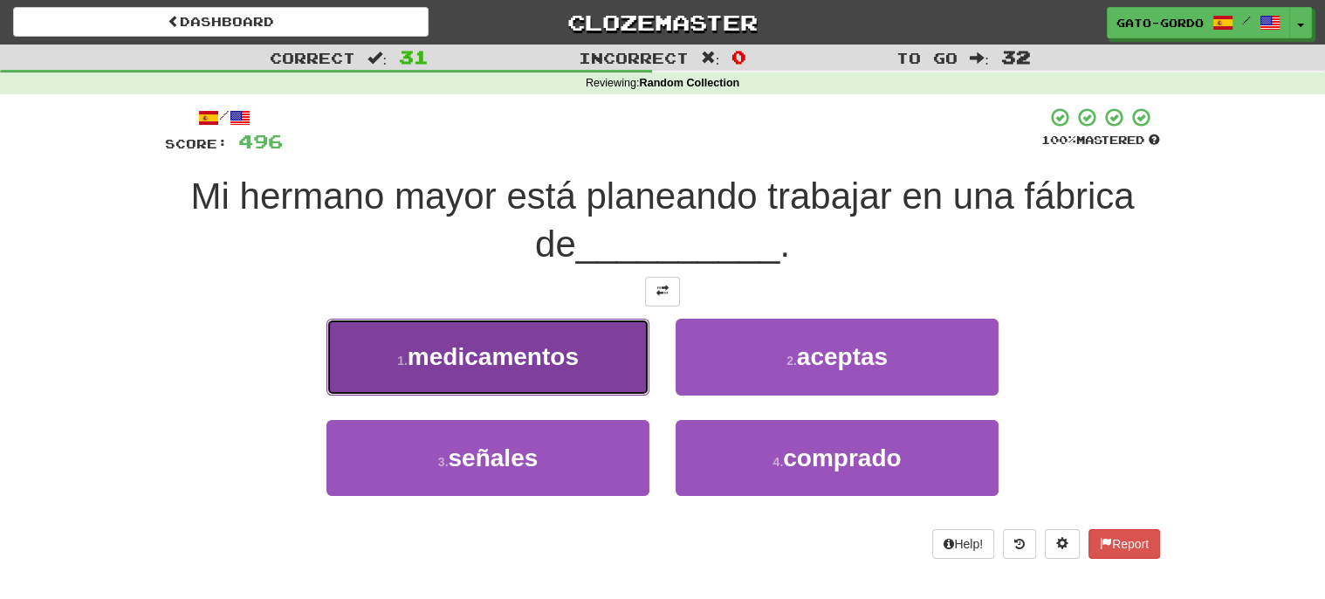
click at [466, 350] on span "medicamentos" at bounding box center [493, 356] width 171 height 27
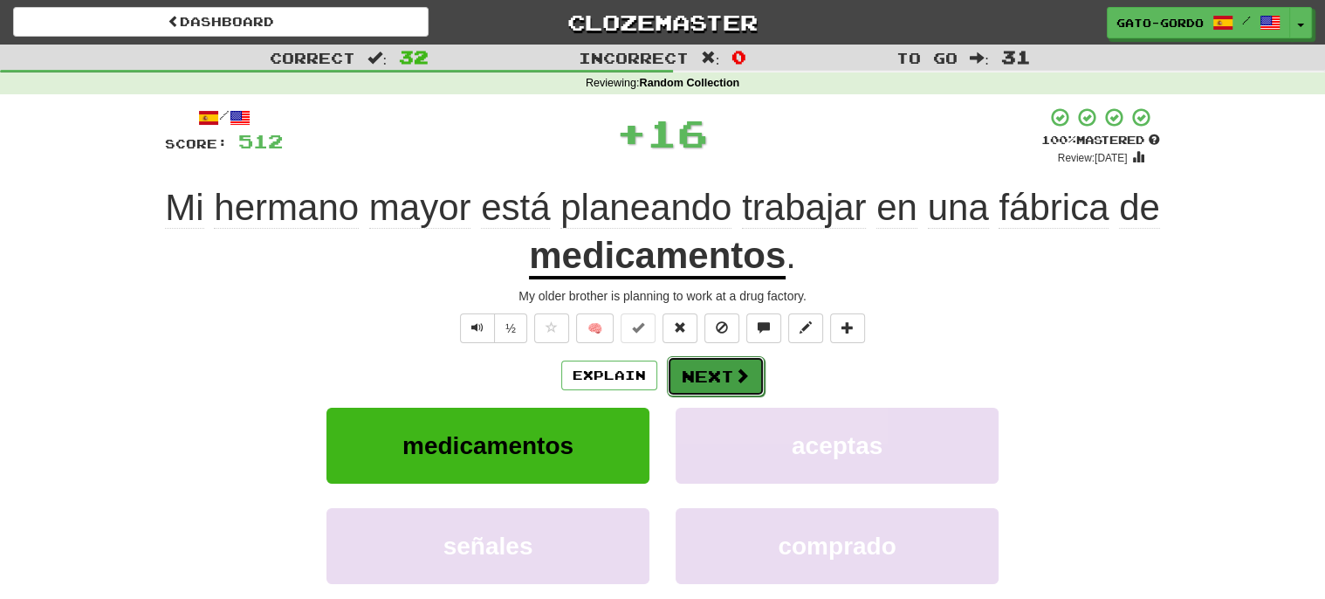
click at [719, 375] on button "Next" at bounding box center [716, 376] width 98 height 40
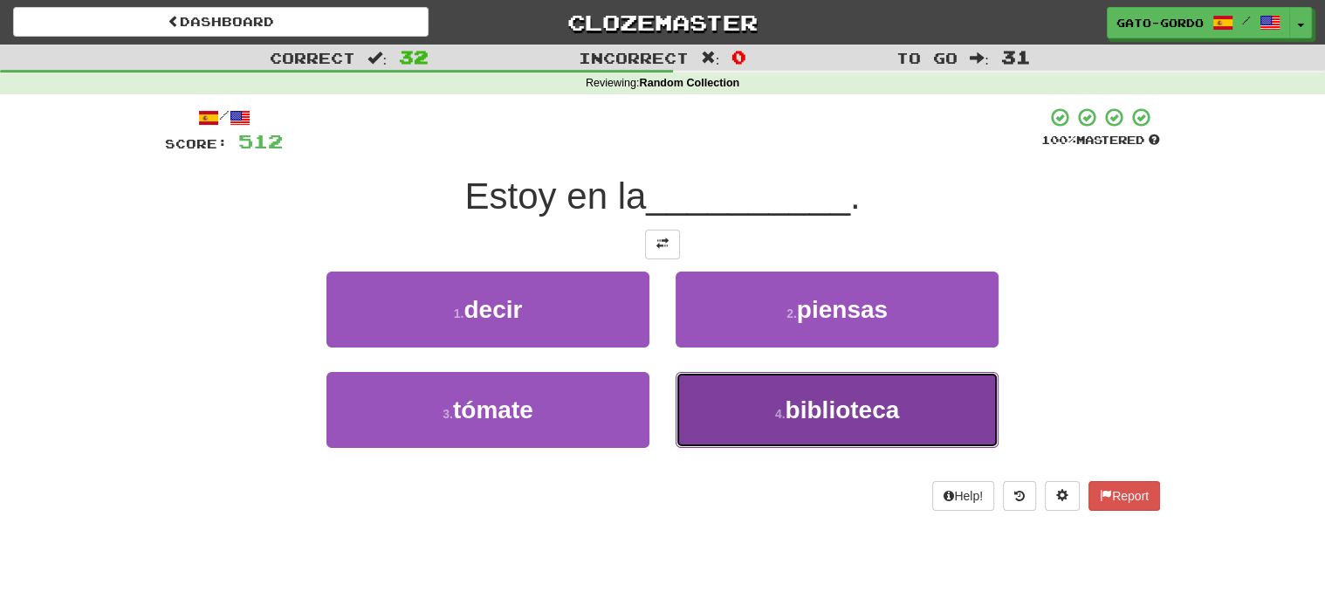
click at [834, 396] on span "biblioteca" at bounding box center [842, 409] width 114 height 27
